Goal: Transaction & Acquisition: Purchase product/service

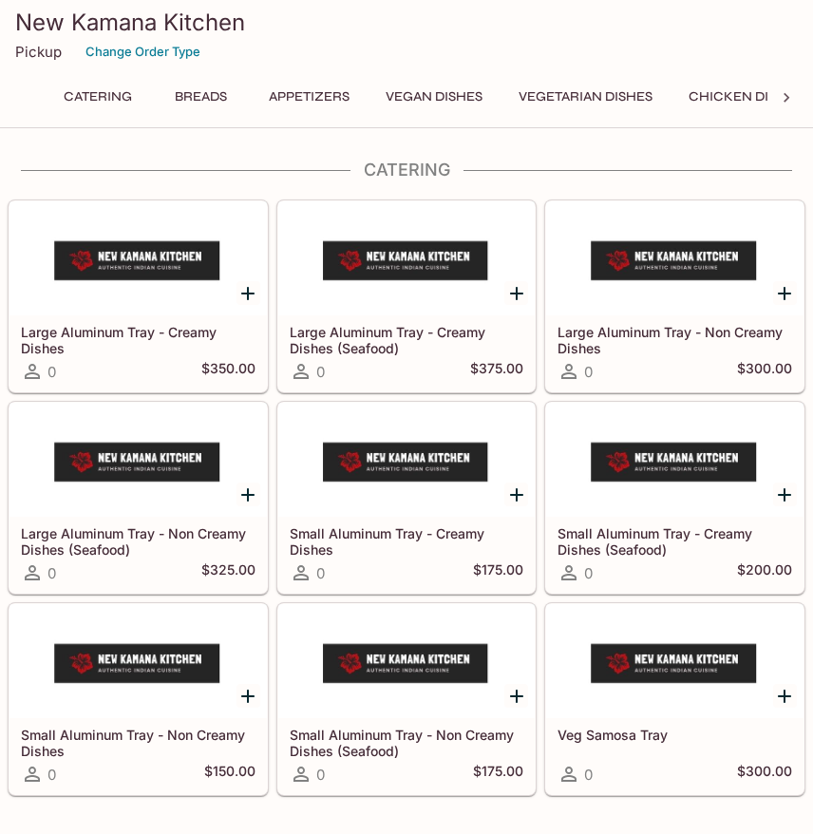
click at [587, 101] on button "Vegetarian Dishes" at bounding box center [585, 97] width 155 height 27
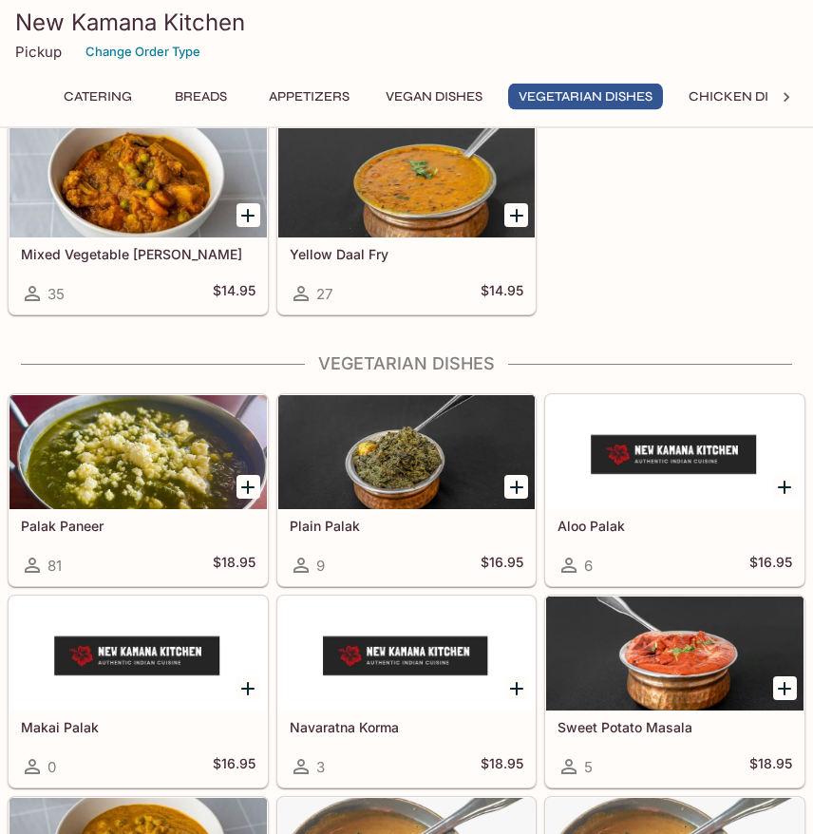
scroll to position [2696, 0]
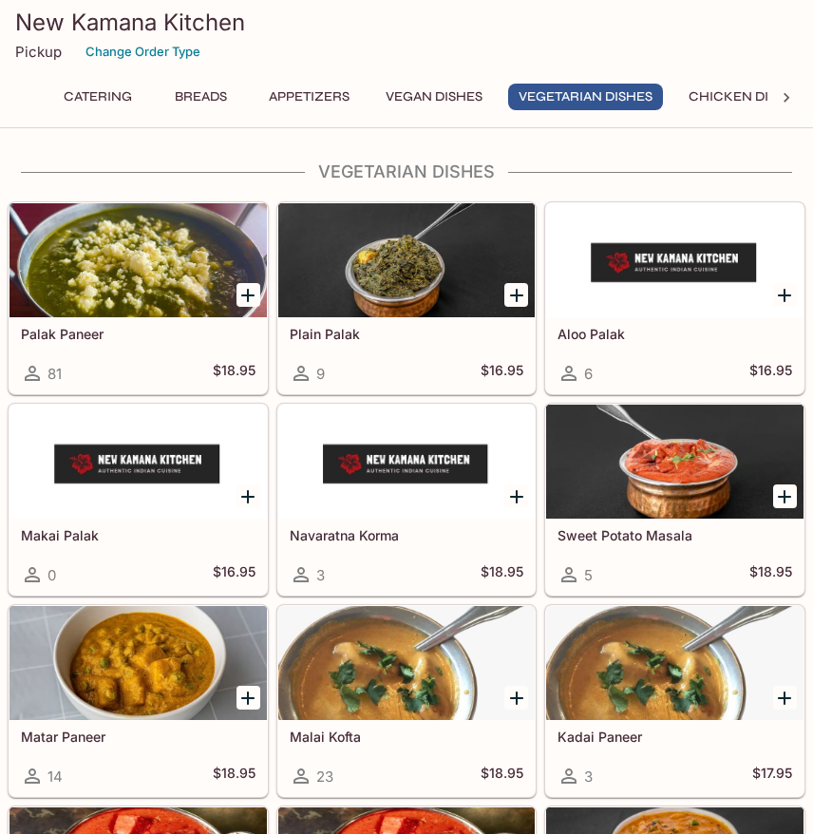
click at [73, 317] on div at bounding box center [138, 260] width 257 height 114
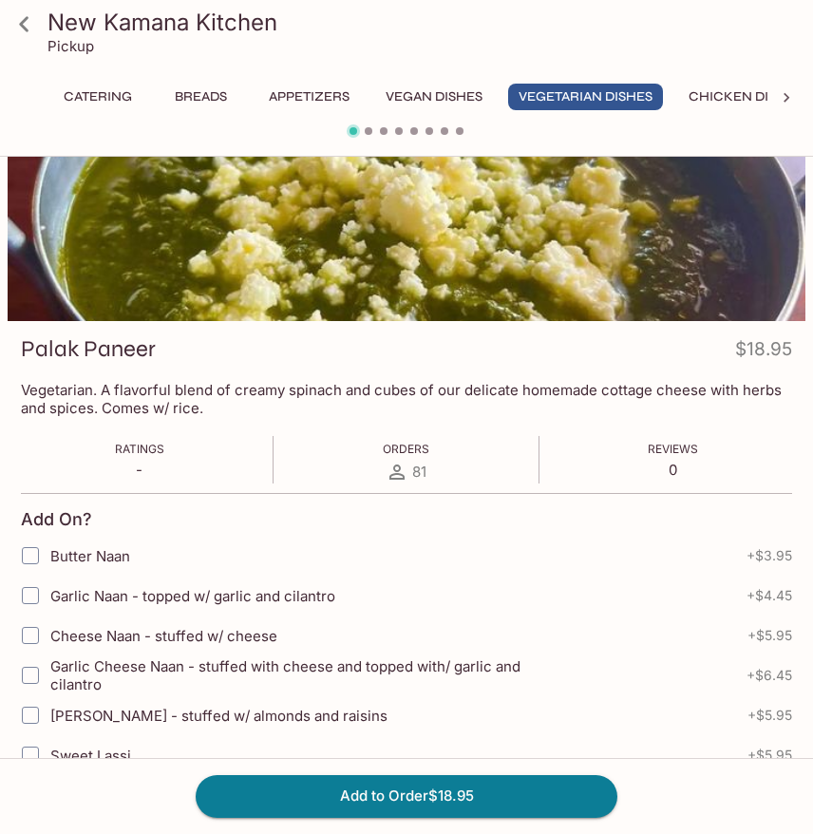
scroll to position [95, 0]
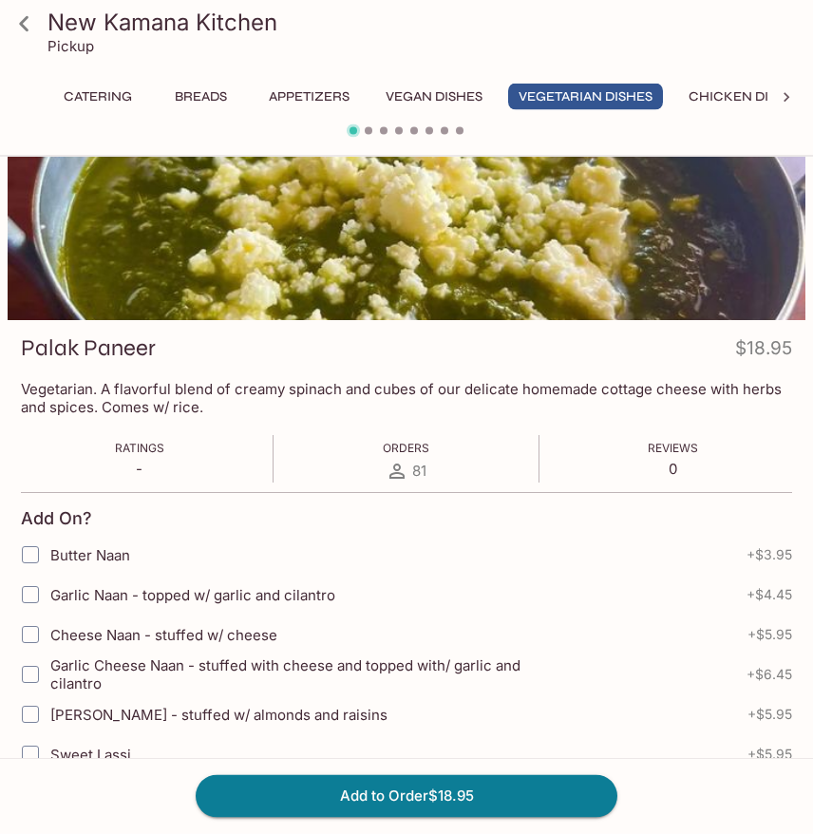
click at [20, 593] on input "Garlic Naan - topped w/ garlic and cilantro" at bounding box center [30, 596] width 38 height 38
checkbox input "true"
click at [534, 805] on button "Add to Order $23.40" at bounding box center [407, 796] width 422 height 42
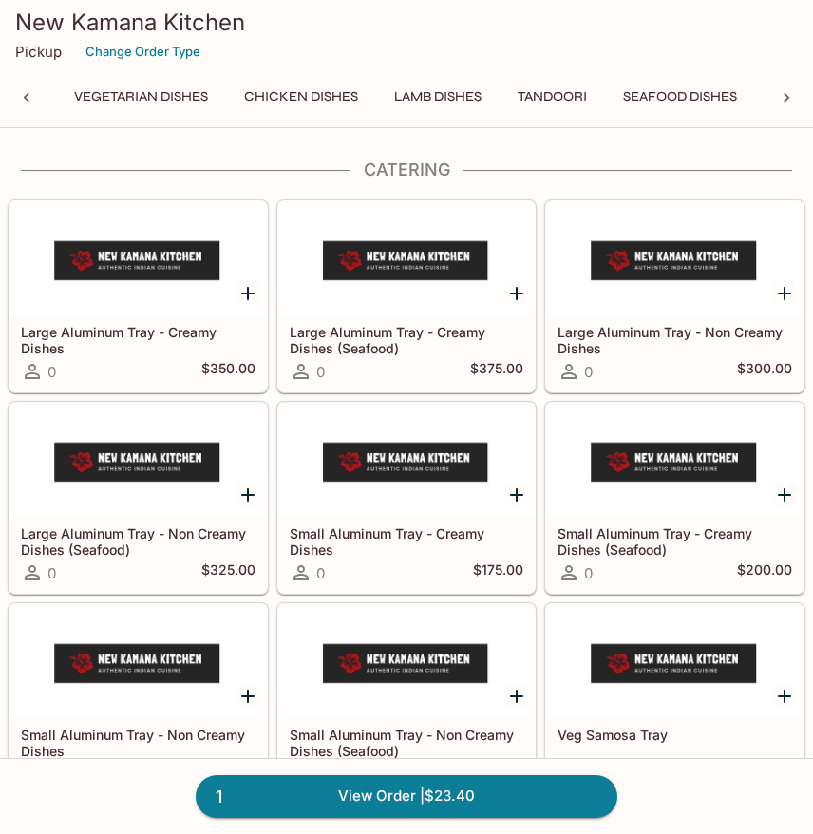
scroll to position [0, 448]
click at [704, 90] on button "Seafood Dishes" at bounding box center [676, 97] width 135 height 27
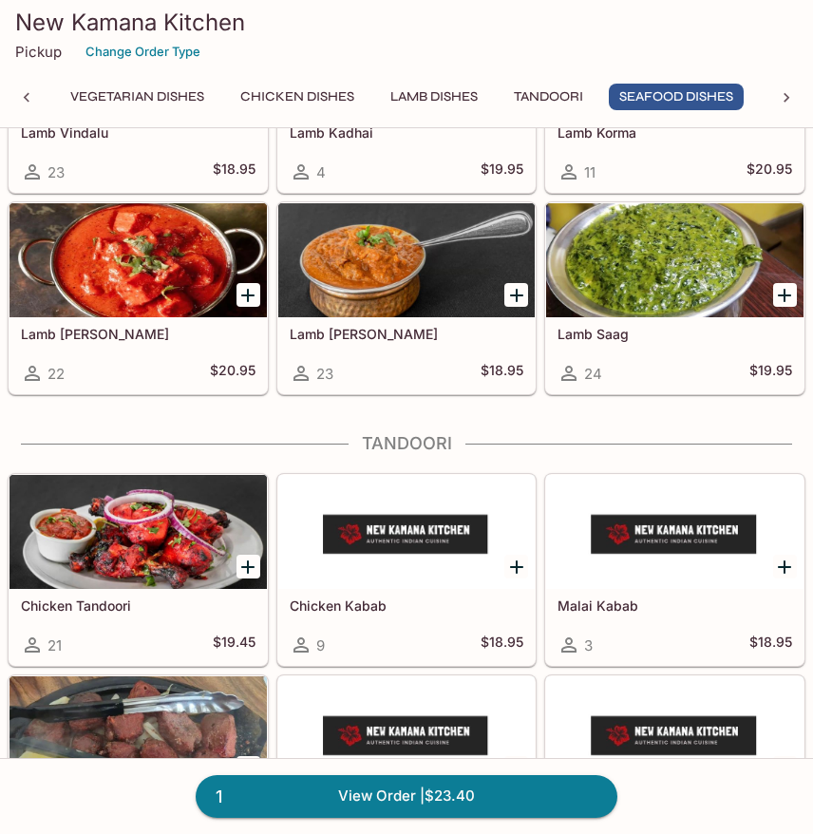
scroll to position [5394, 0]
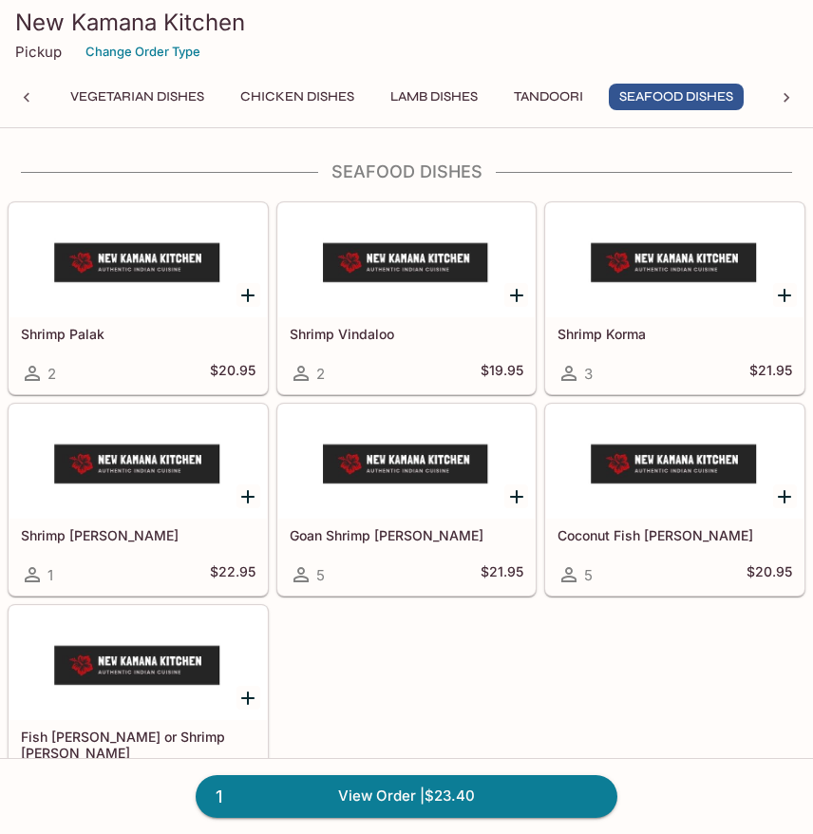
click at [700, 473] on div at bounding box center [674, 462] width 257 height 114
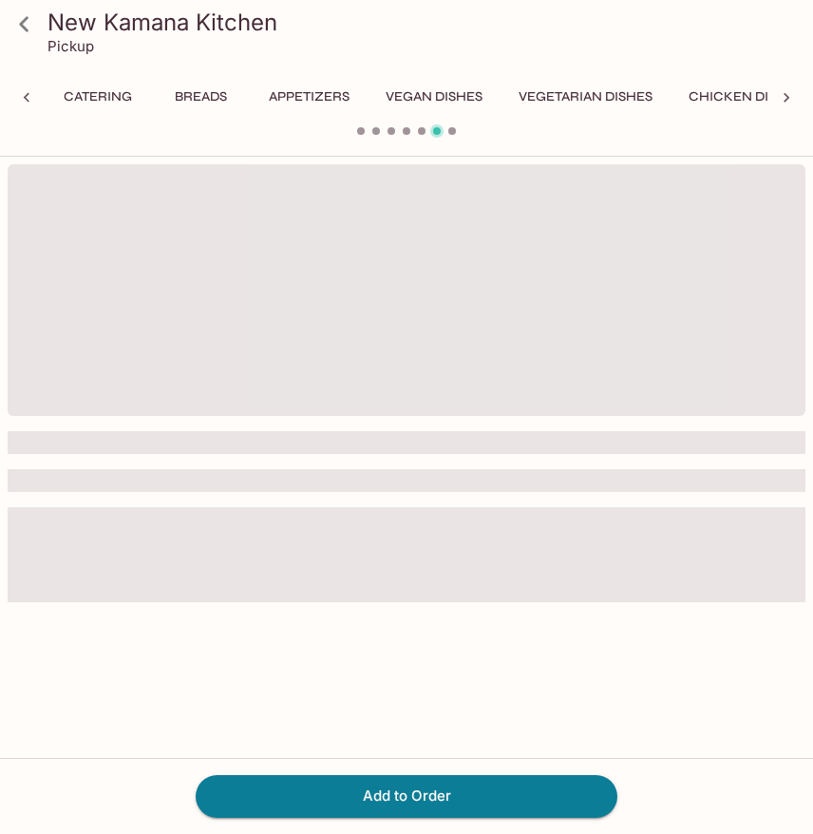
scroll to position [0, 435]
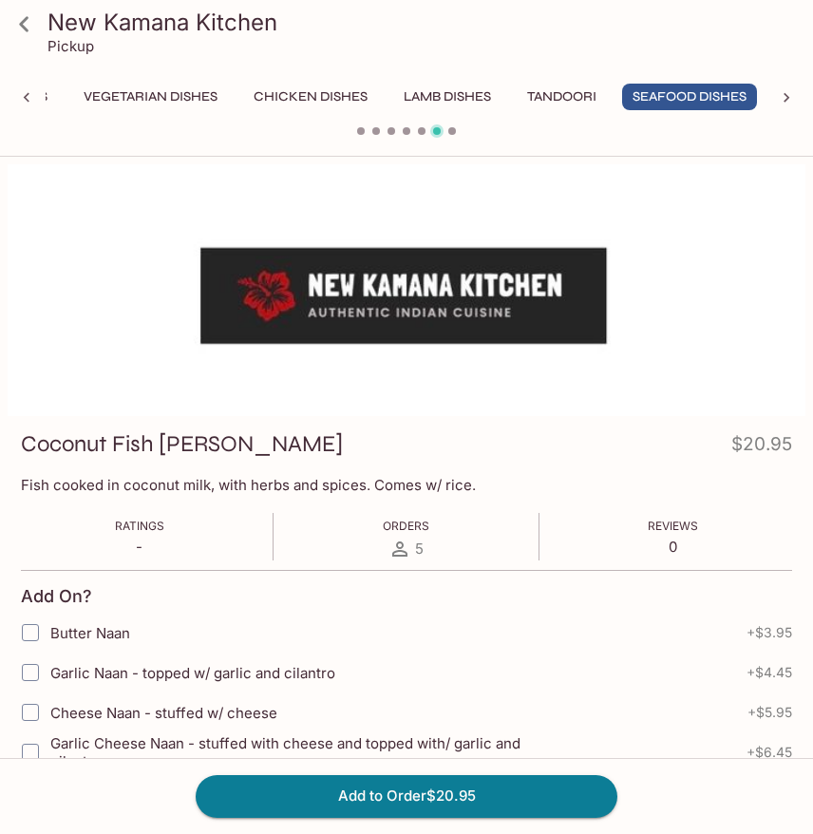
click at [26, 662] on input "Garlic Naan - topped w/ garlic and cilantro" at bounding box center [30, 673] width 38 height 38
checkbox input "true"
click at [477, 806] on button "Add to Order $25.40" at bounding box center [407, 796] width 422 height 42
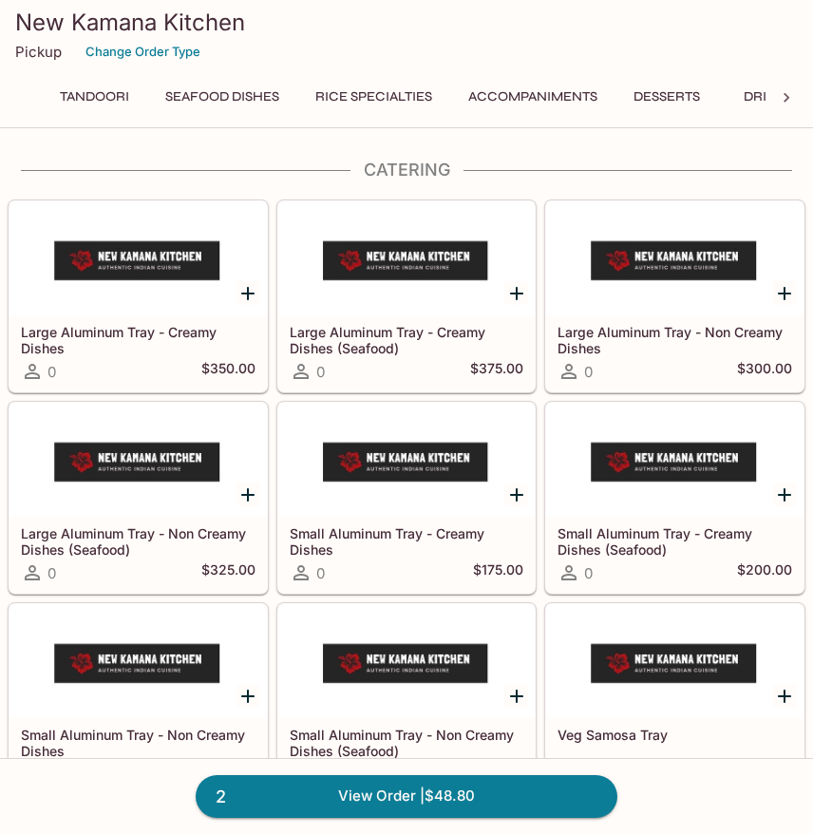
scroll to position [0, 903]
click at [413, 103] on button "Rice Specialties" at bounding box center [373, 97] width 138 height 27
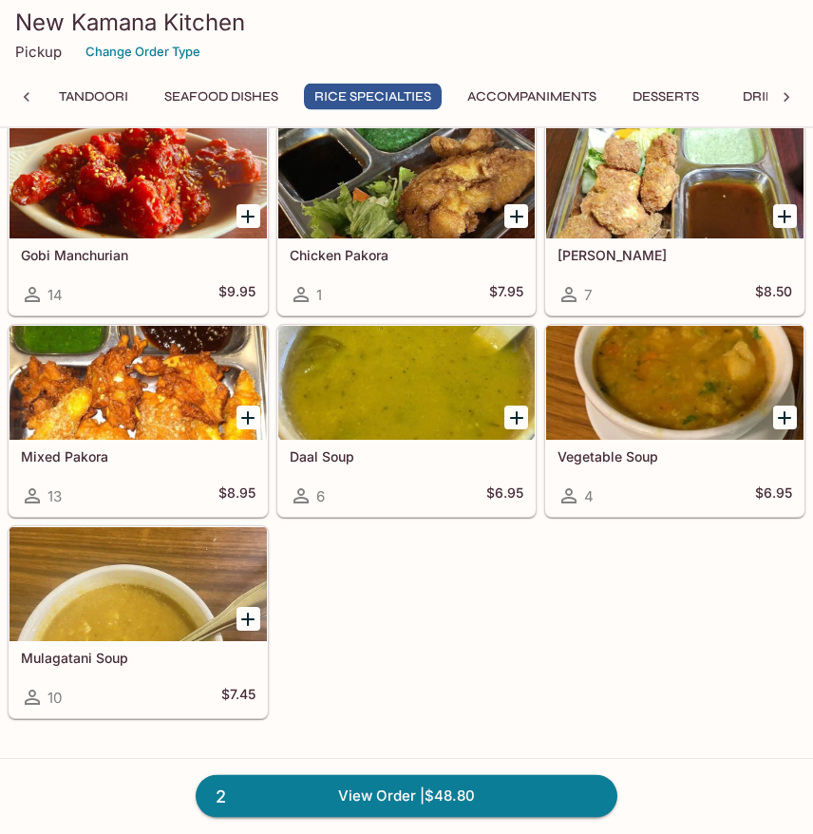
scroll to position [6069, 0]
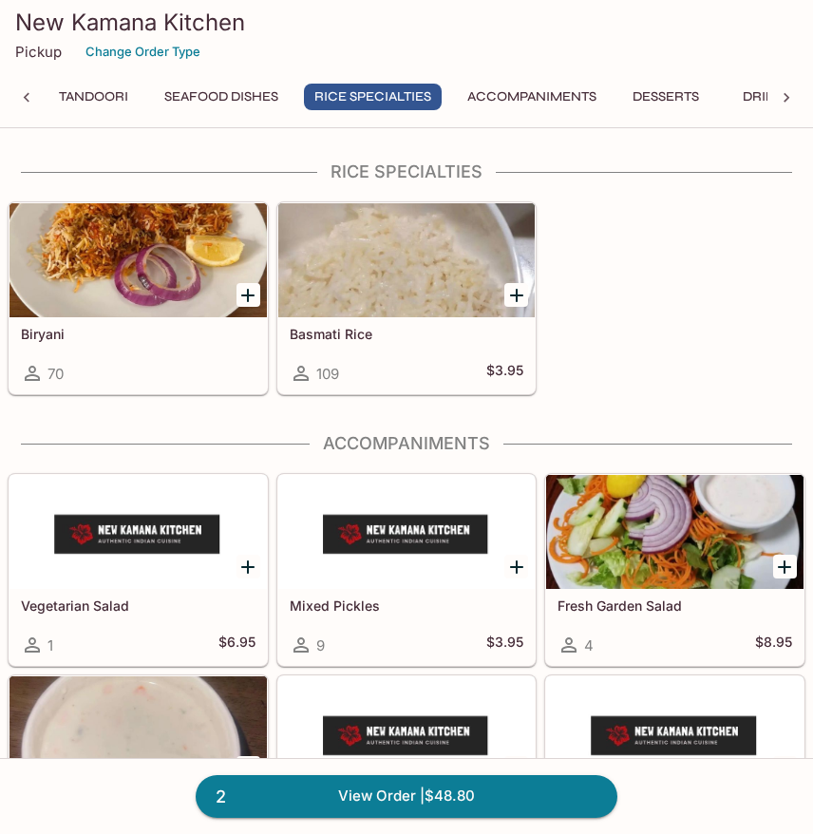
click at [83, 272] on div at bounding box center [138, 260] width 257 height 114
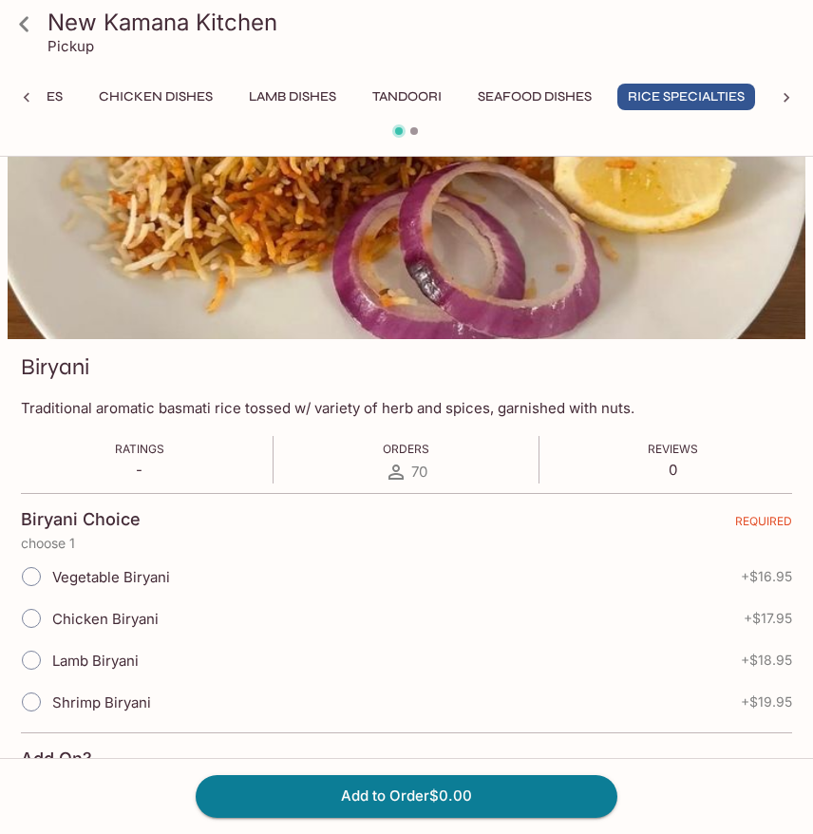
scroll to position [78, 0]
click at [26, 562] on input "Vegetable Biryani" at bounding box center [31, 576] width 40 height 40
radio input "true"
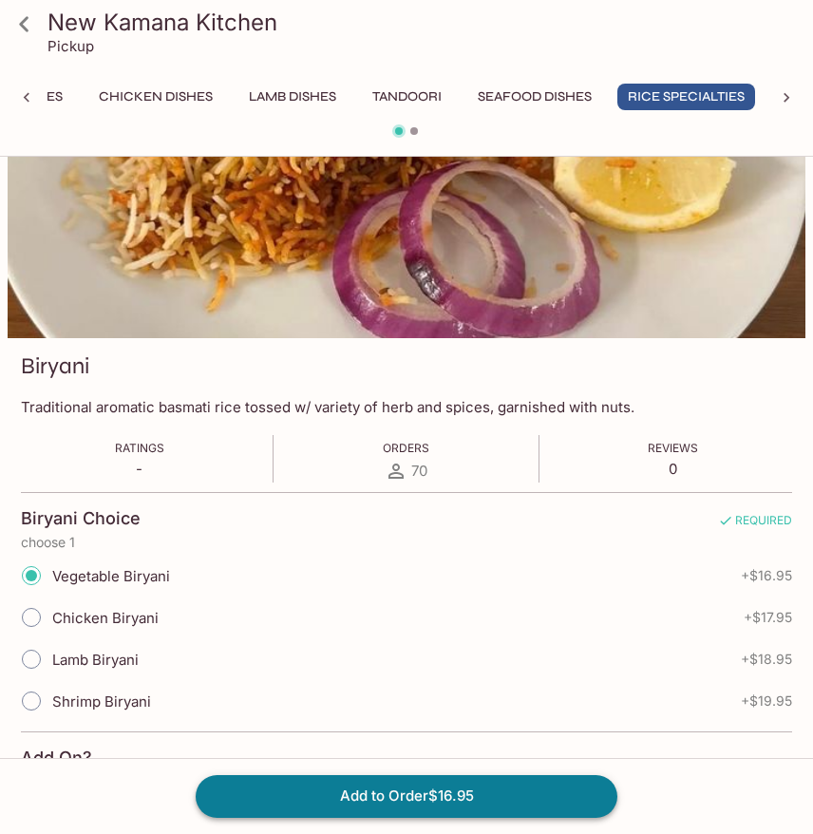
click at [546, 800] on button "Add to Order $16.95" at bounding box center [407, 796] width 422 height 42
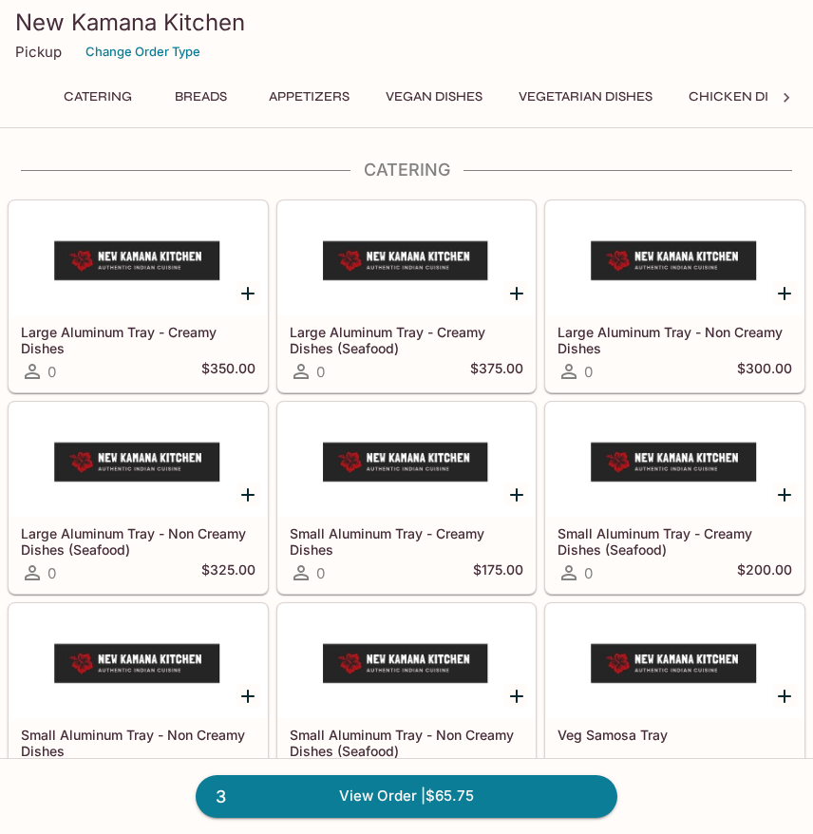
click at [411, 89] on button "Vegan Dishes" at bounding box center [434, 97] width 118 height 27
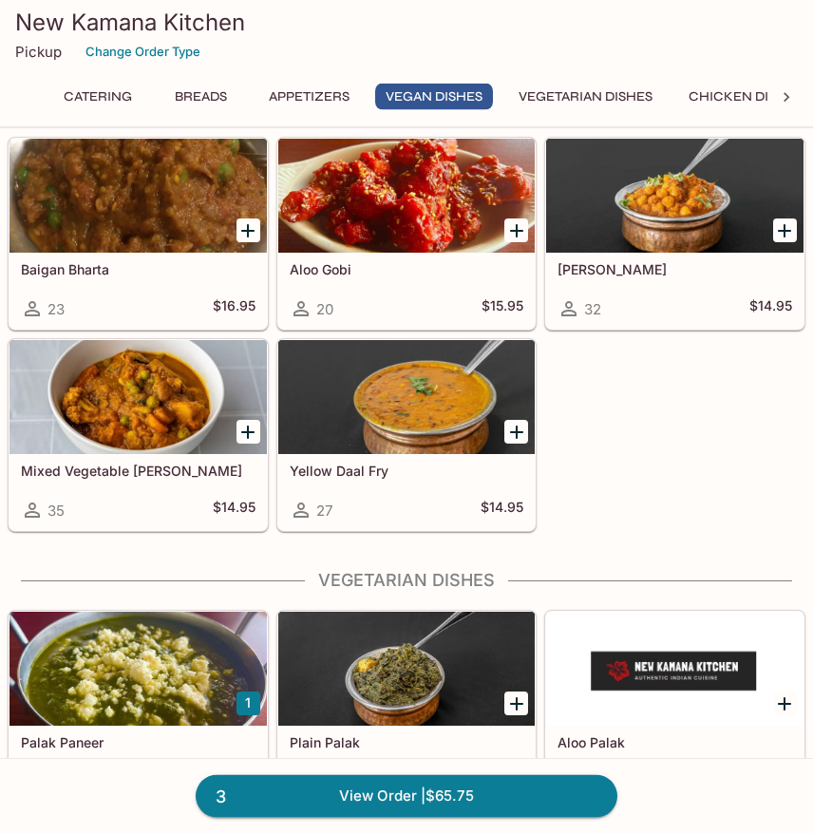
scroll to position [2288, 0]
click at [406, 444] on div at bounding box center [406, 397] width 257 height 114
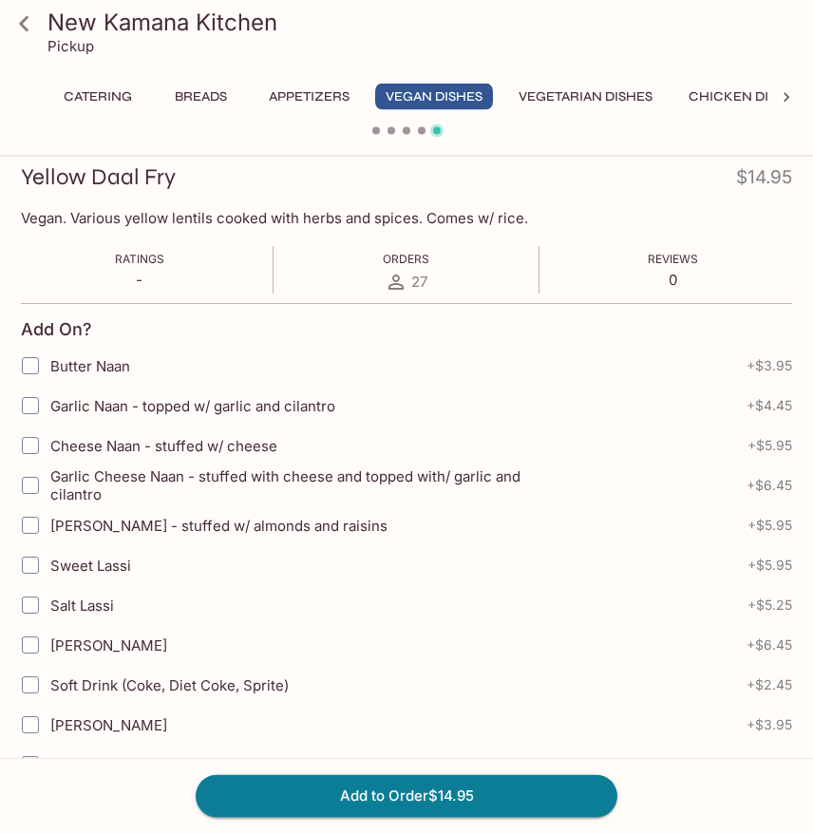
scroll to position [268, 0]
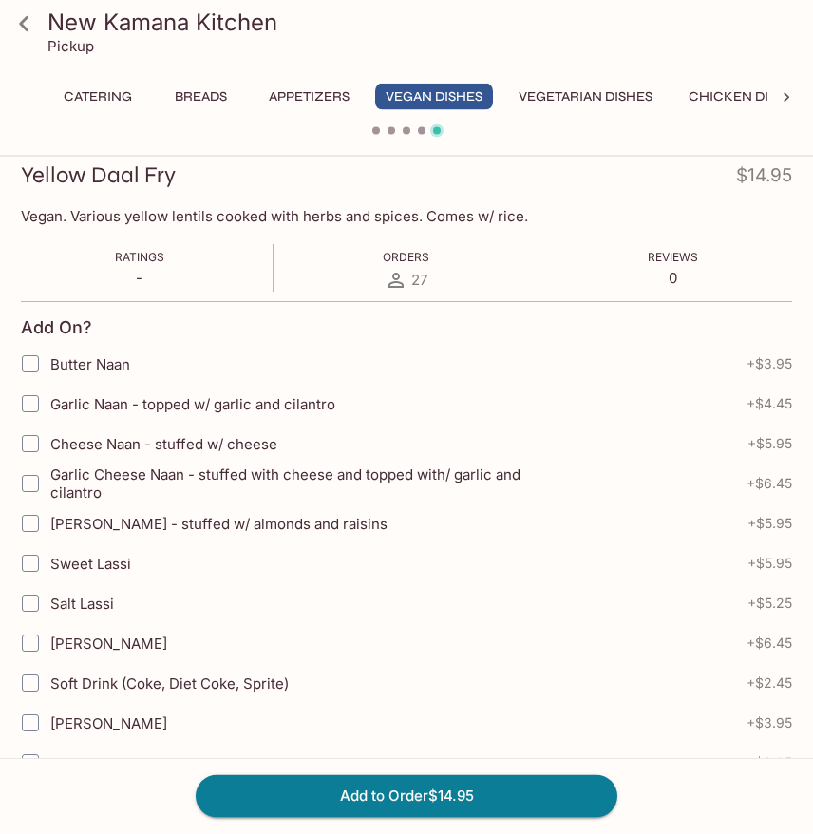
click at [26, 397] on input "Garlic Naan - topped w/ garlic and cilantro" at bounding box center [30, 405] width 38 height 38
checkbox input "true"
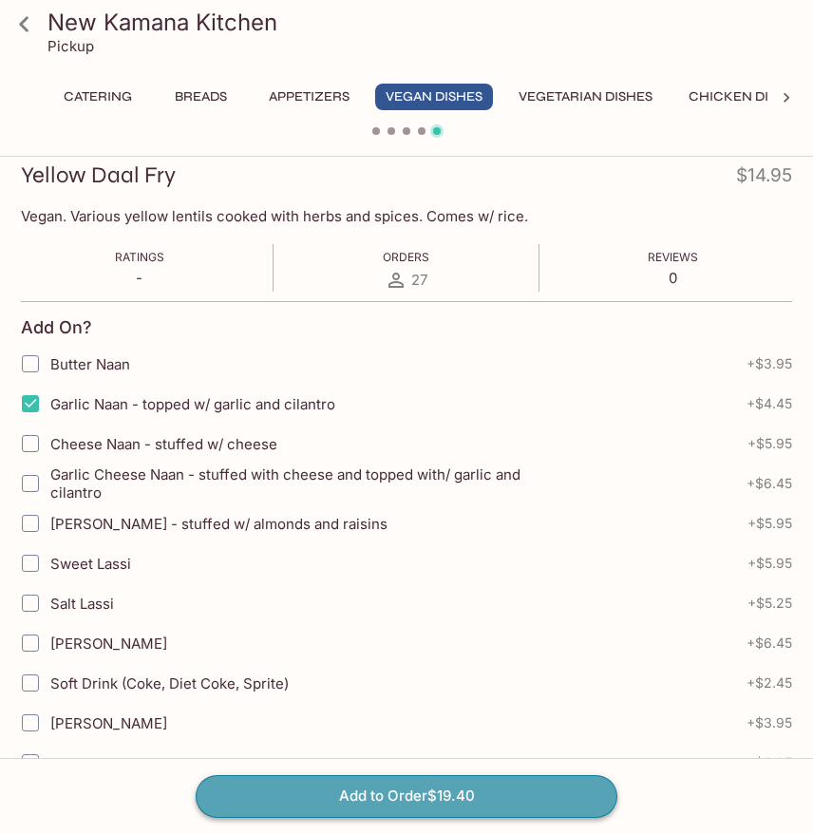
click at [281, 801] on button "Add to Order $19.40" at bounding box center [407, 796] width 422 height 42
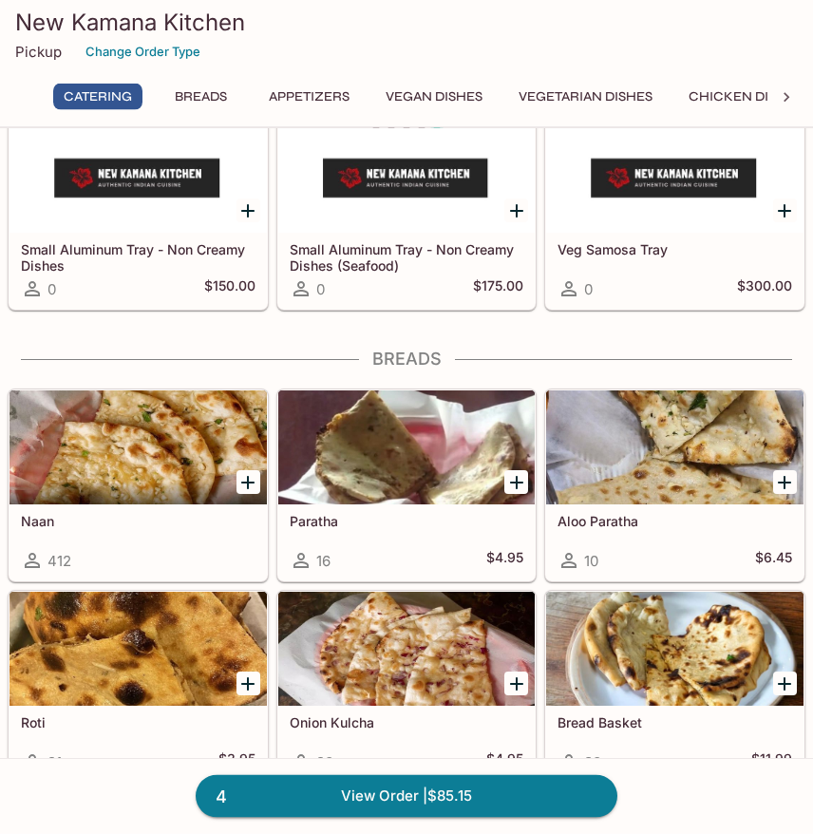
scroll to position [485, 0]
click at [553, 794] on link "4 View Order | $85.15" at bounding box center [407, 796] width 422 height 42
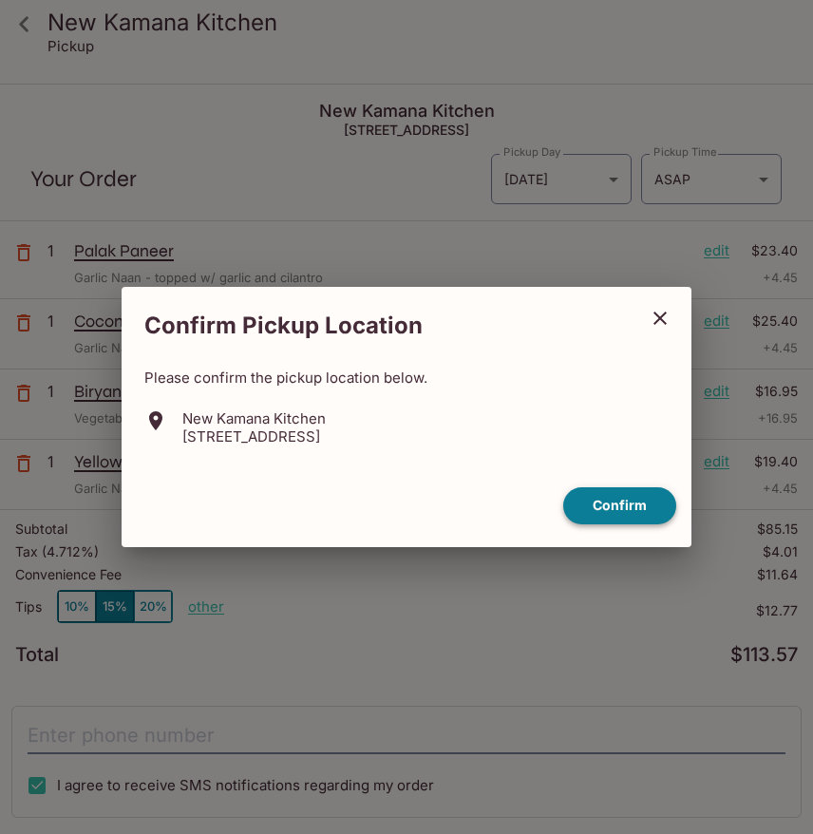
click at [634, 503] on button "Confirm" at bounding box center [619, 505] width 113 height 37
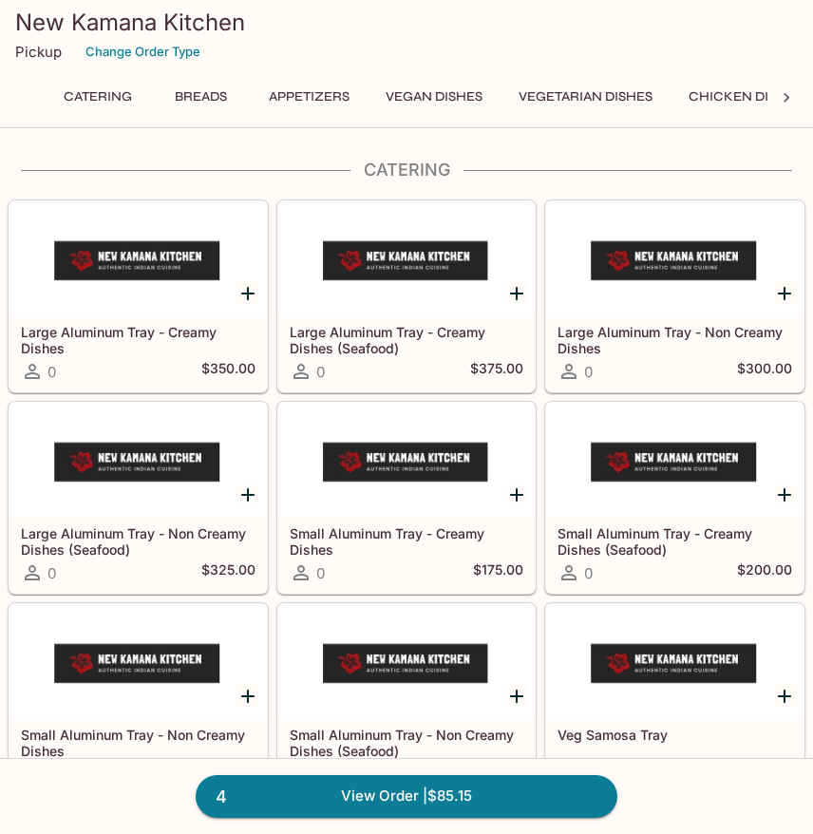
click at [626, 99] on button "Vegetarian Dishes" at bounding box center [585, 97] width 155 height 27
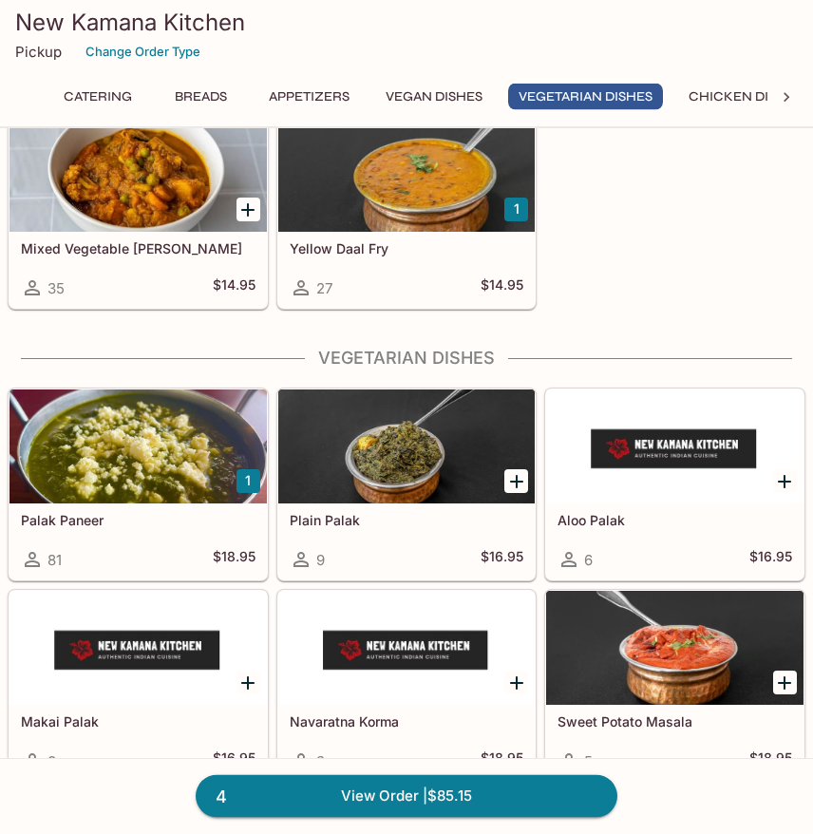
scroll to position [2696, 0]
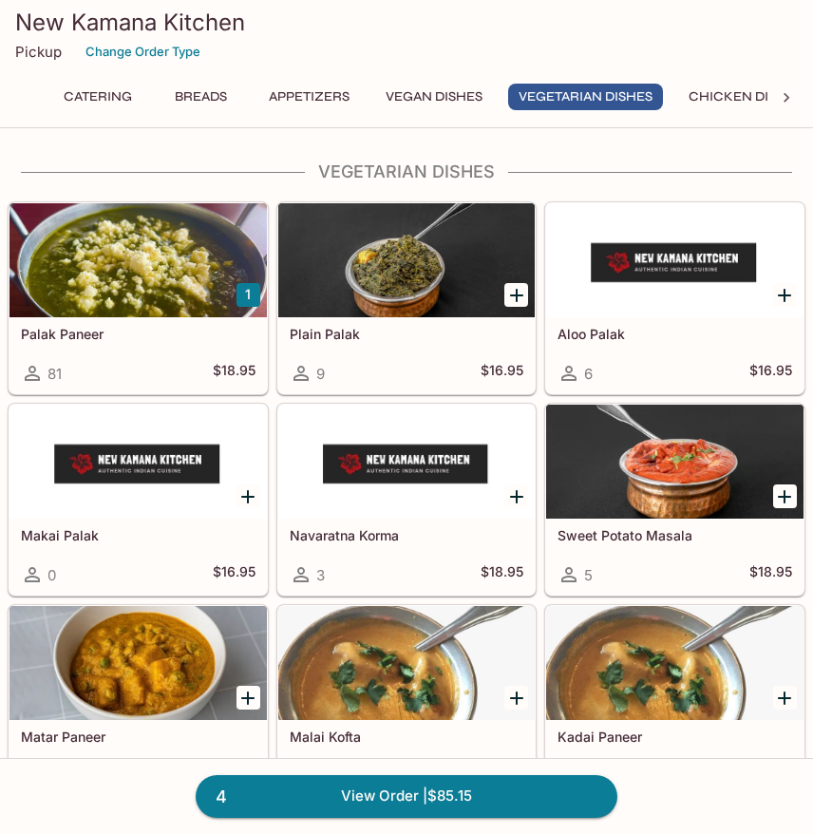
click at [199, 334] on h5 "Palak Paneer" at bounding box center [138, 334] width 235 height 16
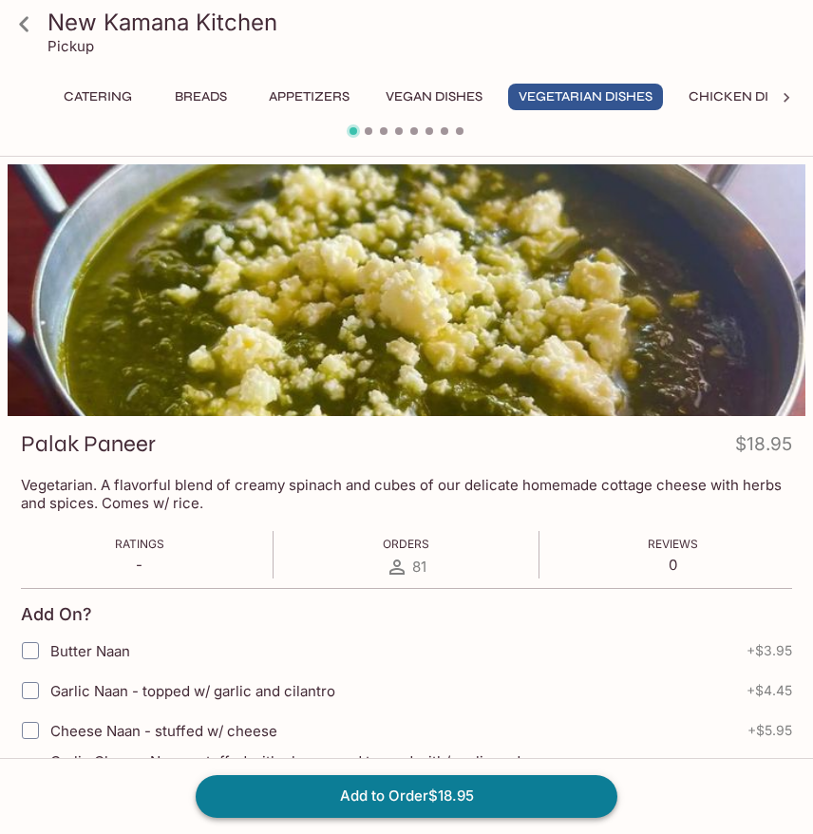
click at [505, 803] on button "Add to Order $18.95" at bounding box center [407, 796] width 422 height 42
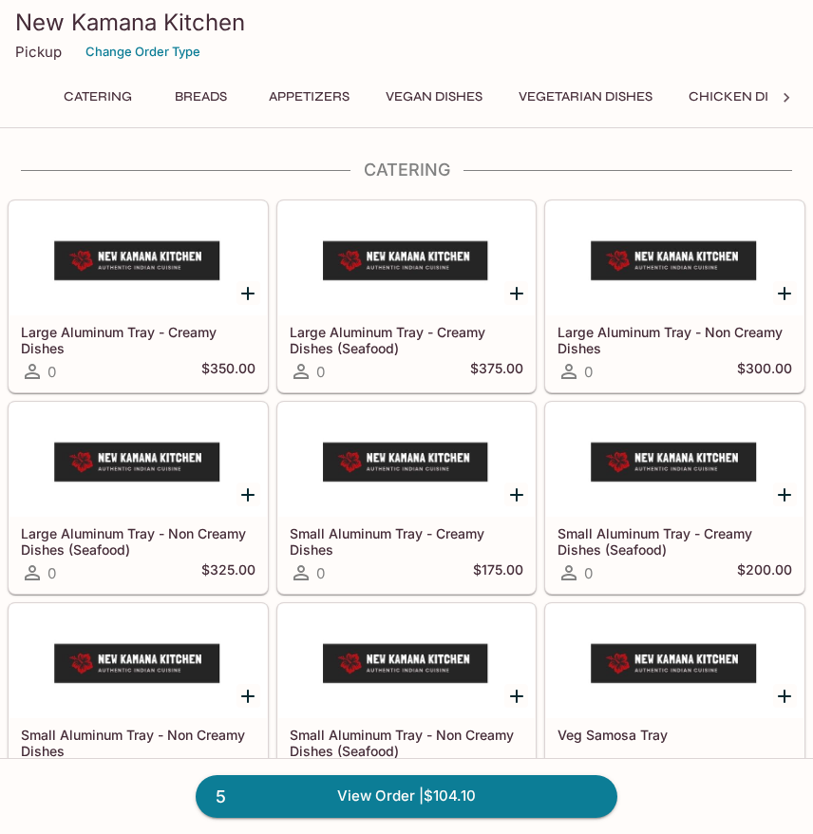
click at [630, 95] on button "Vegetarian Dishes" at bounding box center [585, 97] width 155 height 27
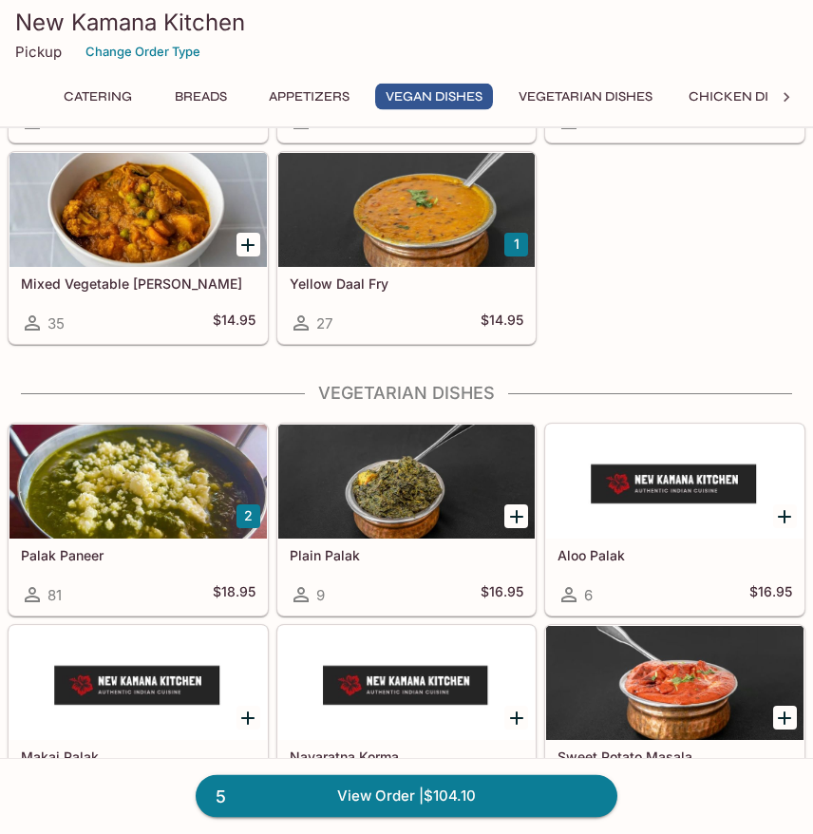
scroll to position [2473, 0]
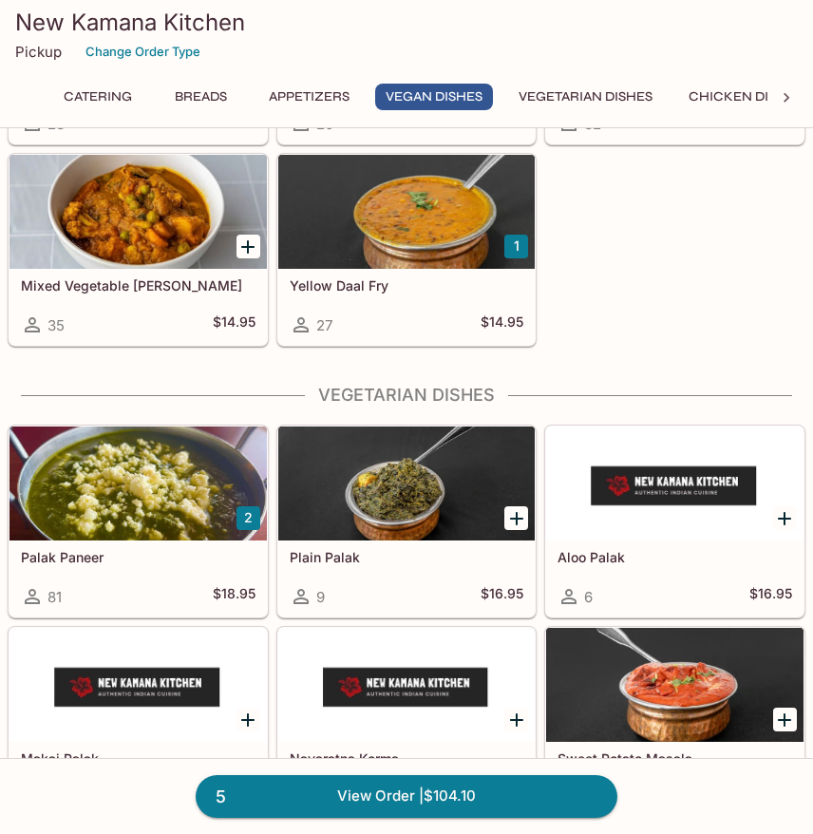
click at [441, 231] on div at bounding box center [406, 212] width 257 height 114
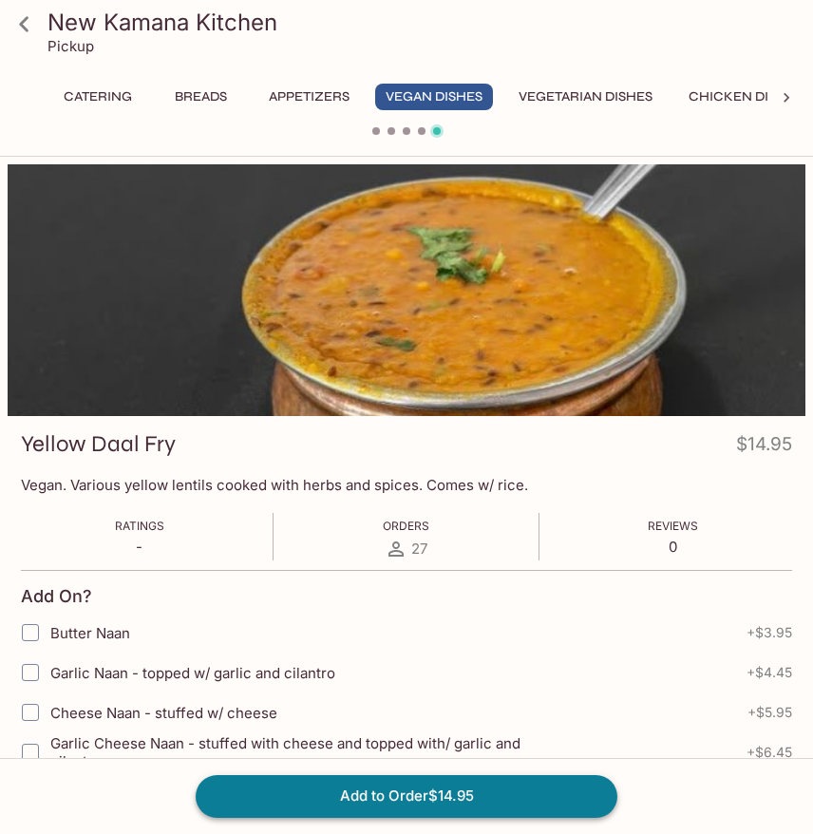
click at [542, 794] on button "Add to Order $14.95" at bounding box center [407, 796] width 422 height 42
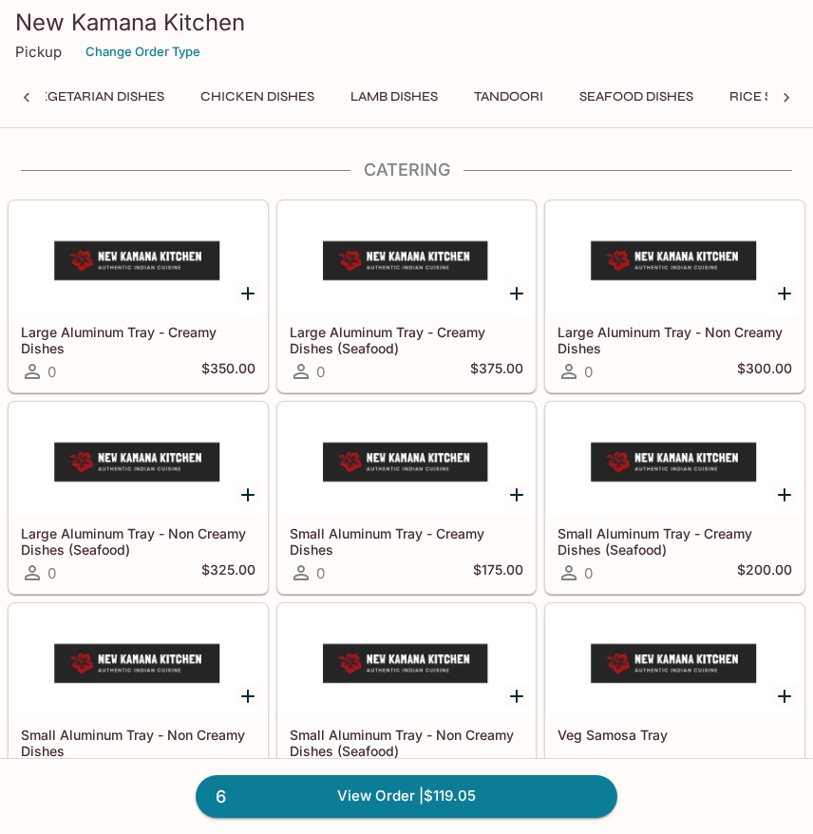
scroll to position [0, 502]
click at [647, 88] on button "Seafood Dishes" at bounding box center [623, 97] width 135 height 27
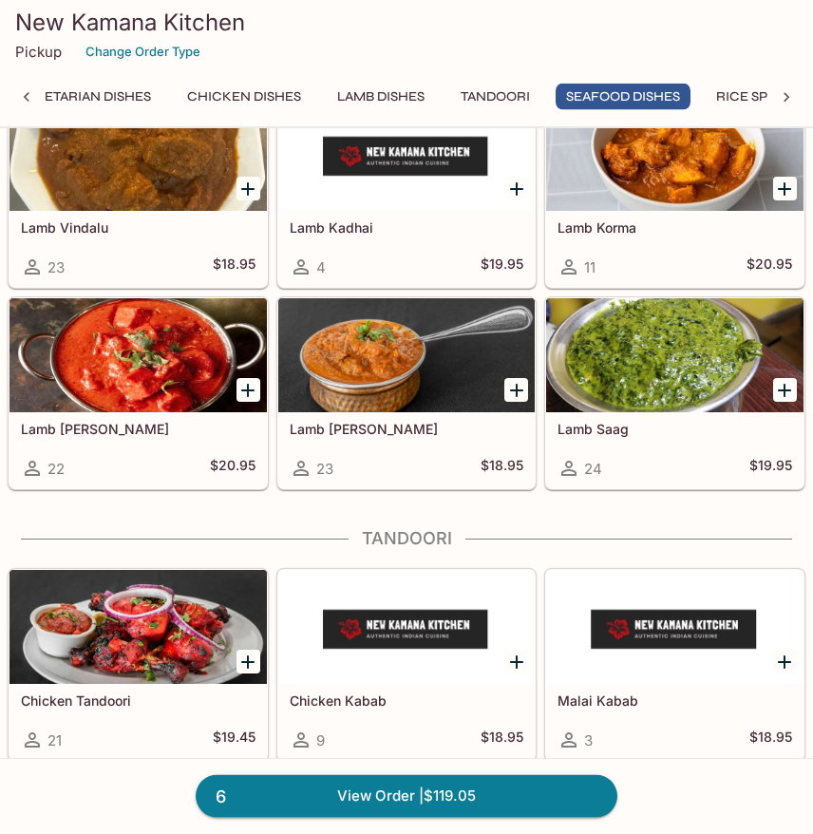
scroll to position [5394, 0]
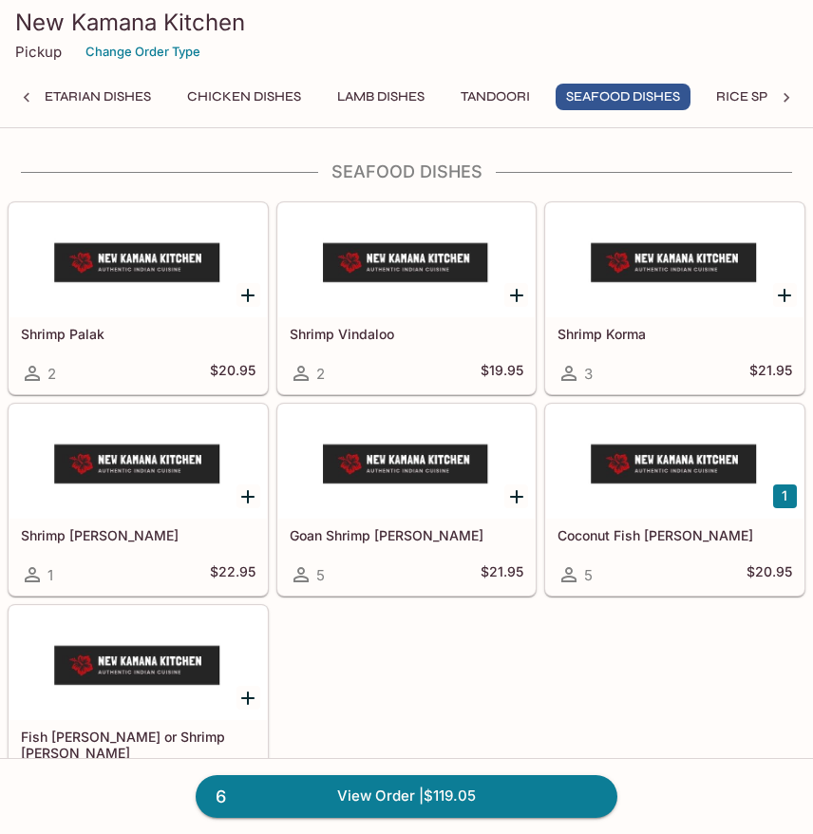
click at [672, 503] on div at bounding box center [674, 462] width 257 height 114
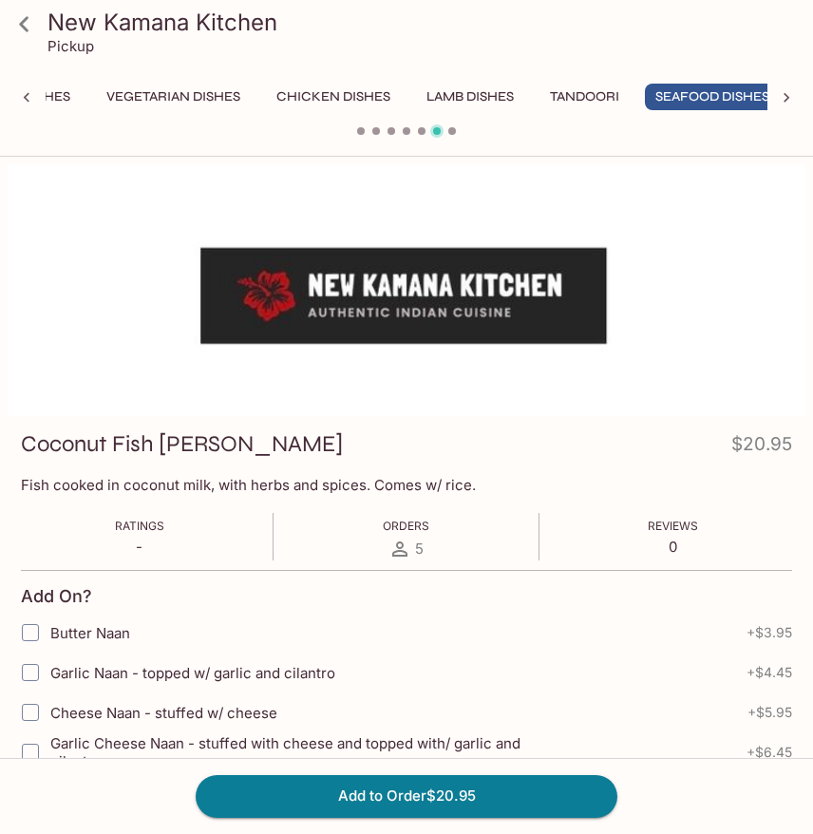
scroll to position [0, 435]
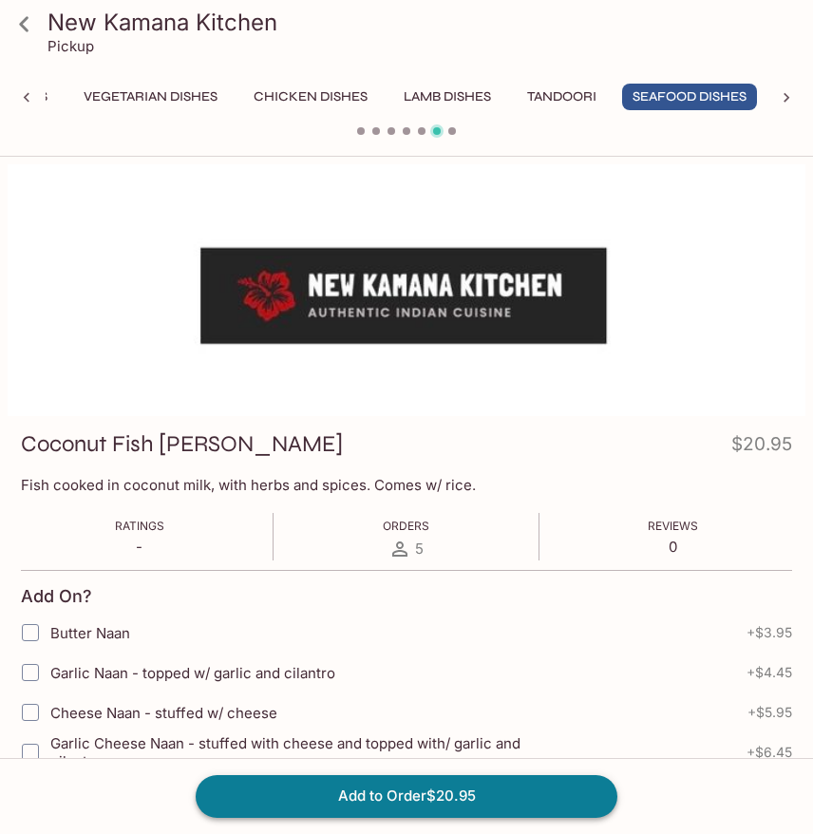
click at [535, 808] on button "Add to Order $20.95" at bounding box center [407, 796] width 422 height 42
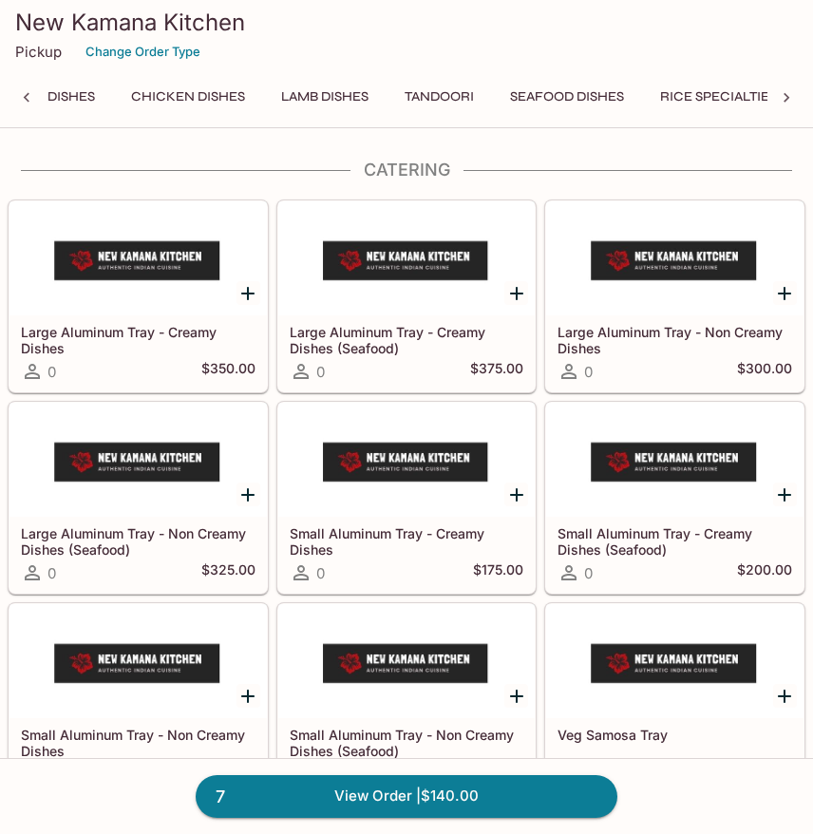
scroll to position [0, 599]
click at [701, 99] on button "Rice Specialties" at bounding box center [677, 97] width 138 height 27
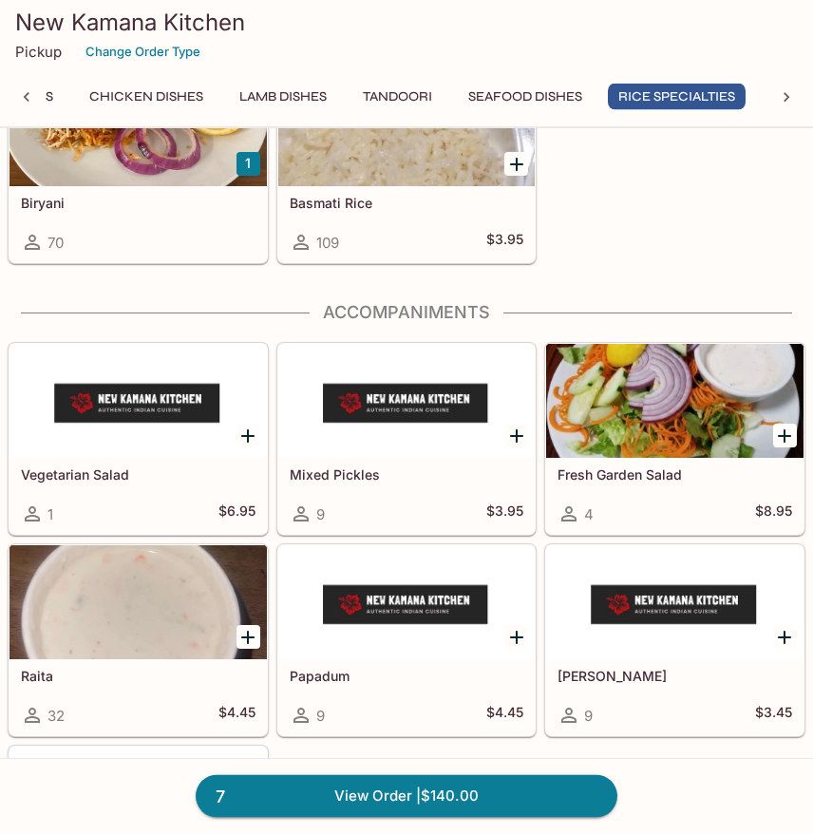
scroll to position [6200, 0]
click at [140, 698] on div "Raita 32 $4.45" at bounding box center [138, 697] width 257 height 76
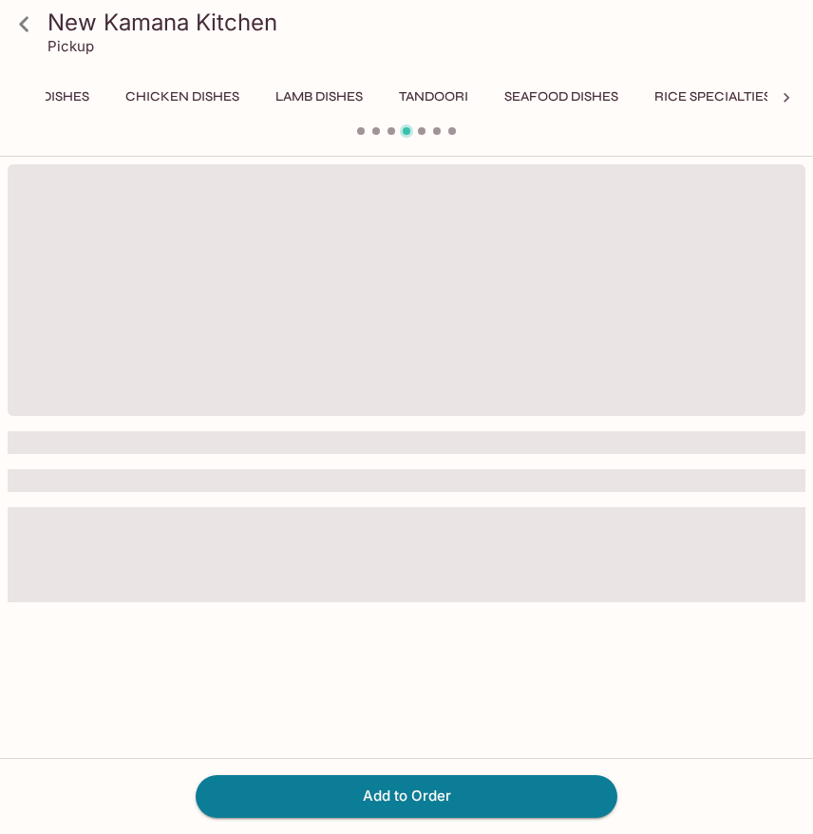
scroll to position [0, 756]
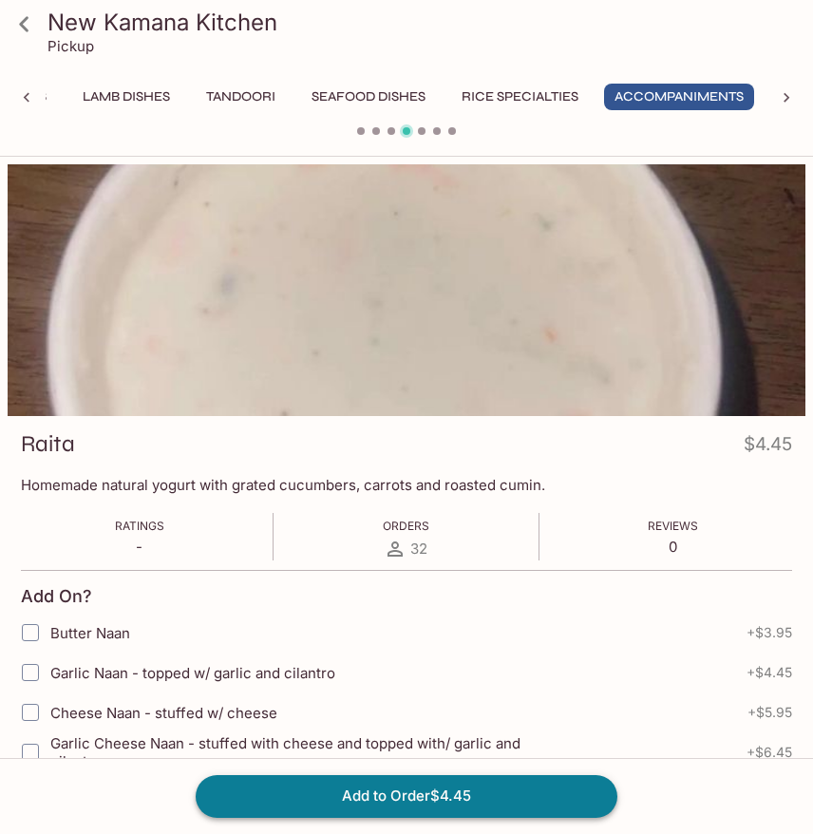
click at [508, 801] on button "Add to Order $4.45" at bounding box center [407, 796] width 422 height 42
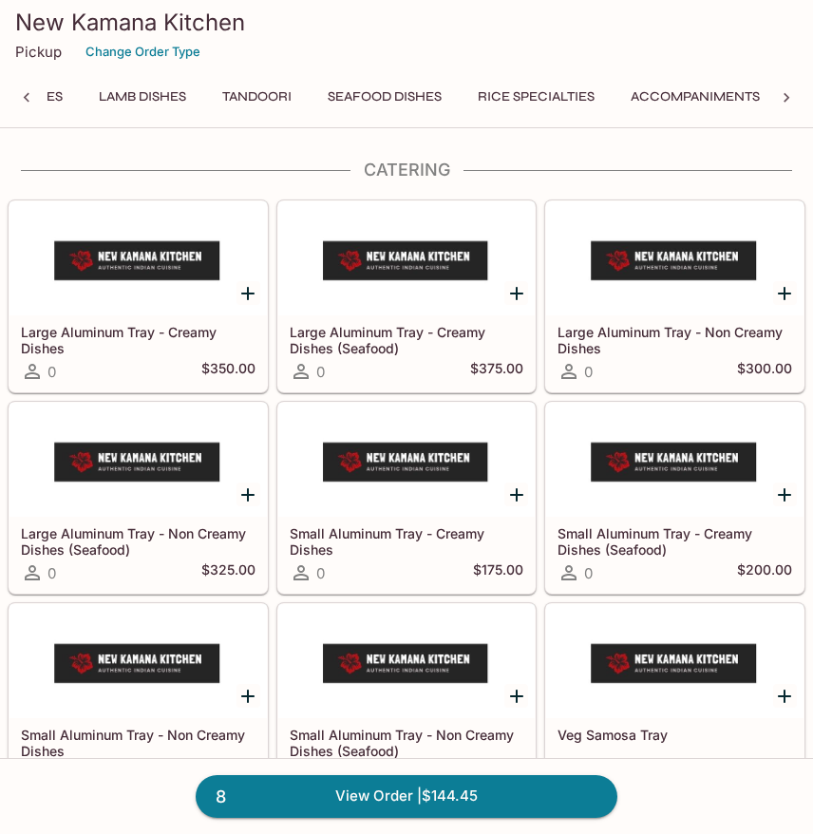
scroll to position [0, 795]
click at [519, 98] on button "Rice Specialties" at bounding box center [481, 97] width 138 height 27
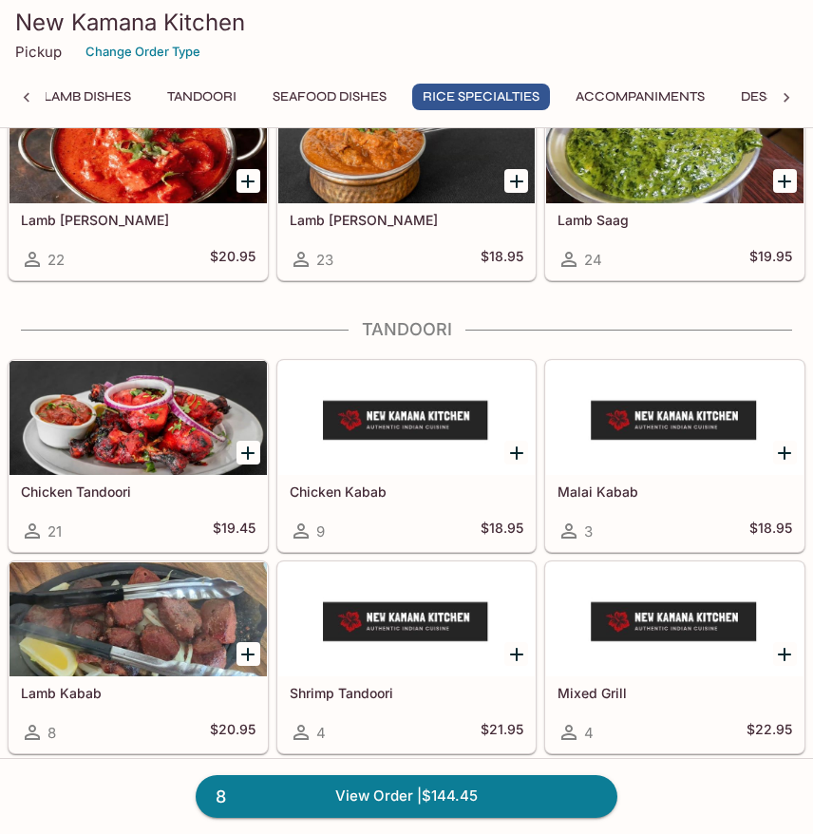
scroll to position [6069, 0]
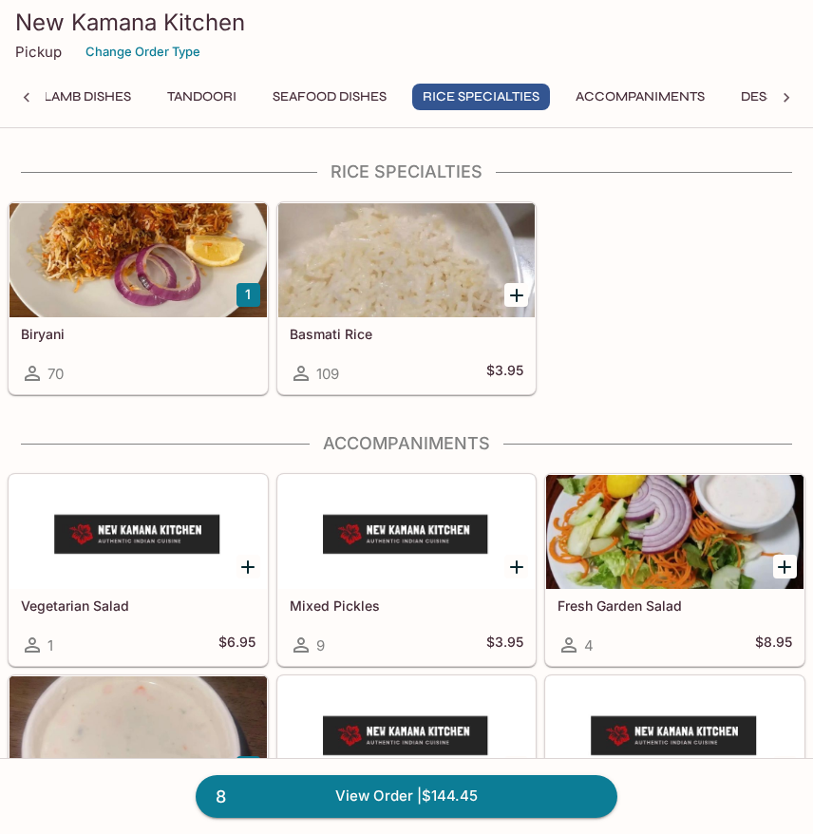
click at [159, 258] on div at bounding box center [138, 260] width 257 height 114
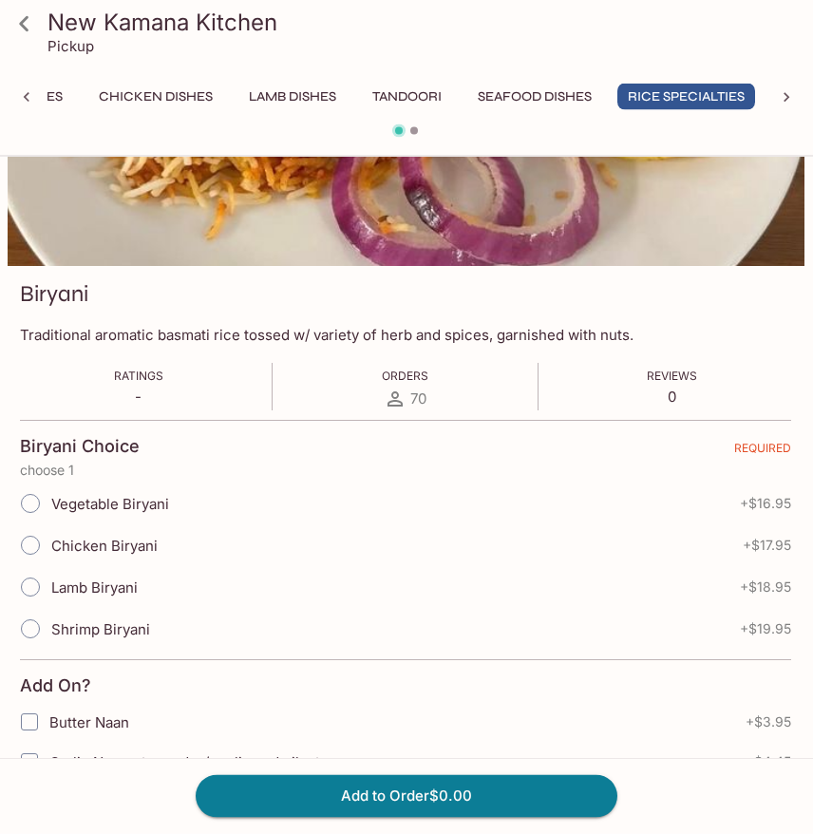
scroll to position [150, 0]
click at [35, 499] on input "Vegetable Biryani" at bounding box center [30, 504] width 40 height 40
radio input "true"
click at [476, 797] on button "Add to Order $16.95" at bounding box center [407, 796] width 422 height 42
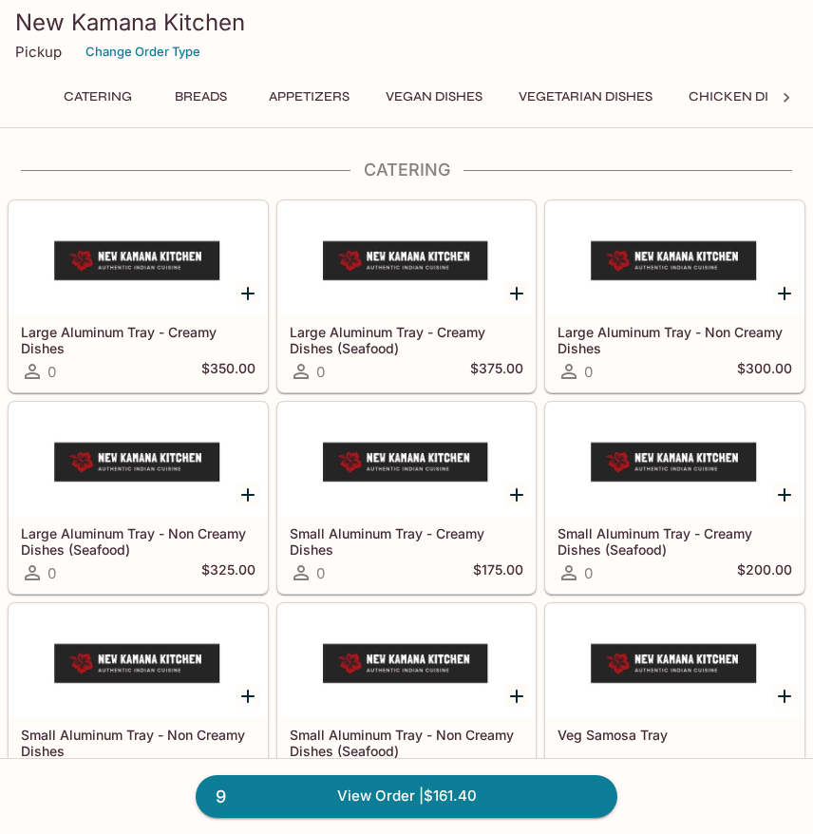
click at [201, 105] on button "Breads" at bounding box center [201, 97] width 86 height 27
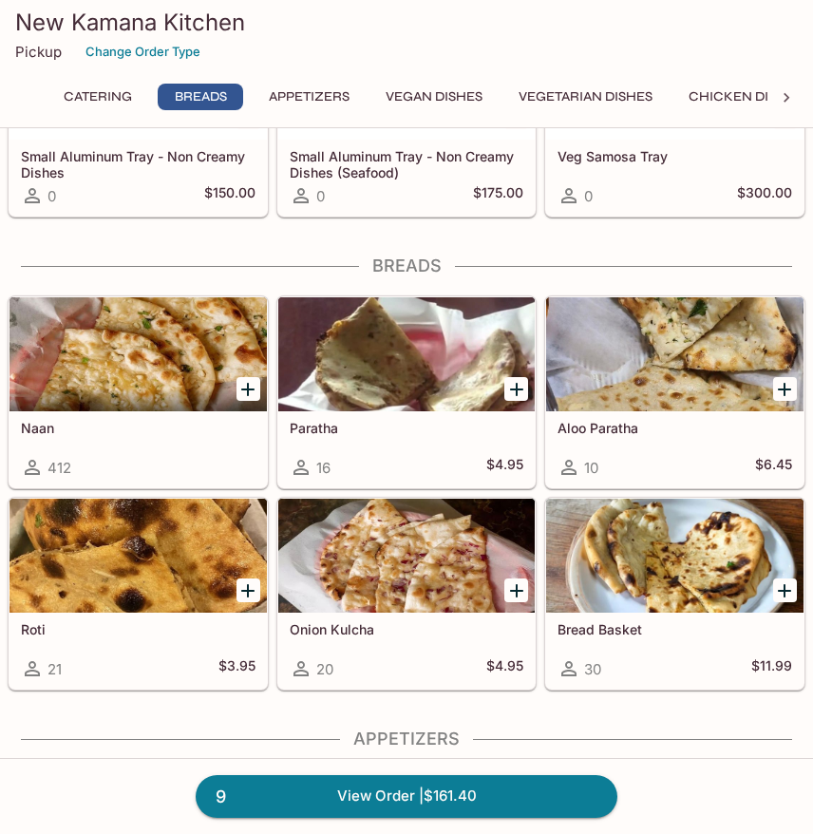
scroll to position [673, 0]
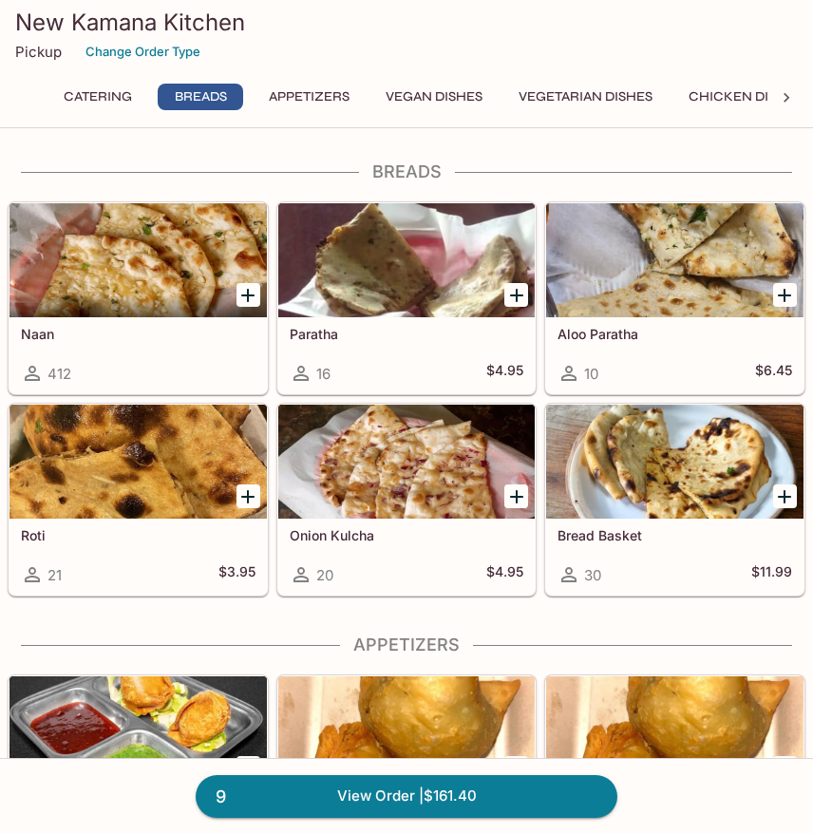
click at [177, 299] on div at bounding box center [138, 260] width 257 height 114
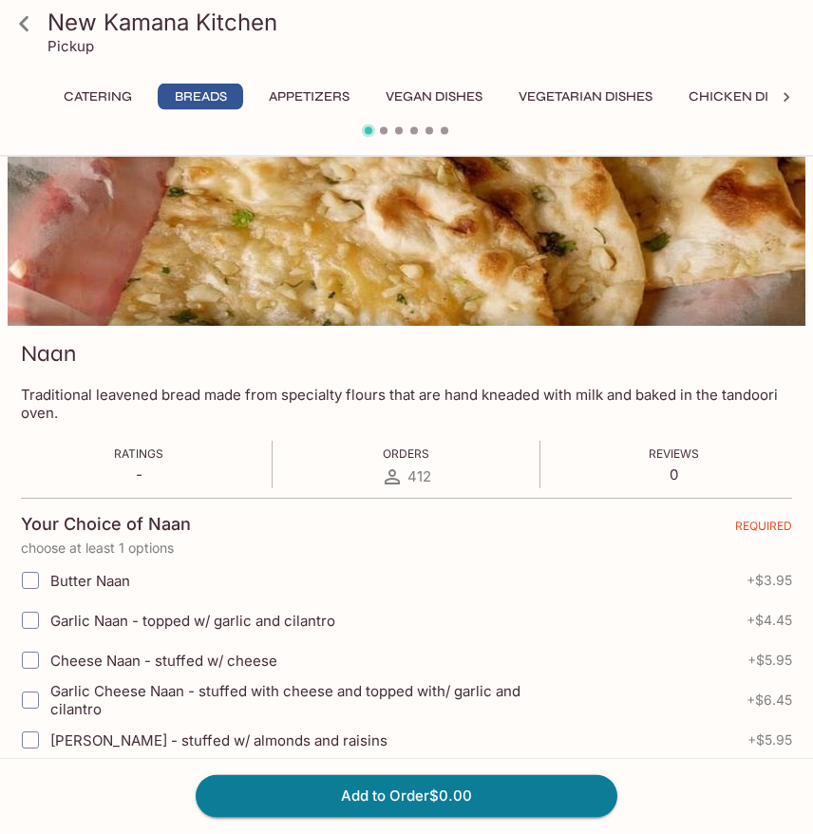
scroll to position [91, 0]
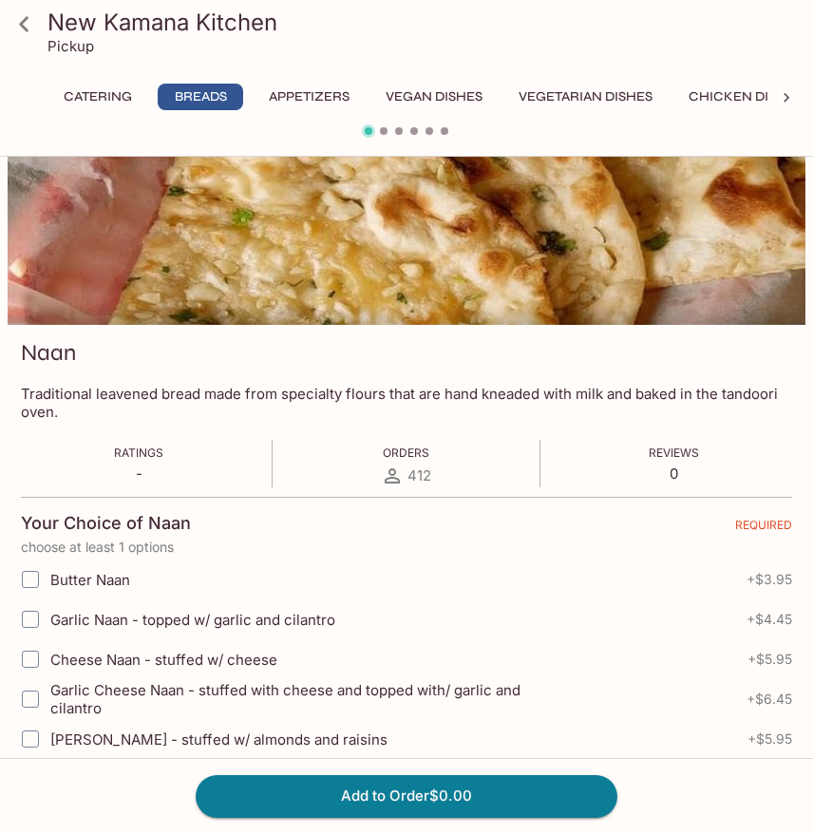
click at [23, 612] on input "Garlic Naan - topped w/ garlic and cilantro" at bounding box center [30, 619] width 38 height 38
checkbox input "true"
click at [528, 795] on button "Add to Order $4.45" at bounding box center [407, 796] width 422 height 42
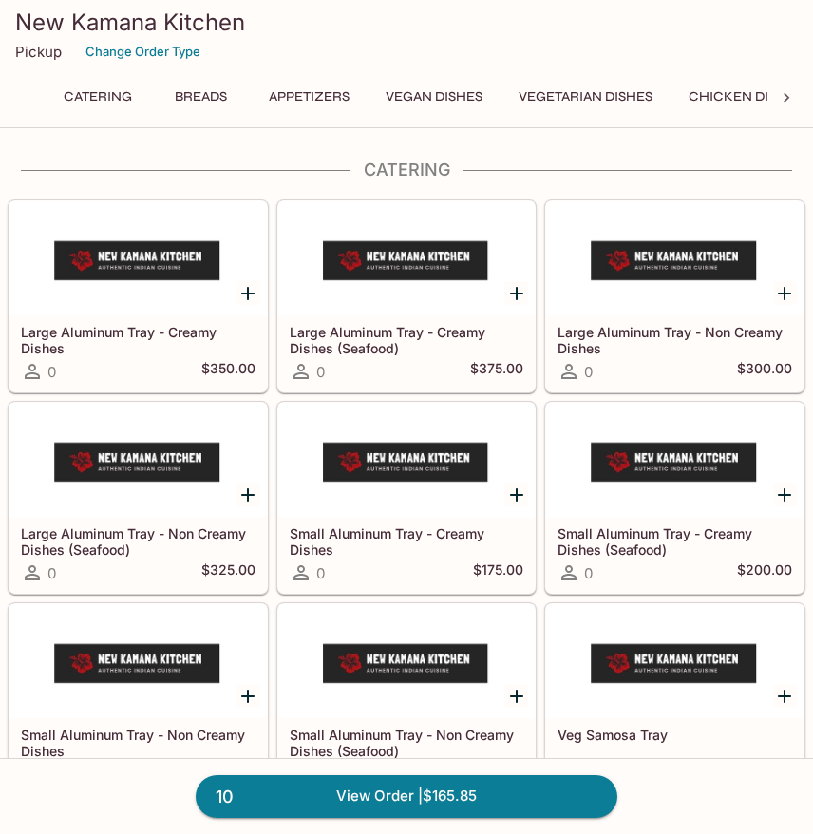
click at [206, 94] on button "Breads" at bounding box center [201, 97] width 86 height 27
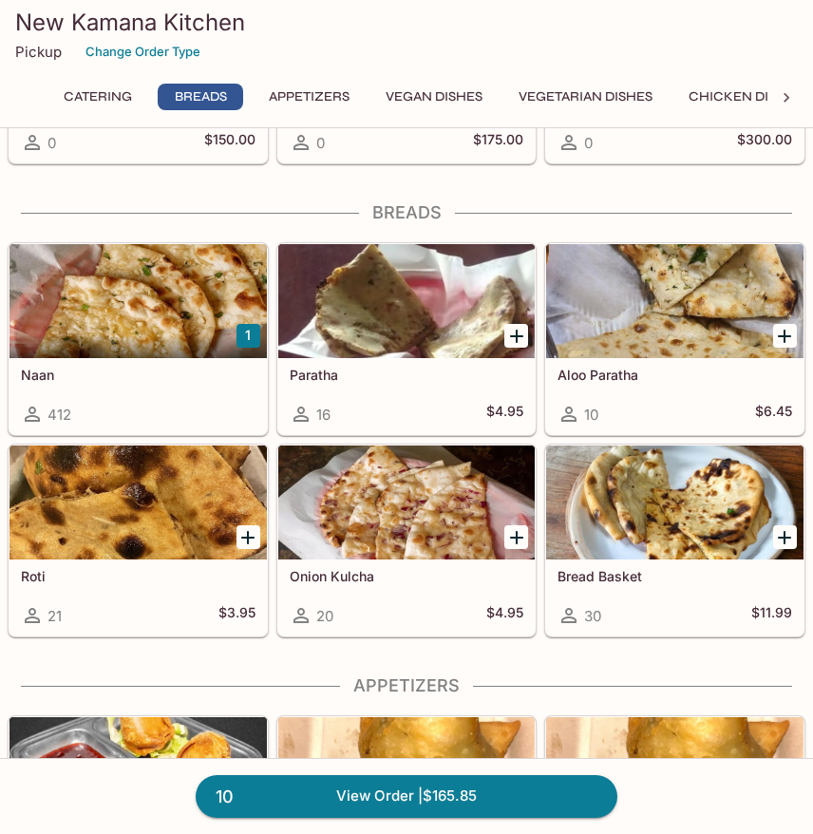
scroll to position [673, 0]
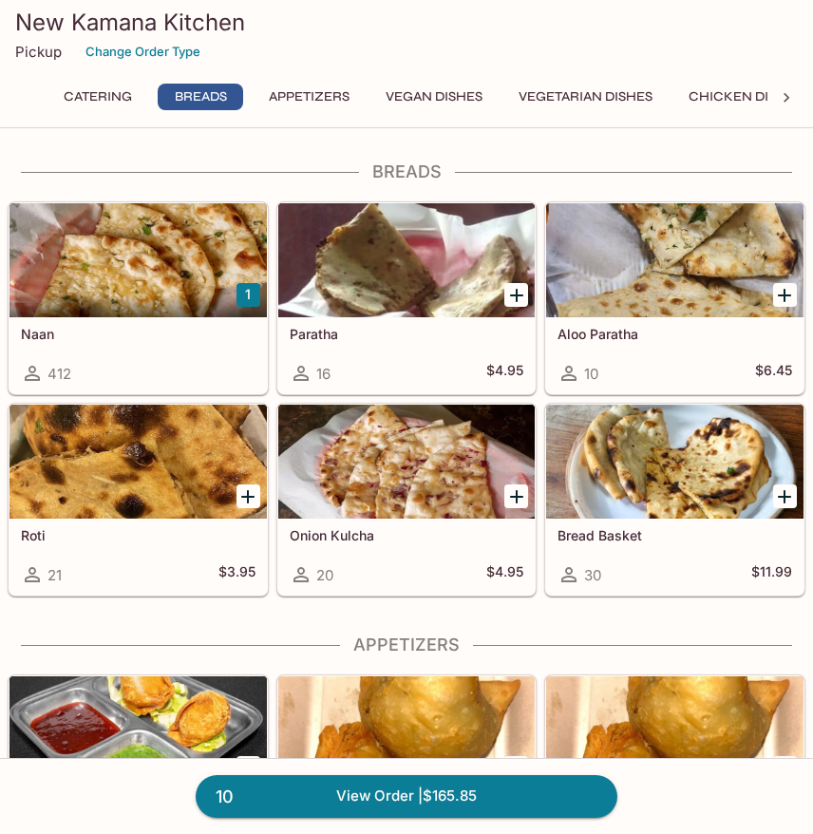
click at [161, 296] on div at bounding box center [138, 260] width 257 height 114
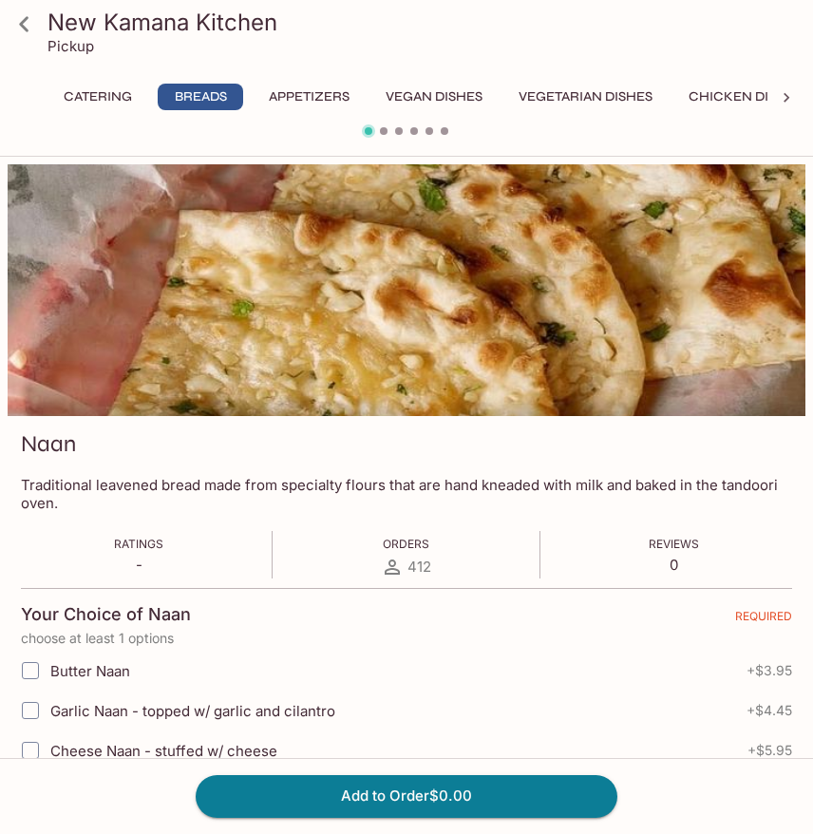
click at [81, 721] on label "Garlic Naan - topped w/ garlic and cilantro" at bounding box center [287, 711] width 554 height 40
click at [49, 721] on input "Garlic Naan - topped w/ garlic and cilantro" at bounding box center [30, 711] width 38 height 38
checkbox input "true"
click at [407, 787] on button "Add to Order $4.45" at bounding box center [407, 796] width 422 height 42
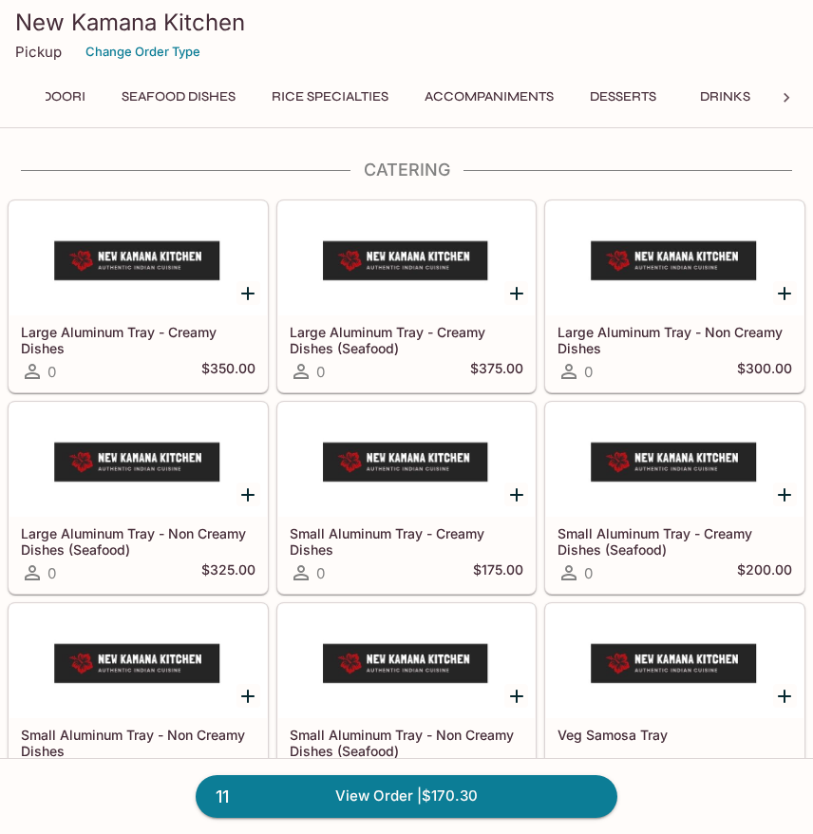
scroll to position [0, 961]
click at [626, 102] on button "Desserts" at bounding box center [623, 97] width 87 height 27
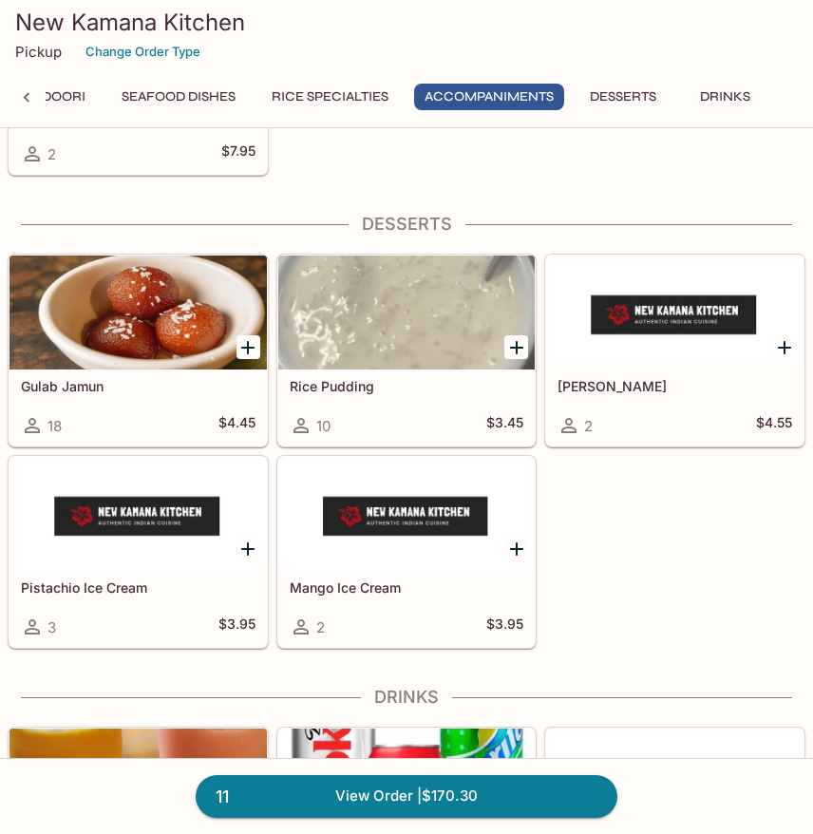
scroll to position [6962, 0]
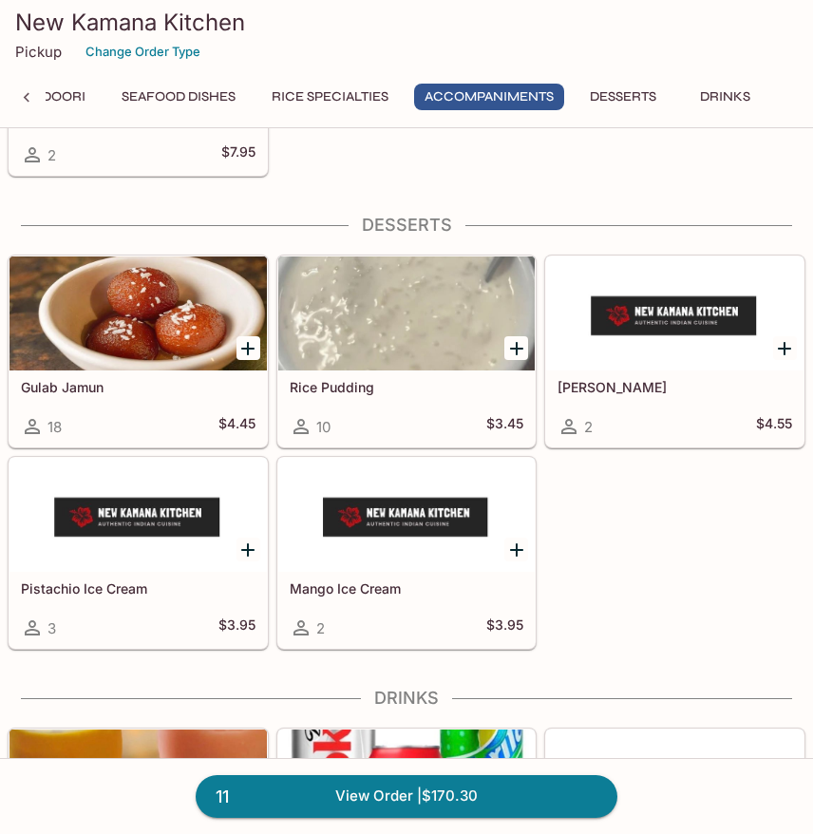
click at [161, 352] on div at bounding box center [138, 314] width 257 height 114
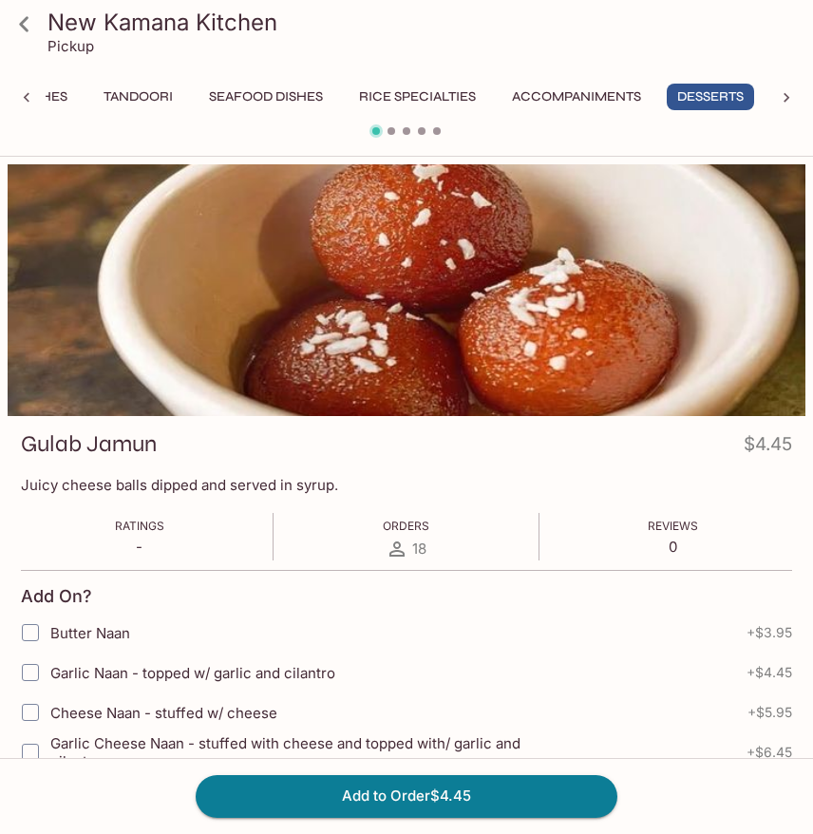
scroll to position [0, 860]
click at [497, 801] on button "Add to Order $4.45" at bounding box center [407, 796] width 422 height 42
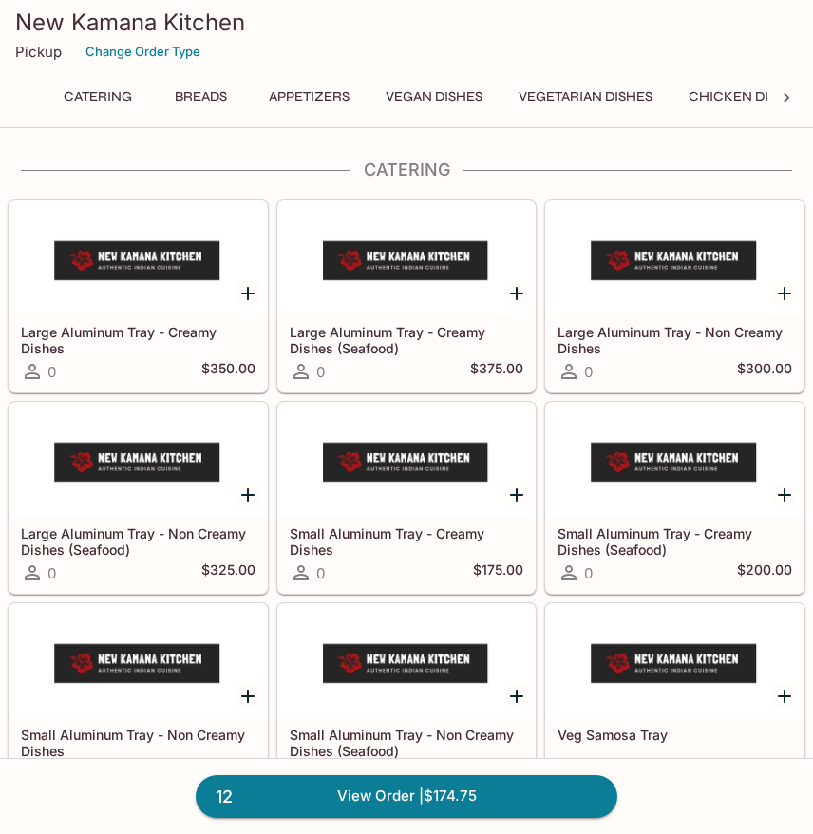
click at [214, 104] on button "Breads" at bounding box center [201, 97] width 86 height 27
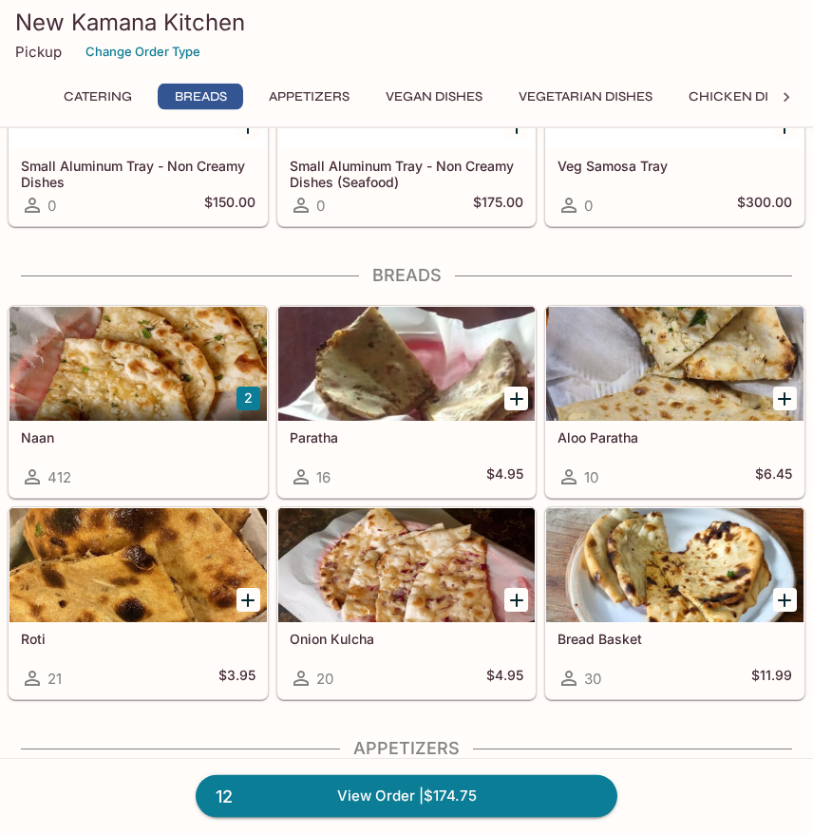
scroll to position [673, 0]
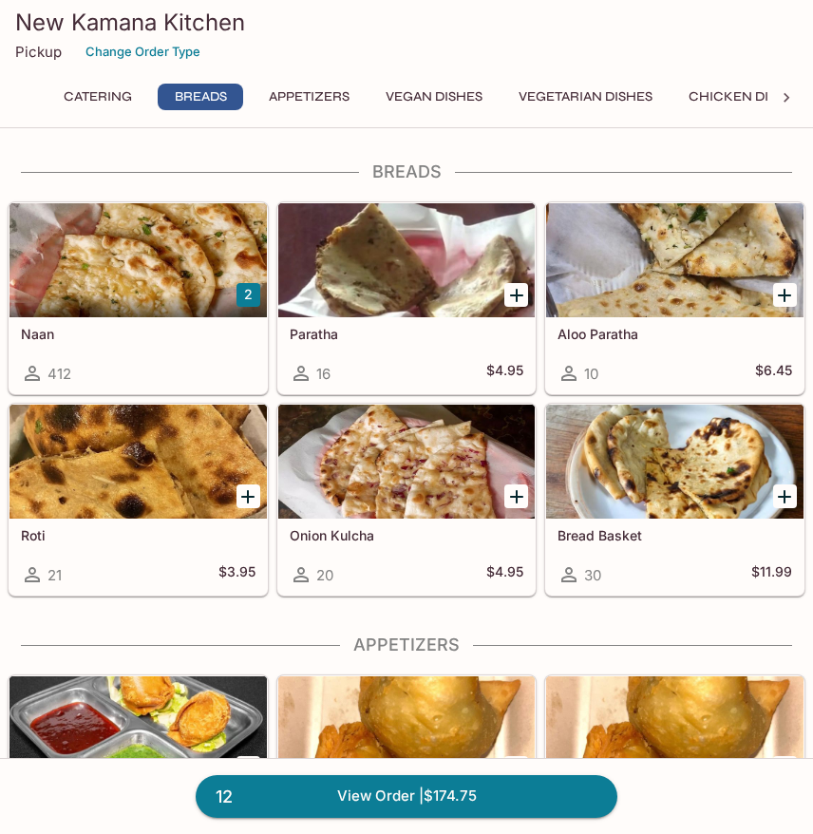
click at [434, 532] on h5 "Onion Kulcha" at bounding box center [407, 535] width 235 height 16
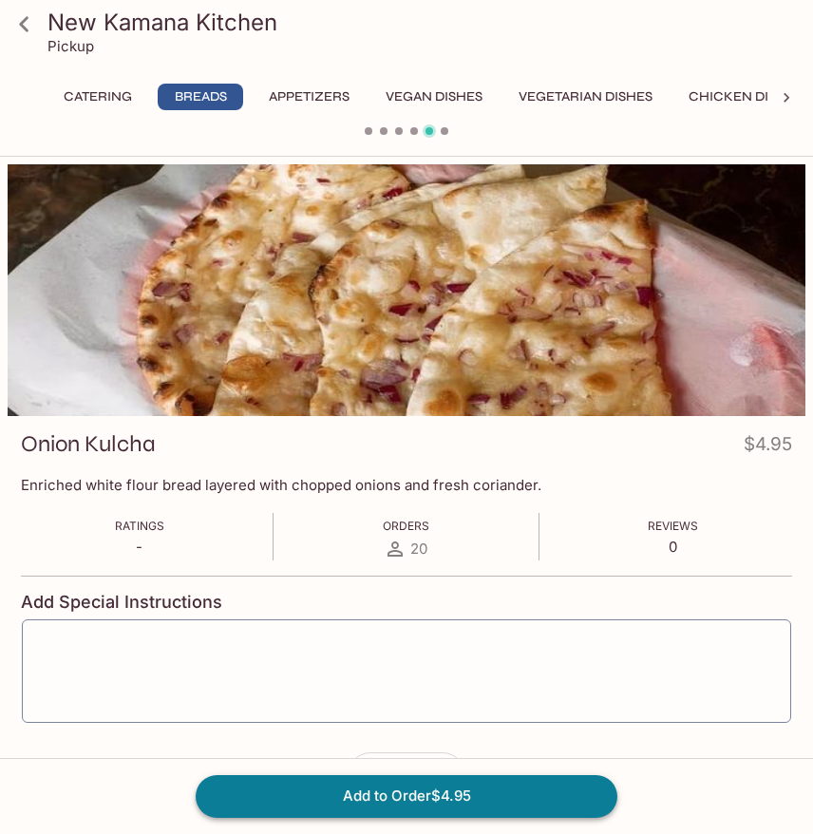
click at [526, 797] on button "Add to Order $4.95" at bounding box center [407, 796] width 422 height 42
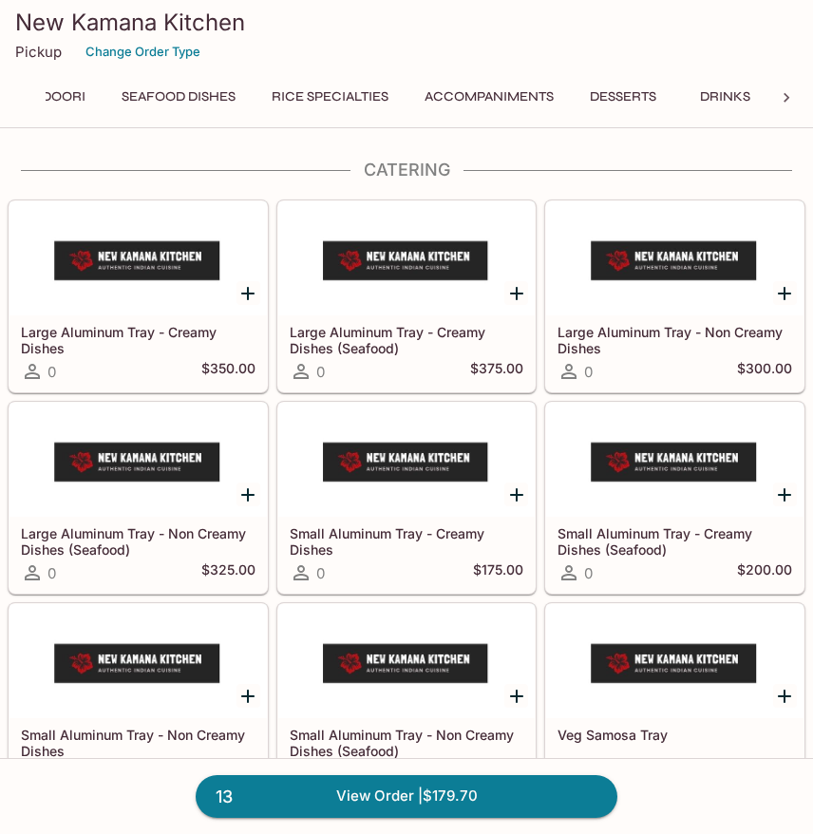
scroll to position [0, 961]
click at [731, 91] on button "Drinks" at bounding box center [725, 97] width 86 height 27
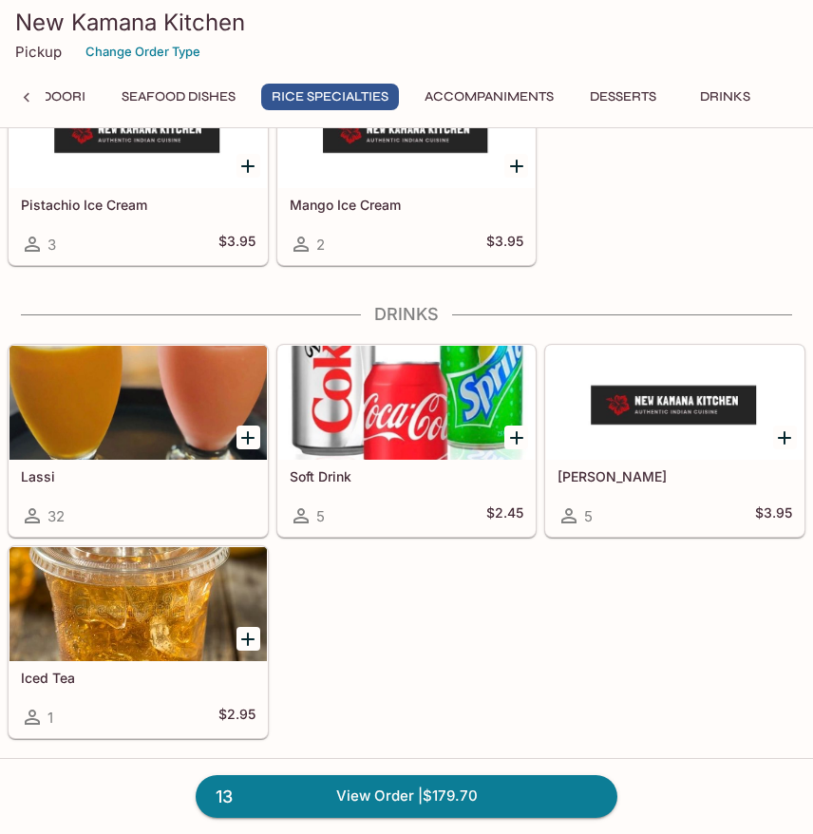
scroll to position [6137, 0]
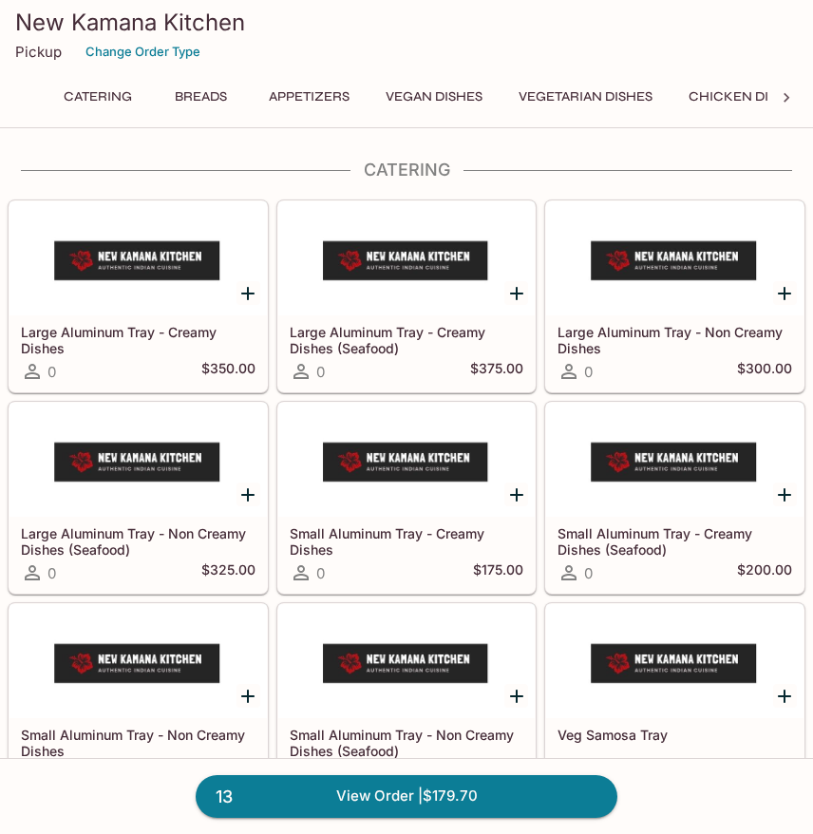
click at [544, 89] on button "Vegetarian Dishes" at bounding box center [585, 97] width 155 height 27
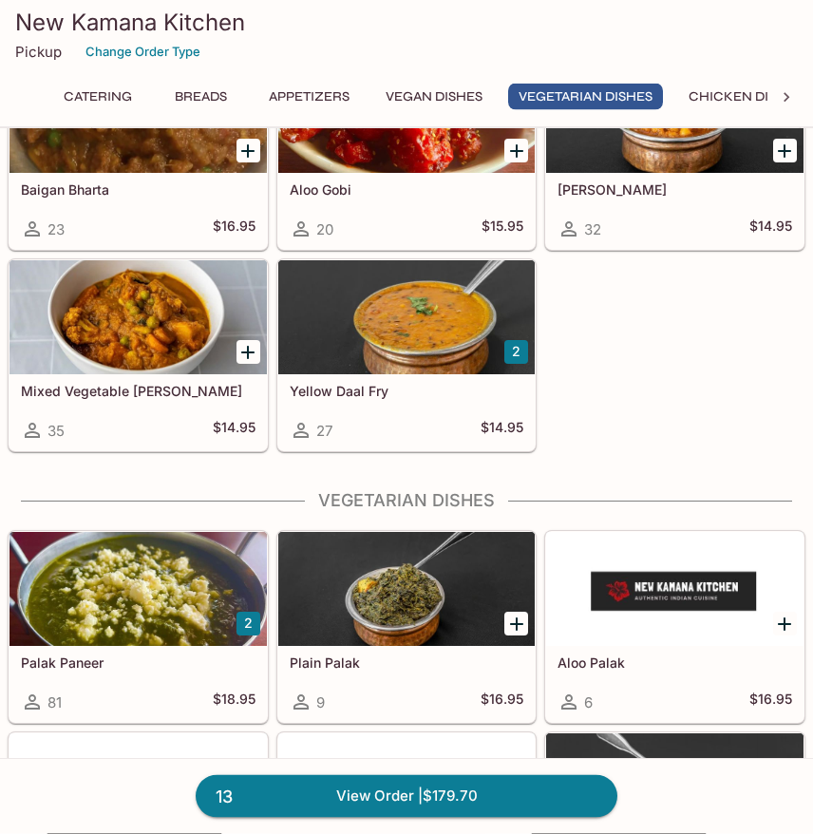
scroll to position [2696, 0]
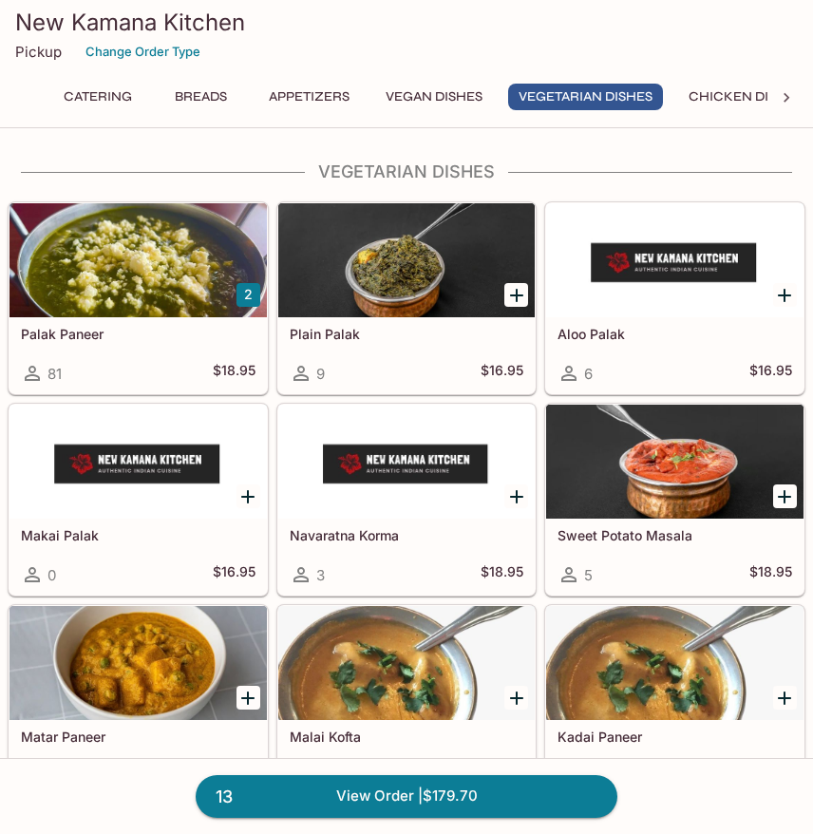
click at [47, 334] on h5 "Palak Paneer" at bounding box center [138, 334] width 235 height 16
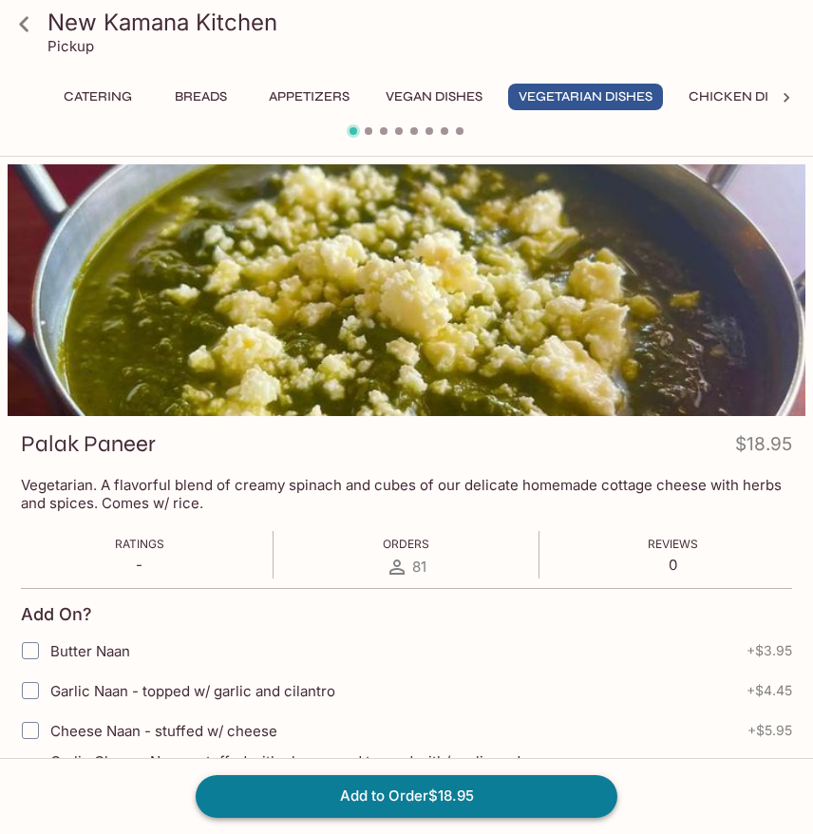
click at [548, 793] on button "Add to Order $18.95" at bounding box center [407, 796] width 422 height 42
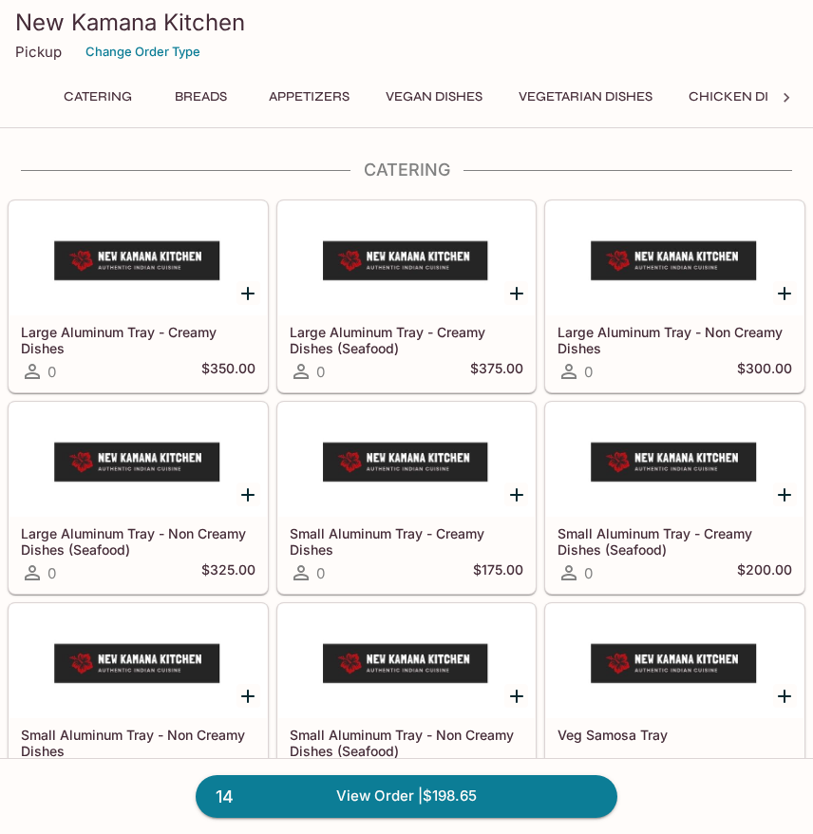
click at [565, 99] on button "Vegetarian Dishes" at bounding box center [585, 97] width 155 height 27
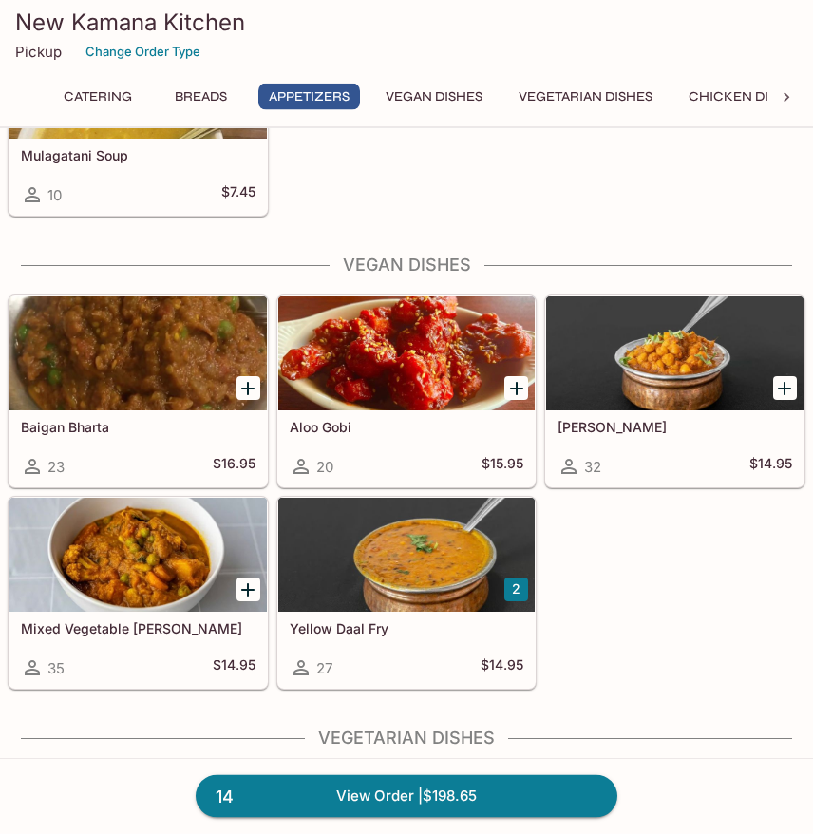
scroll to position [2130, 0]
click at [442, 569] on div at bounding box center [406, 555] width 257 height 114
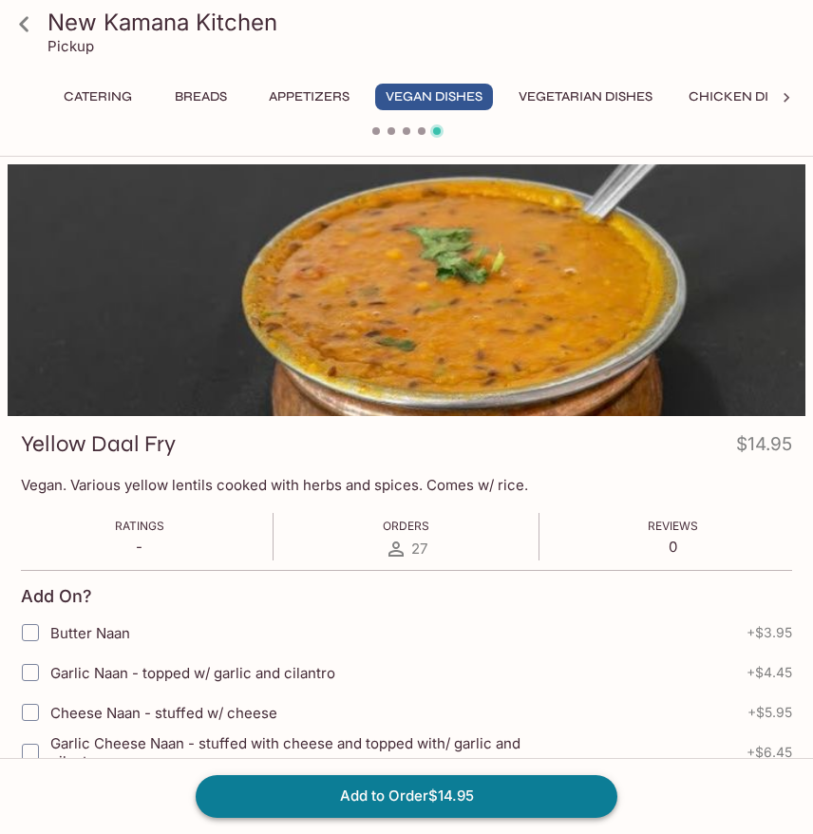
click at [561, 794] on button "Add to Order $14.95" at bounding box center [407, 796] width 422 height 42
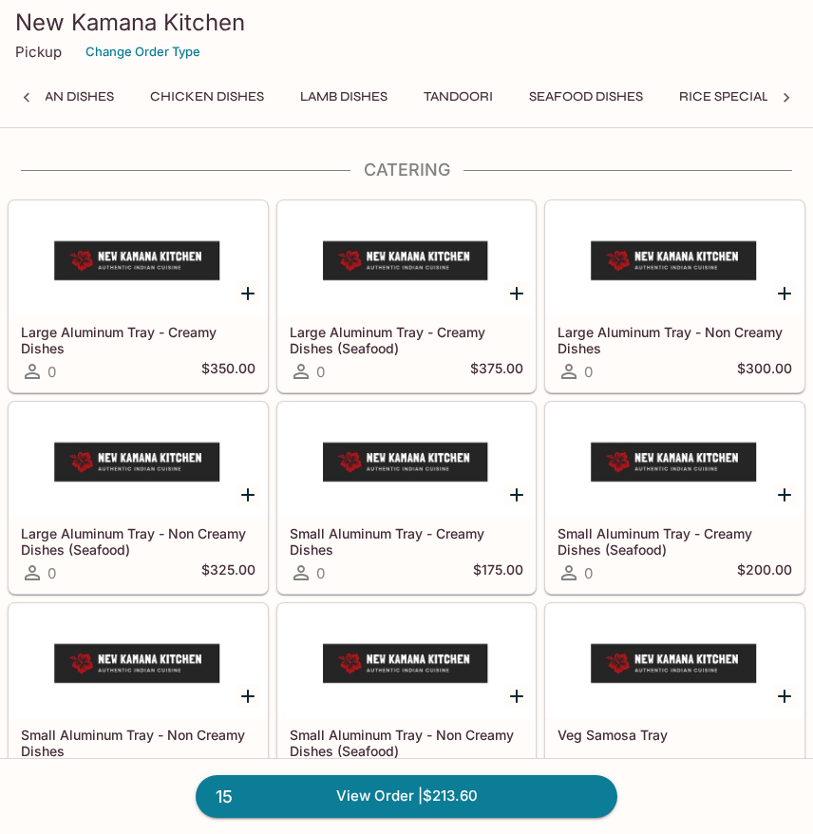
scroll to position [0, 548]
click at [553, 88] on button "Seafood Dishes" at bounding box center [576, 97] width 135 height 27
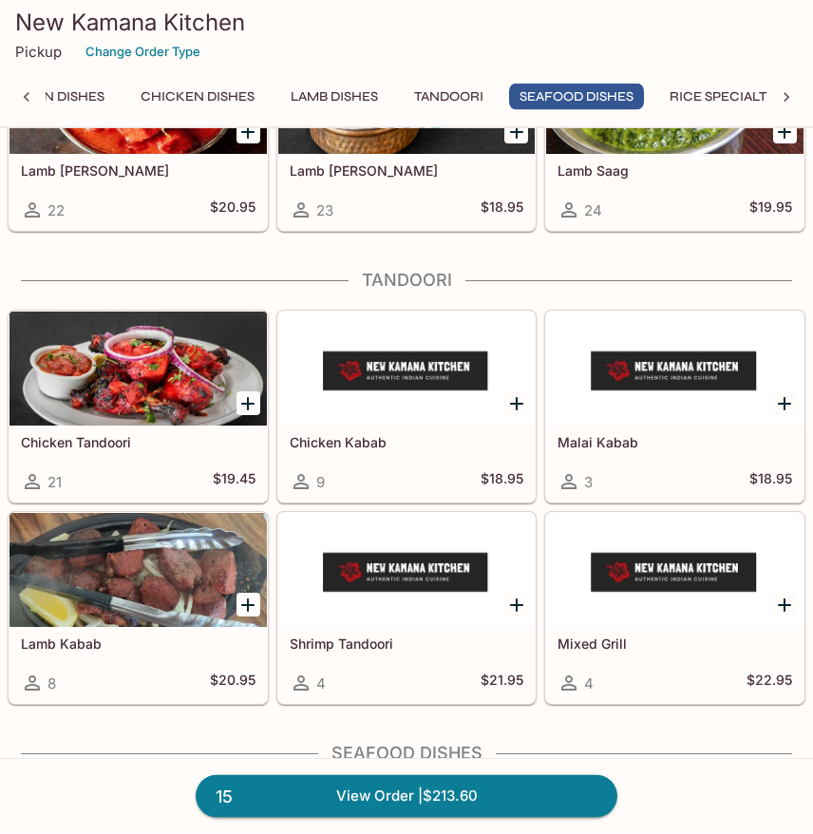
scroll to position [5394, 0]
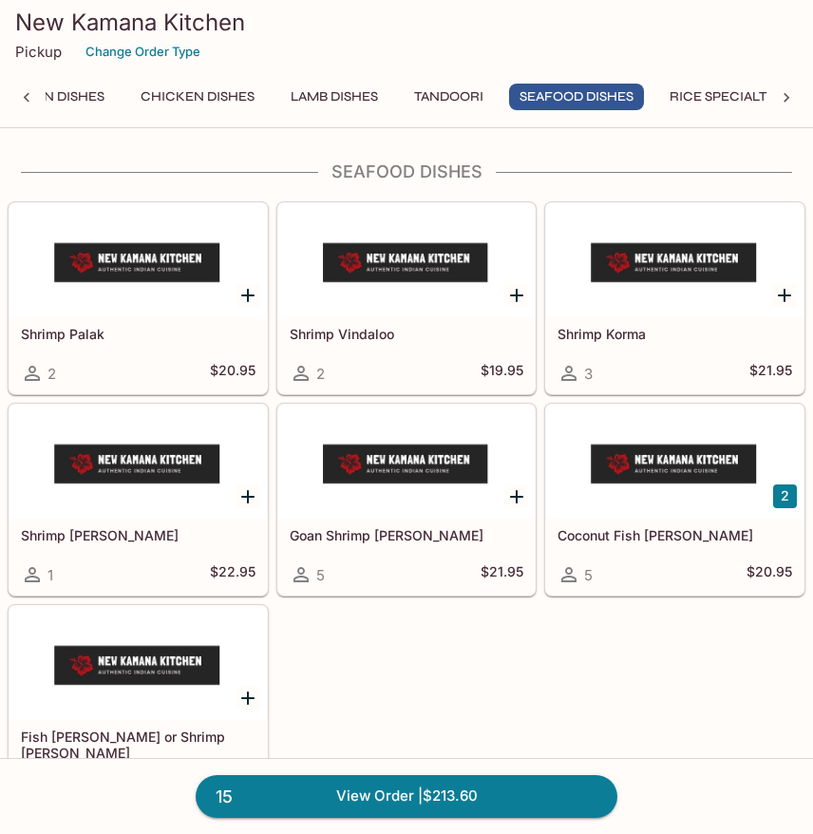
click at [677, 500] on div at bounding box center [674, 462] width 257 height 114
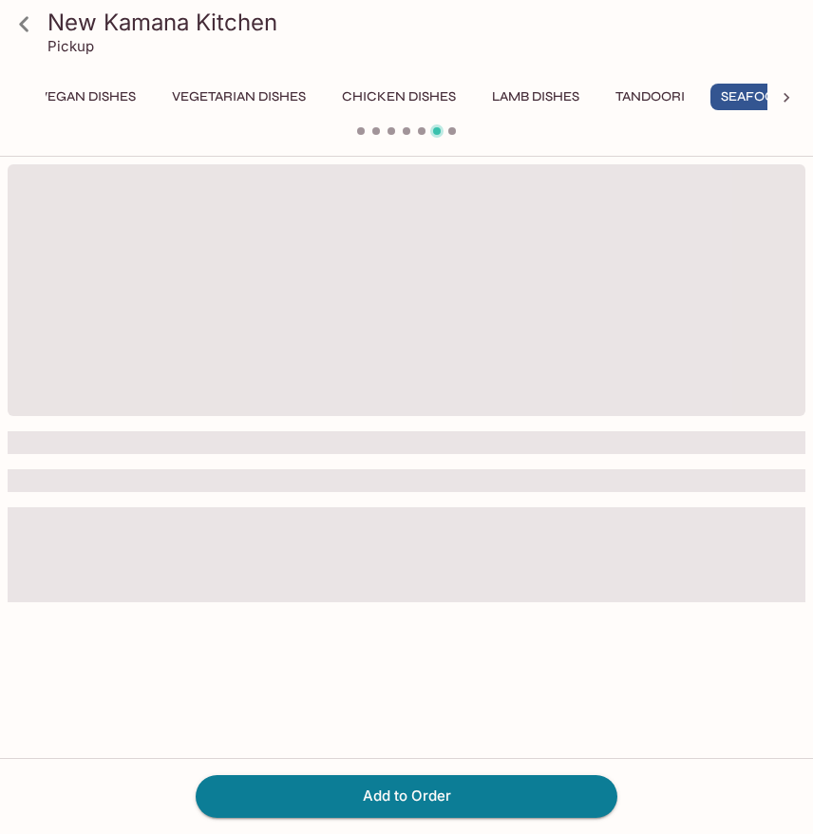
scroll to position [0, 435]
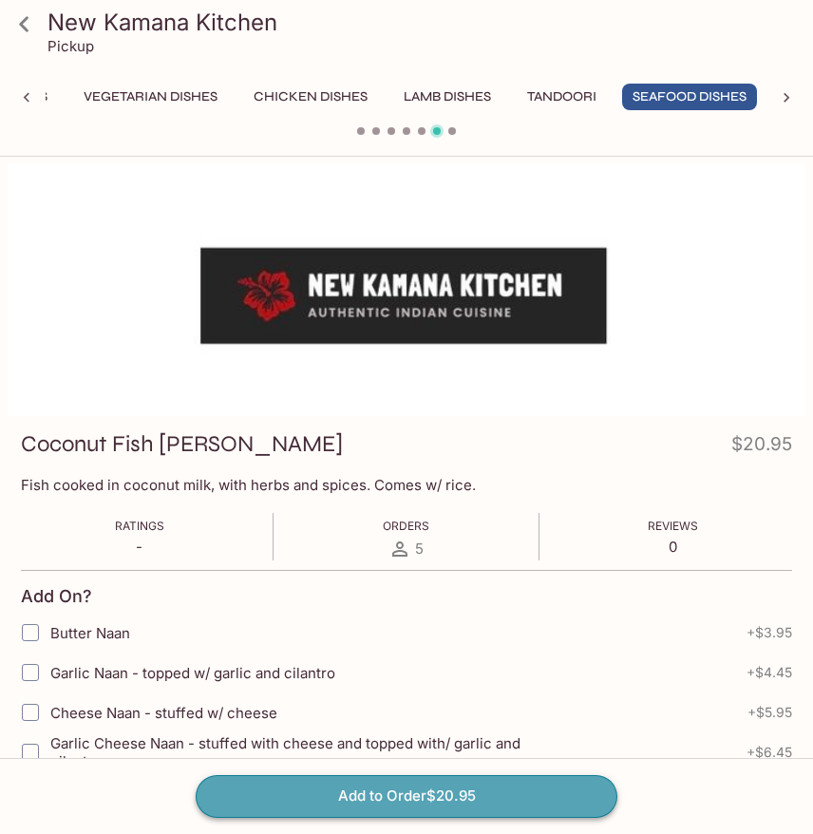
click at [528, 793] on button "Add to Order $20.95" at bounding box center [407, 796] width 422 height 42
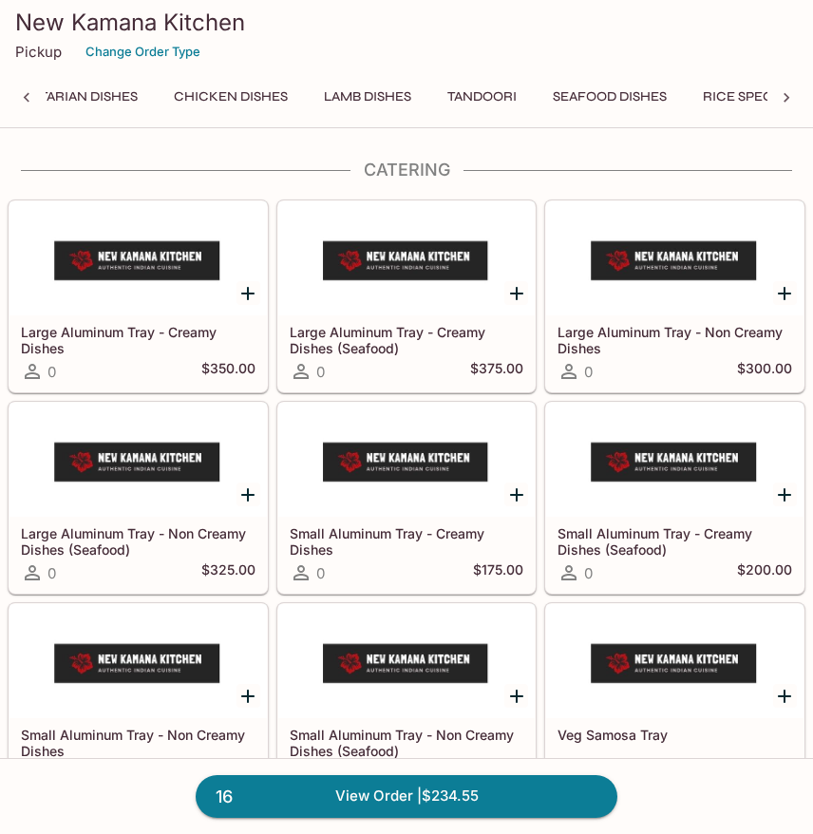
scroll to position [0, 561]
click at [742, 104] on button "Rice Specialties" at bounding box center [715, 97] width 138 height 27
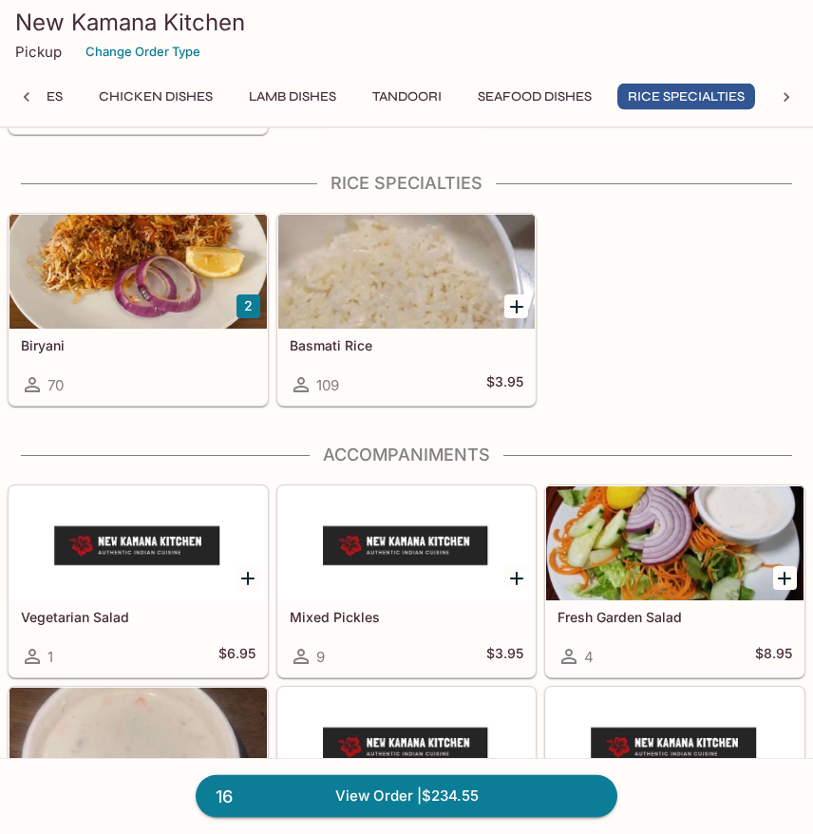
scroll to position [6069, 0]
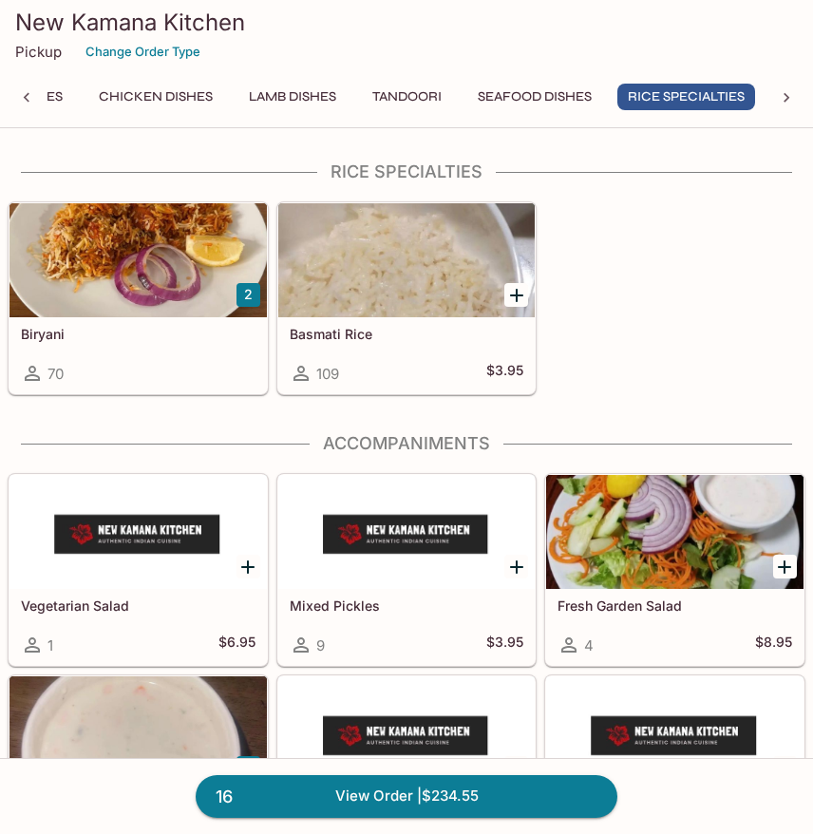
click at [160, 333] on h5 "Biryani" at bounding box center [138, 334] width 235 height 16
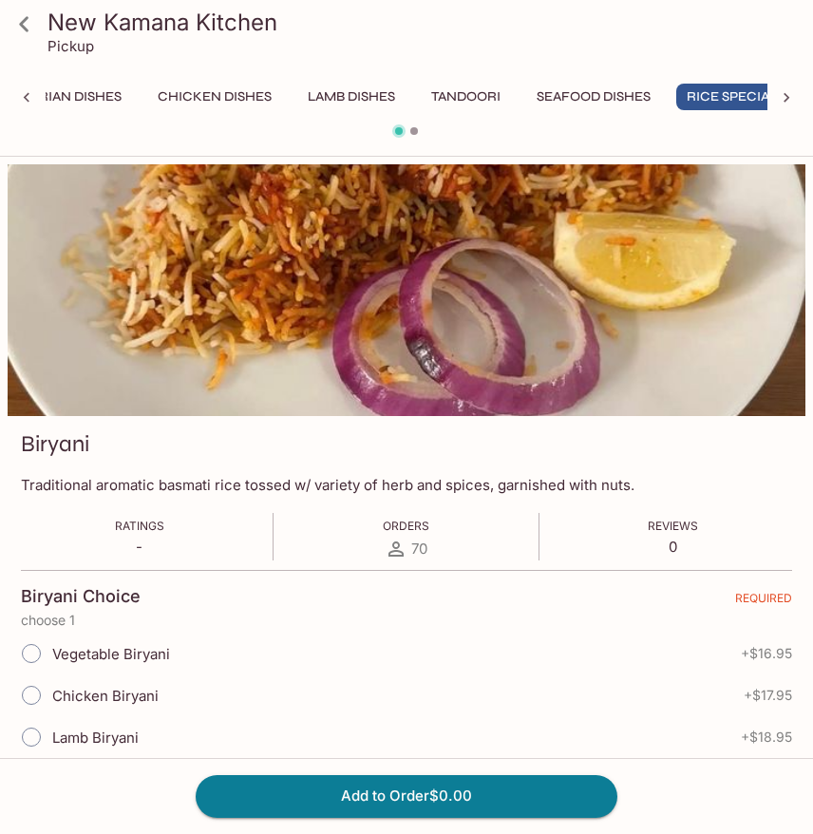
scroll to position [0, 590]
click at [105, 666] on label "Vegetable Biryani" at bounding box center [90, 654] width 160 height 42
click at [51, 666] on input "Vegetable Biryani" at bounding box center [31, 654] width 40 height 40
radio input "true"
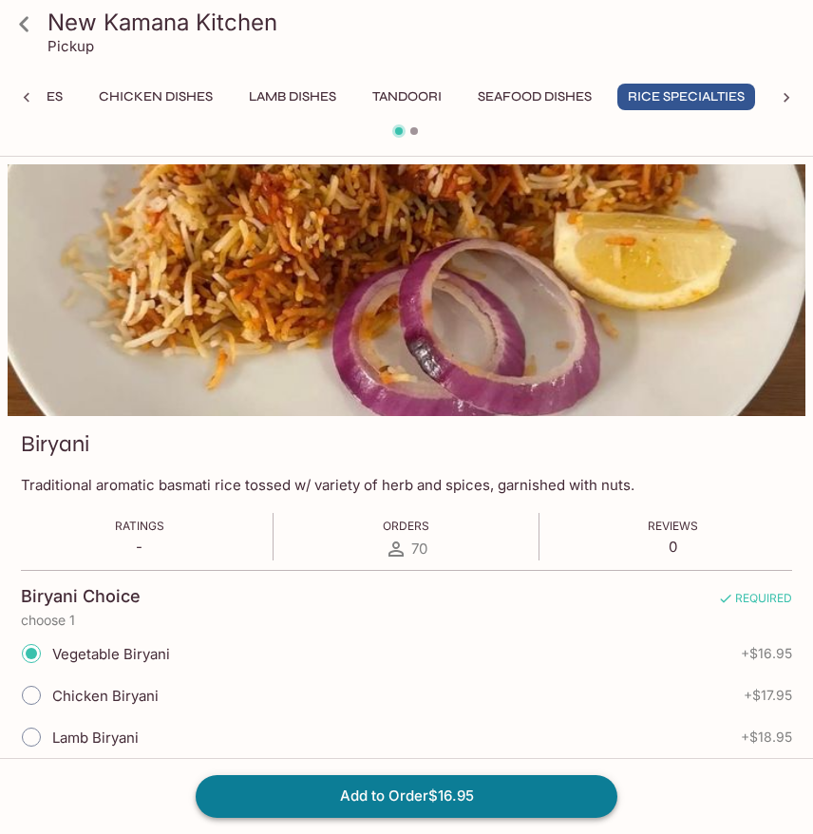
click at [453, 803] on button "Add to Order $16.95" at bounding box center [407, 796] width 422 height 42
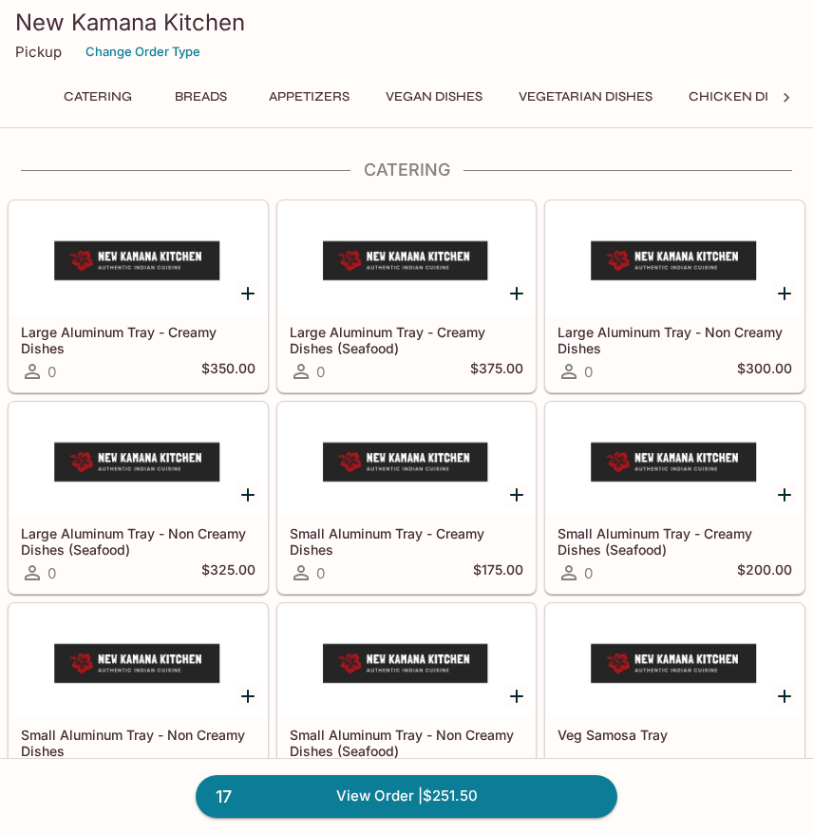
click at [205, 104] on button "Breads" at bounding box center [201, 97] width 86 height 27
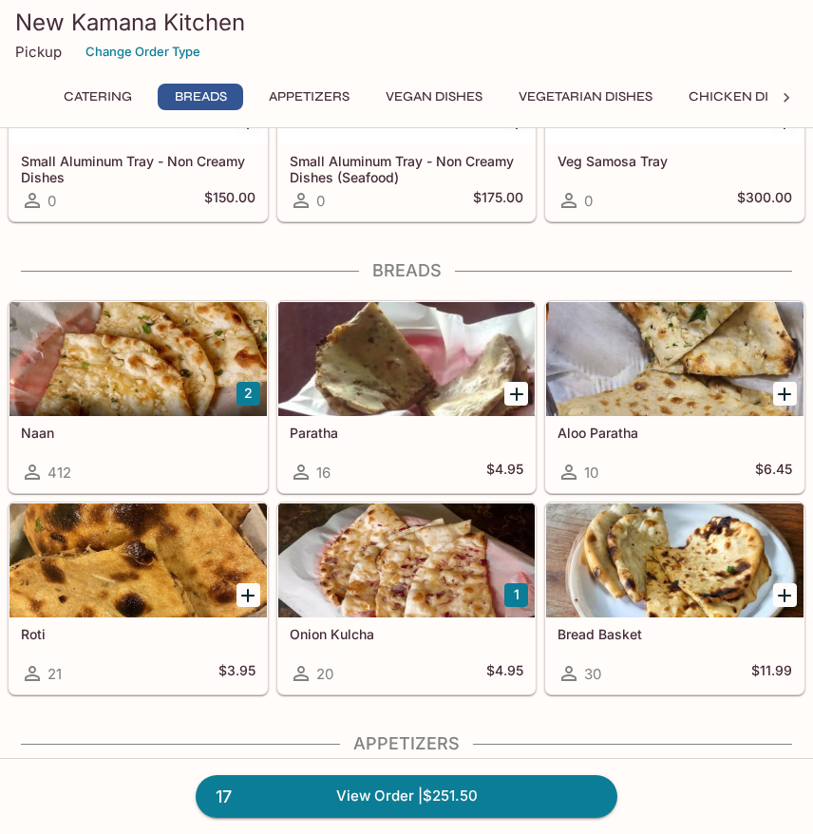
scroll to position [673, 0]
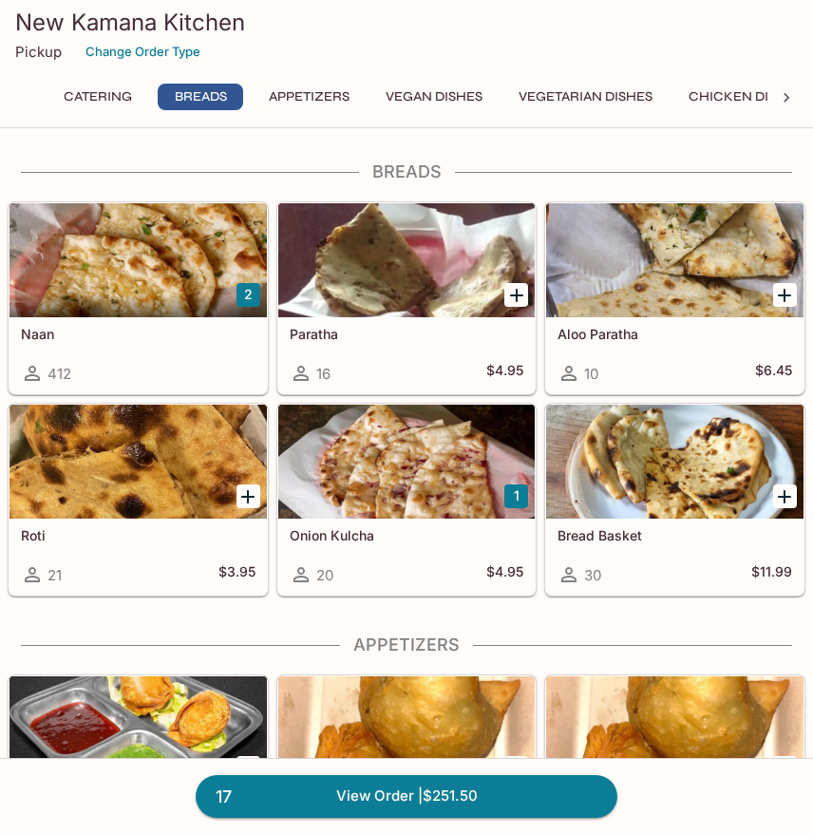
click at [178, 291] on div at bounding box center [138, 260] width 257 height 114
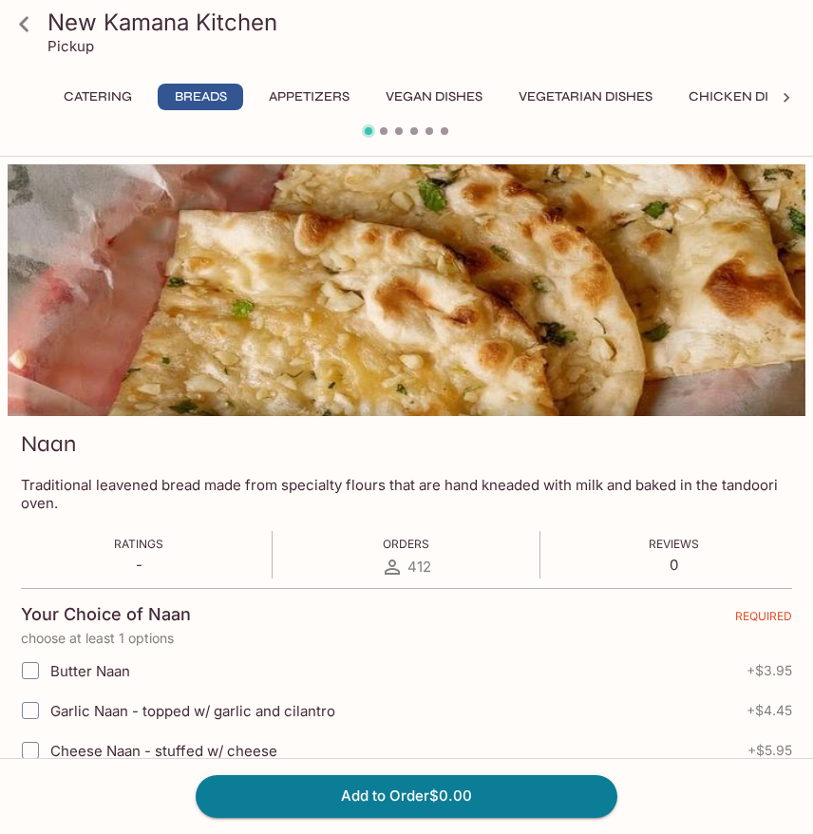
click at [742, 681] on div "Butter Naan + $3.95" at bounding box center [406, 671] width 771 height 40
click at [747, 674] on span "+ $3.95" at bounding box center [770, 670] width 46 height 15
click at [27, 718] on input "Garlic Naan - topped w/ garlic and cilantro" at bounding box center [30, 711] width 38 height 38
checkbox input "true"
click at [332, 805] on button "Add to Order $4.45" at bounding box center [407, 796] width 422 height 42
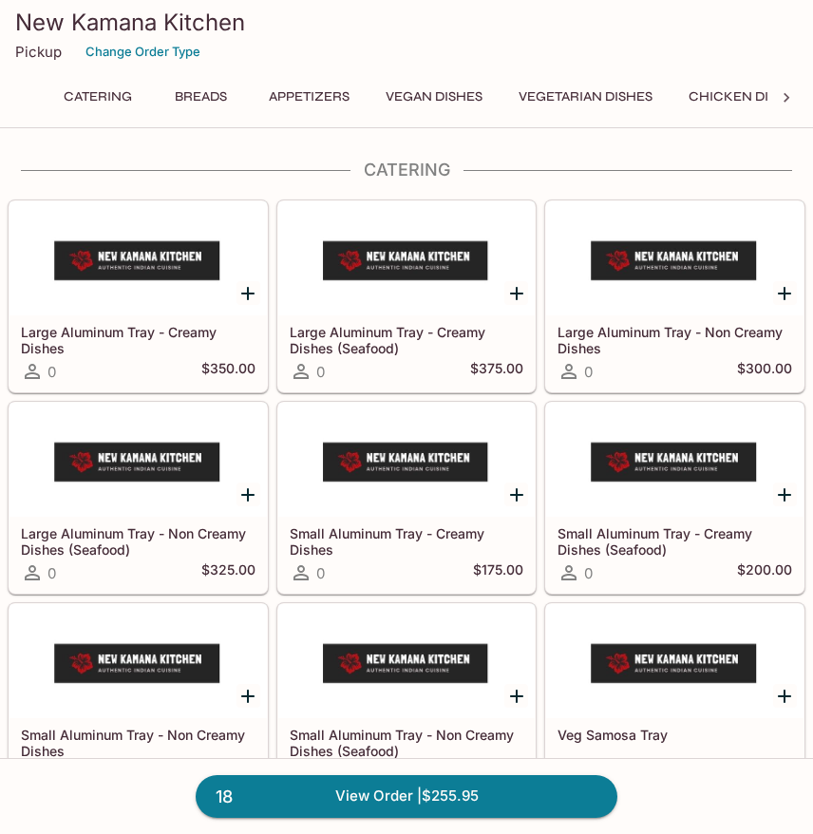
click at [191, 105] on button "Breads" at bounding box center [201, 97] width 86 height 27
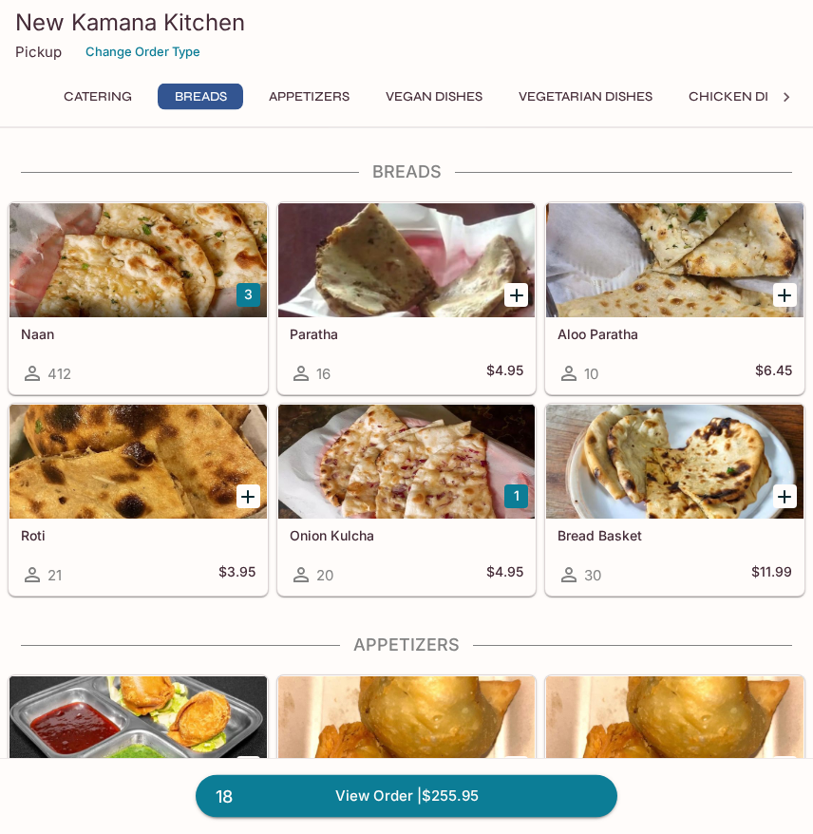
scroll to position [673, 0]
click at [85, 285] on div at bounding box center [138, 260] width 257 height 114
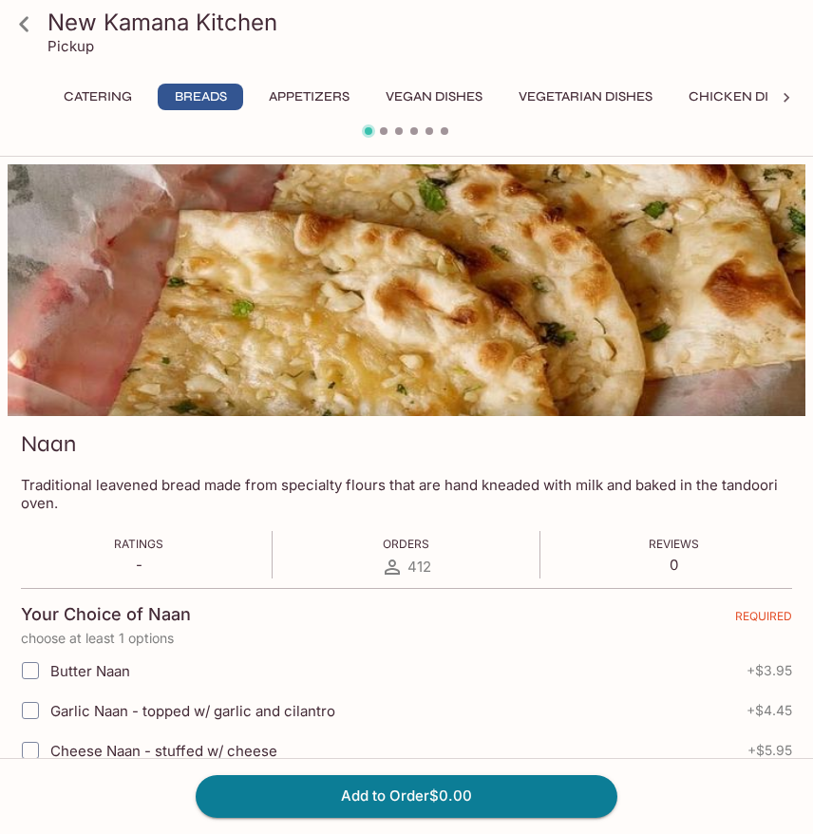
click at [19, 706] on input "Garlic Naan - topped w/ garlic and cilantro" at bounding box center [30, 711] width 38 height 38
checkbox input "true"
click at [206, 788] on button "Add to Order $4.45" at bounding box center [407, 796] width 422 height 42
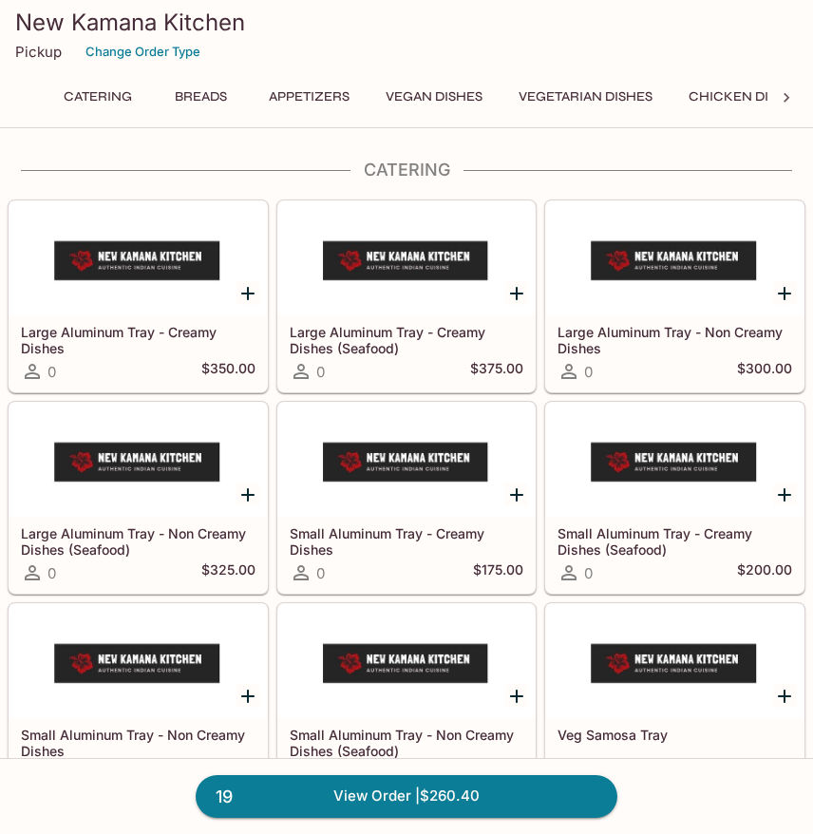
click at [194, 96] on button "Breads" at bounding box center [201, 97] width 86 height 27
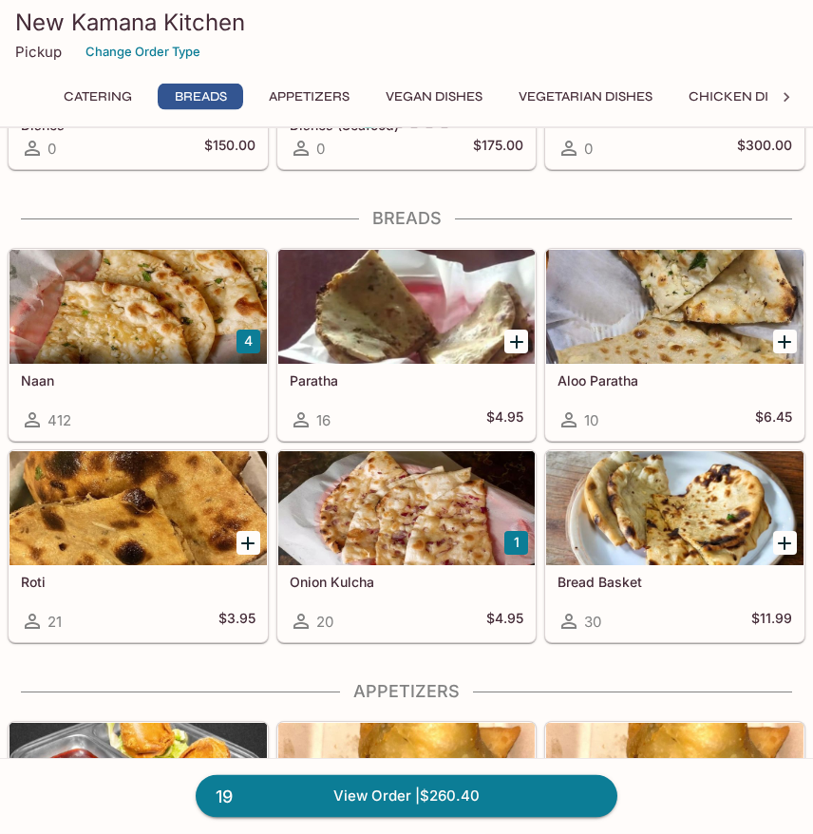
scroll to position [673, 0]
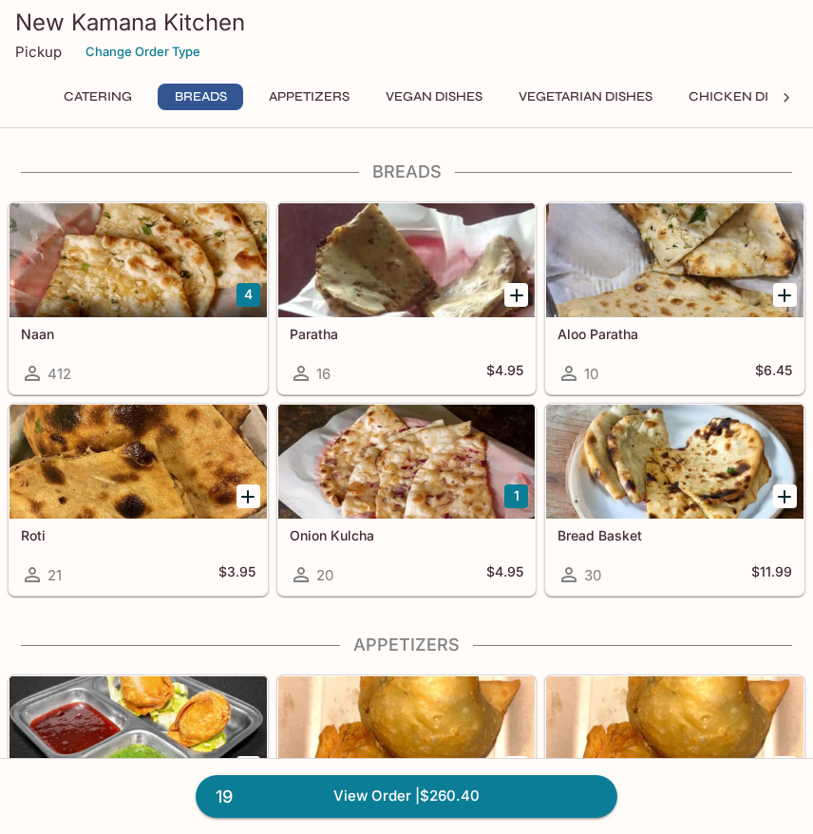
click at [70, 509] on div at bounding box center [138, 462] width 257 height 114
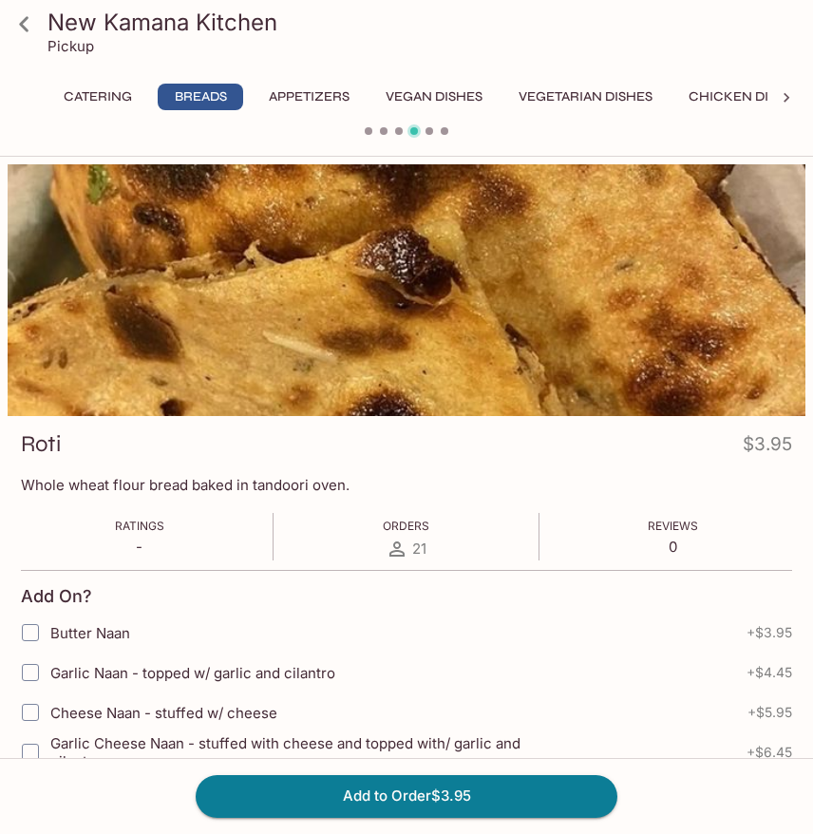
click at [41, 27] on link at bounding box center [24, 24] width 48 height 48
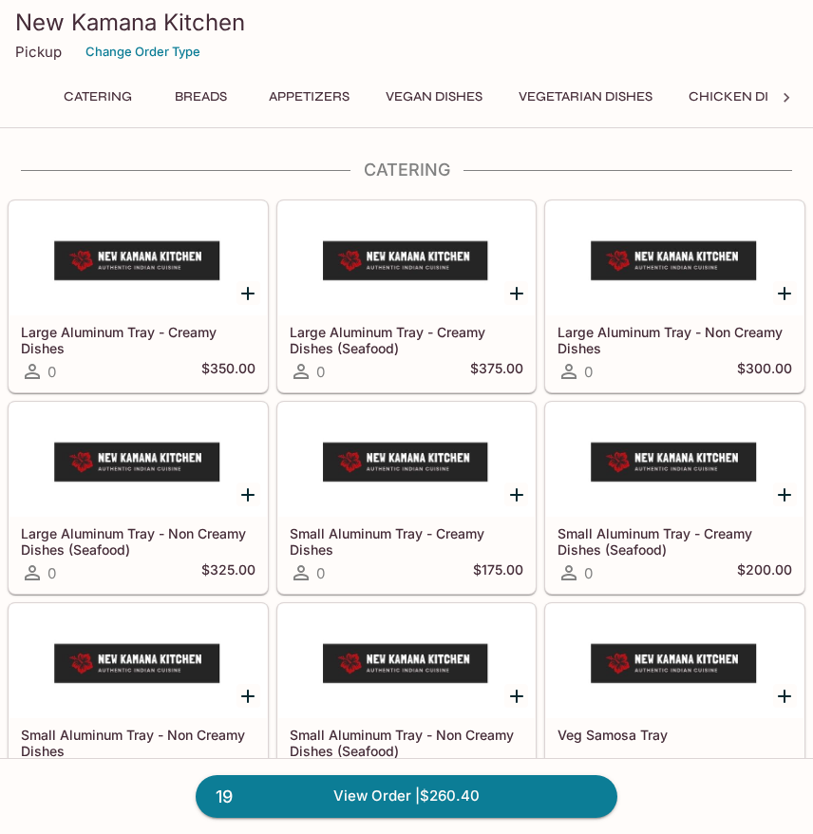
click at [199, 99] on button "Breads" at bounding box center [201, 97] width 86 height 27
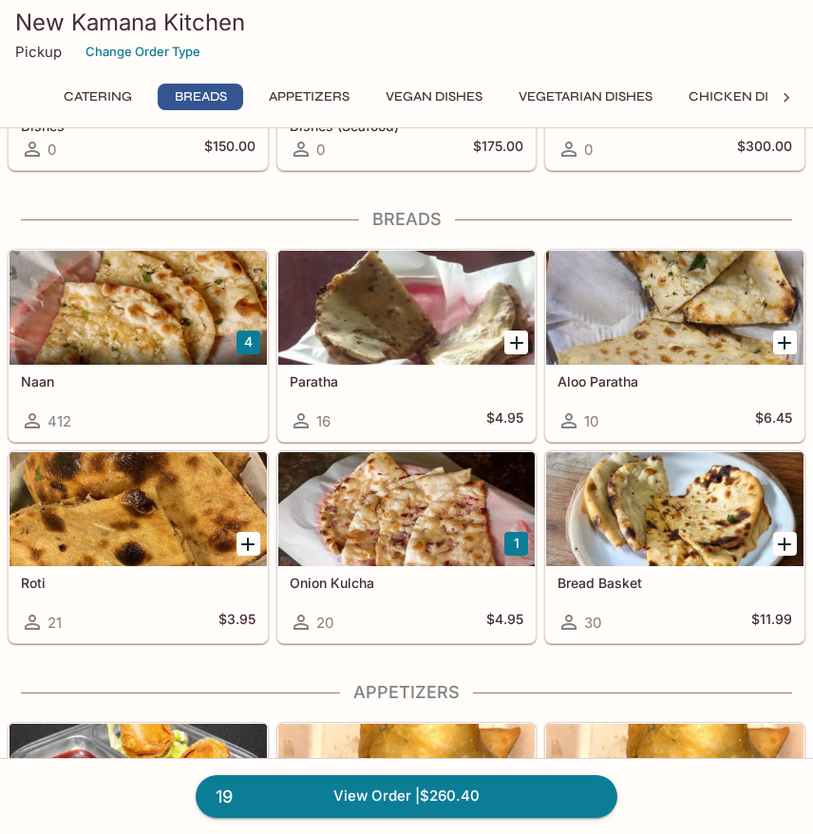
scroll to position [673, 0]
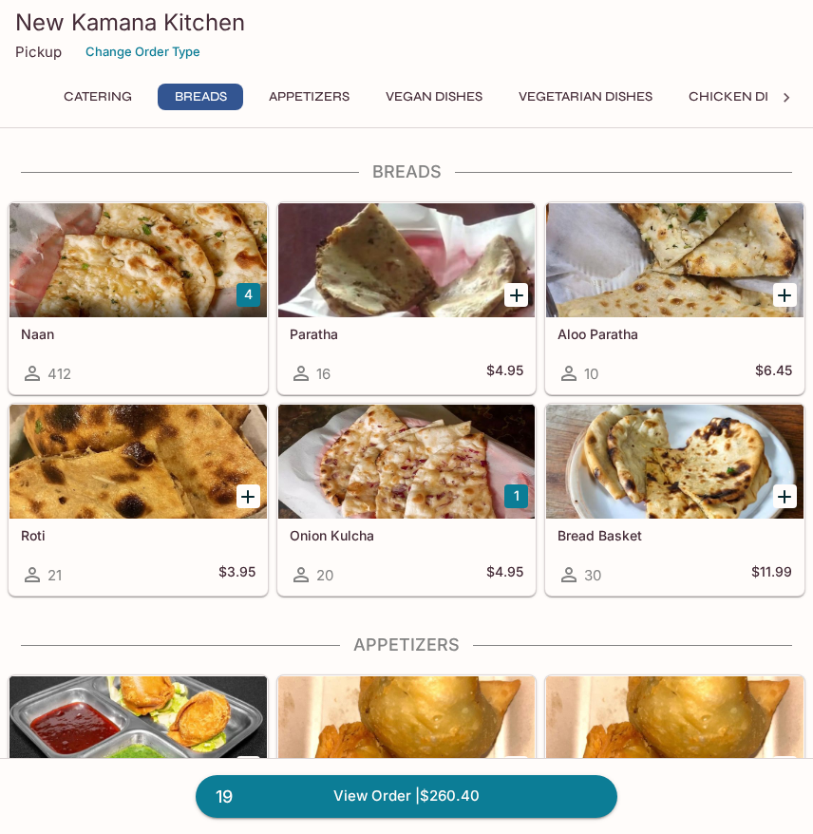
click at [326, 459] on div at bounding box center [406, 462] width 257 height 114
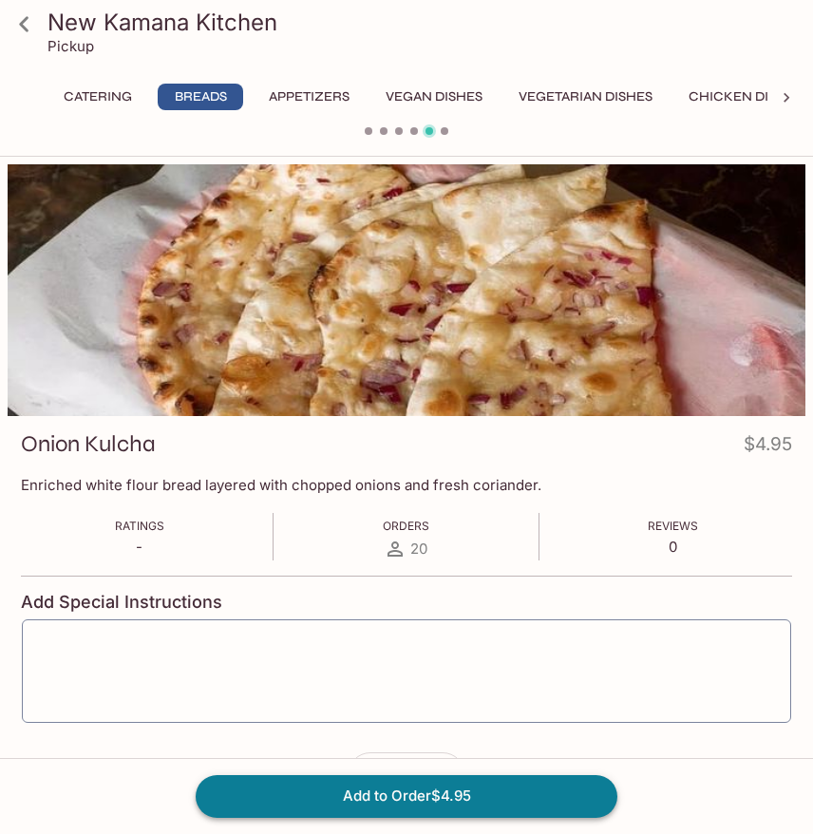
click at [318, 806] on button "Add to Order $4.95" at bounding box center [407, 796] width 422 height 42
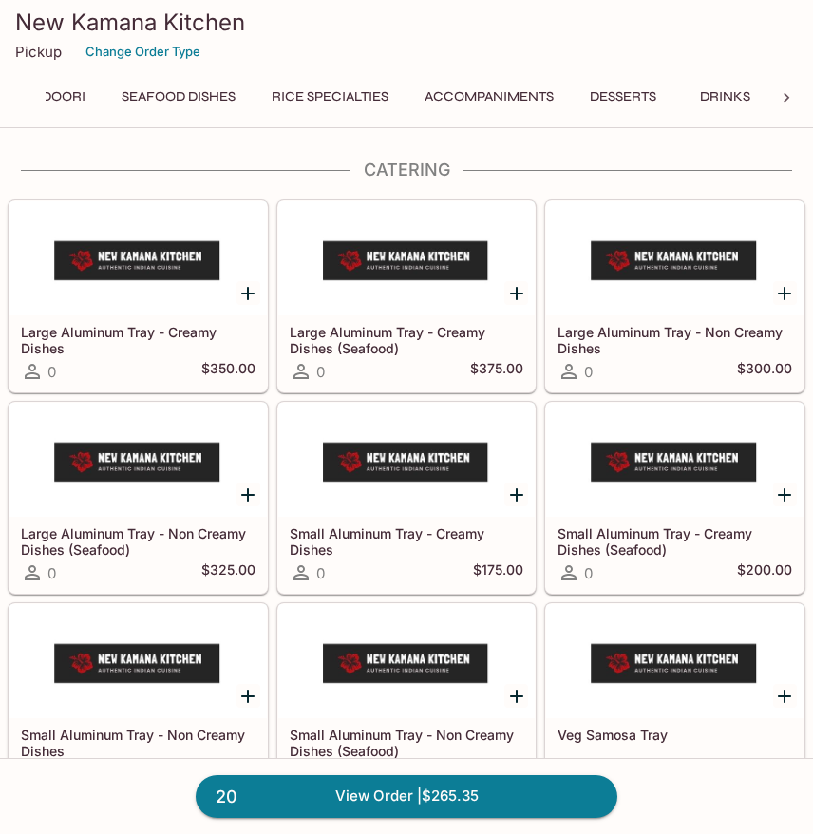
scroll to position [0, 961]
click at [520, 88] on button "Accompaniments" at bounding box center [489, 97] width 150 height 27
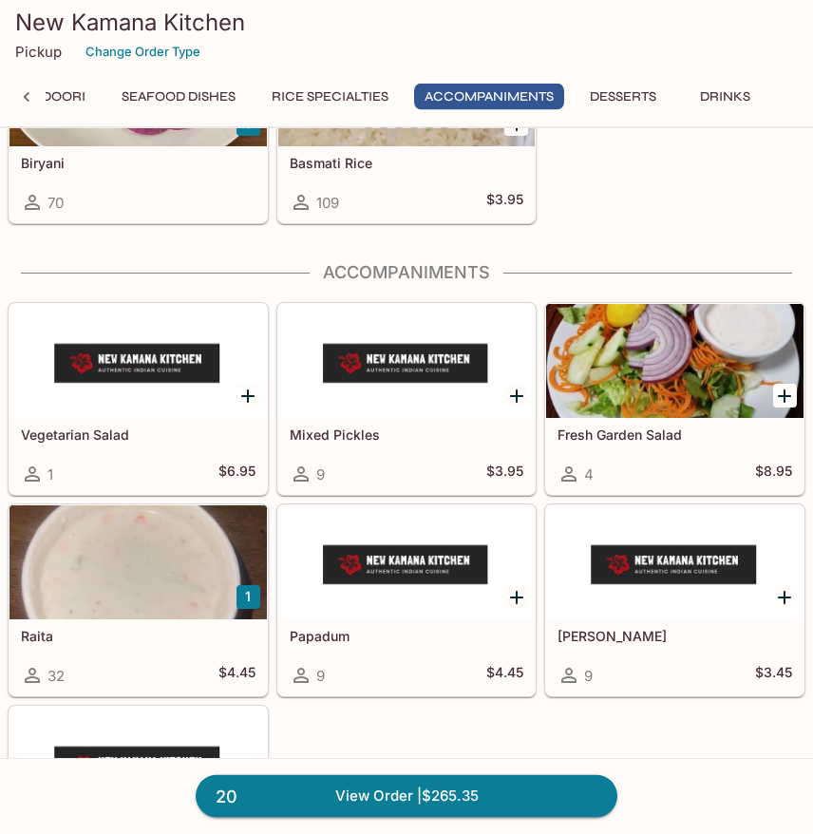
scroll to position [6340, 0]
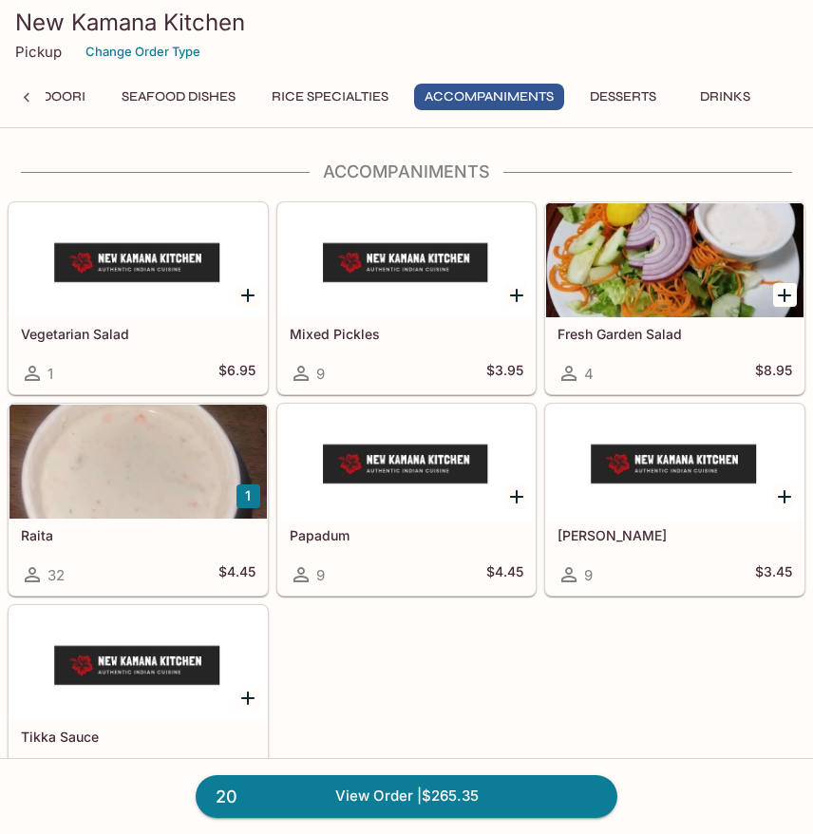
click at [435, 327] on h5 "Mixed Pickles" at bounding box center [407, 334] width 235 height 16
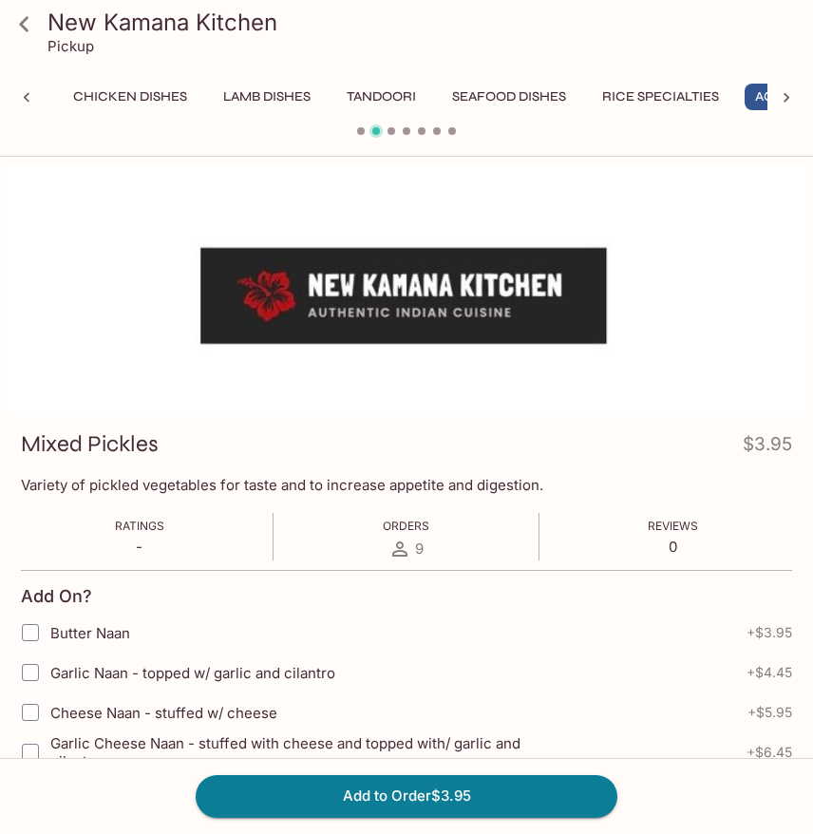
scroll to position [0, 756]
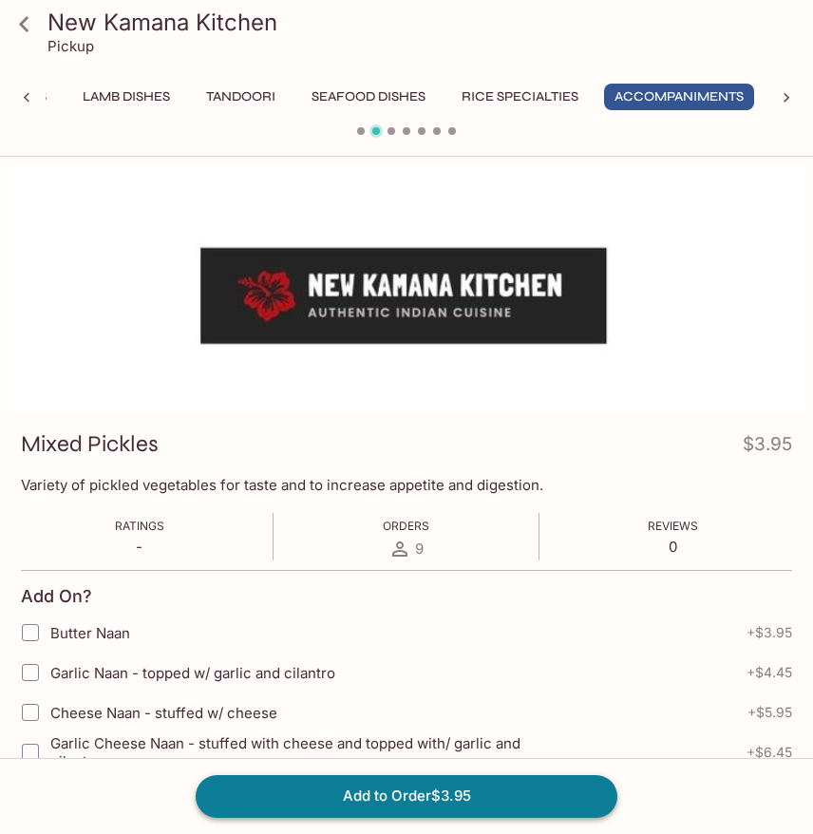
click at [542, 792] on button "Add to Order $3.95" at bounding box center [407, 796] width 422 height 42
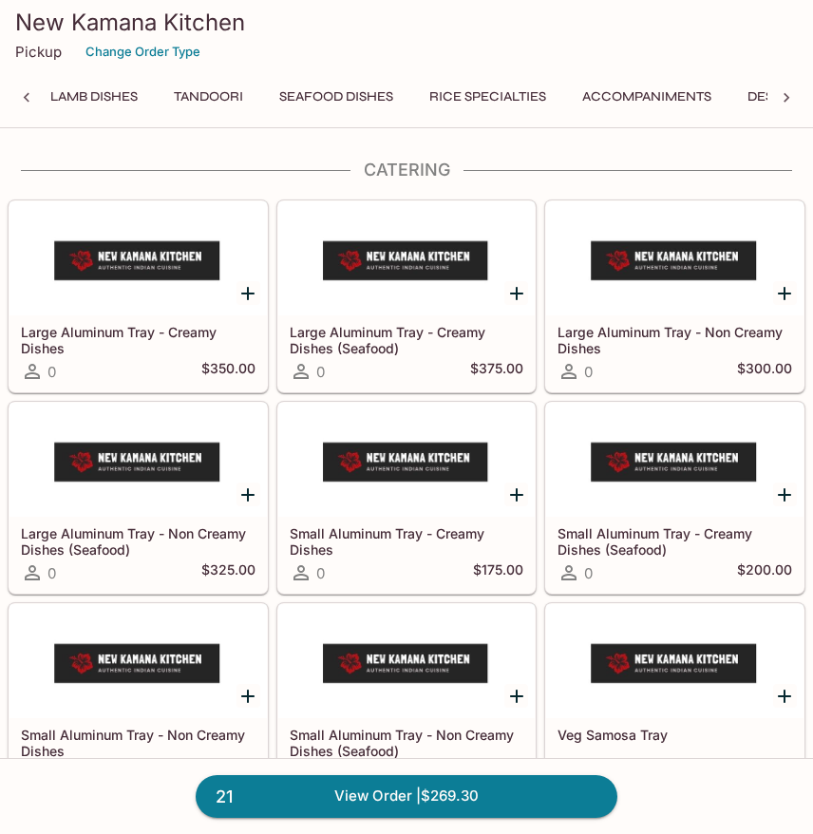
scroll to position [0, 796]
click at [658, 109] on button "Accompaniments" at bounding box center [639, 97] width 150 height 27
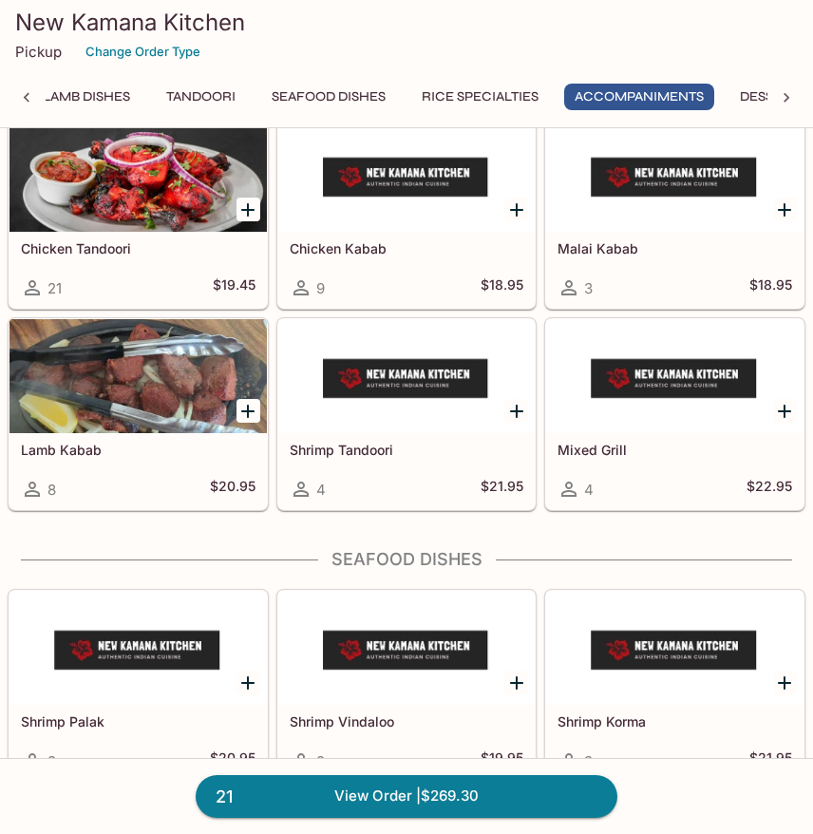
scroll to position [6340, 0]
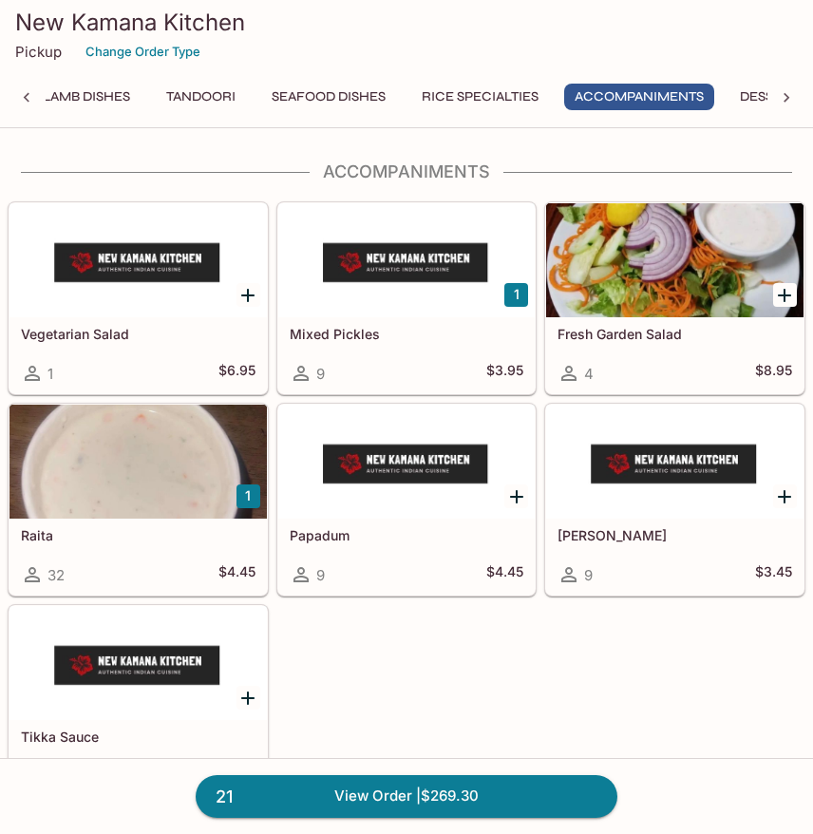
click at [172, 518] on div at bounding box center [138, 462] width 257 height 114
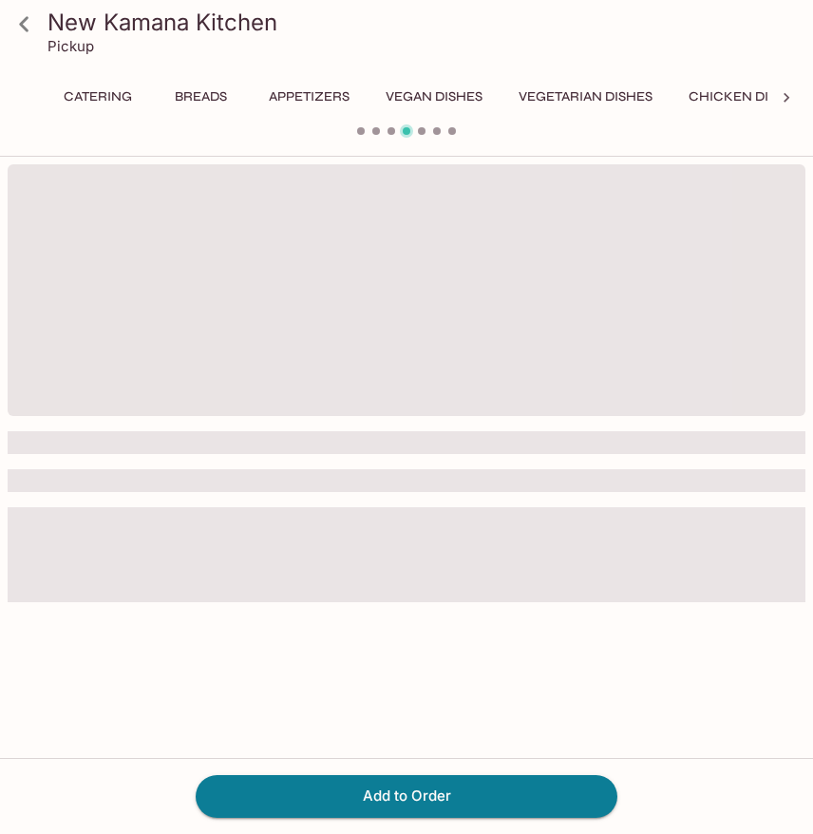
scroll to position [0, 756]
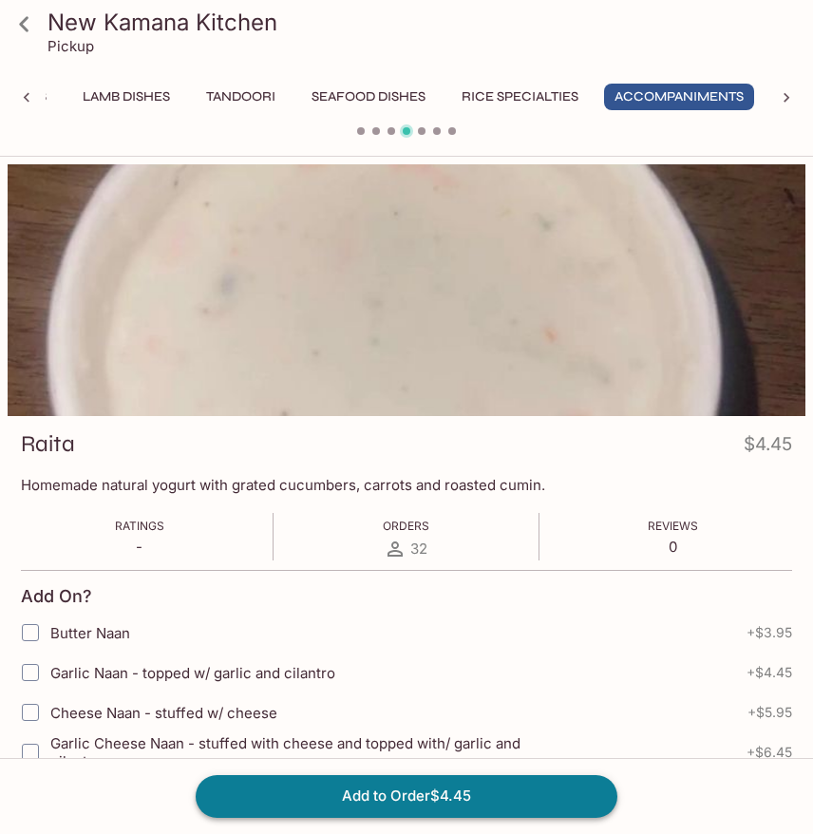
click at [548, 787] on button "Add to Order $4.45" at bounding box center [407, 796] width 422 height 42
